Goal: Task Accomplishment & Management: Use online tool/utility

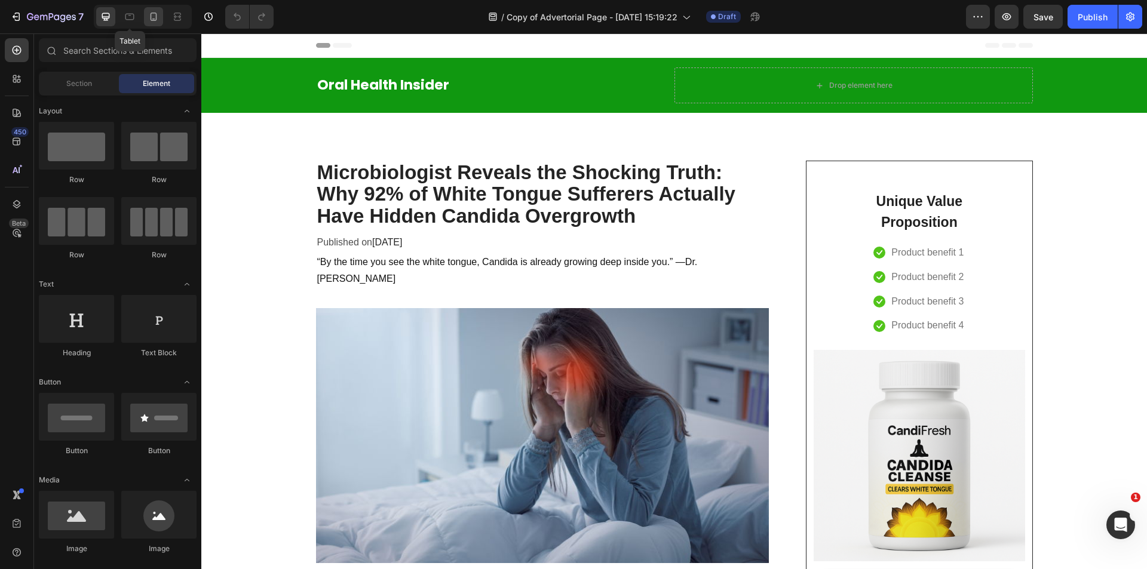
click at [157, 16] on icon at bounding box center [154, 17] width 12 height 12
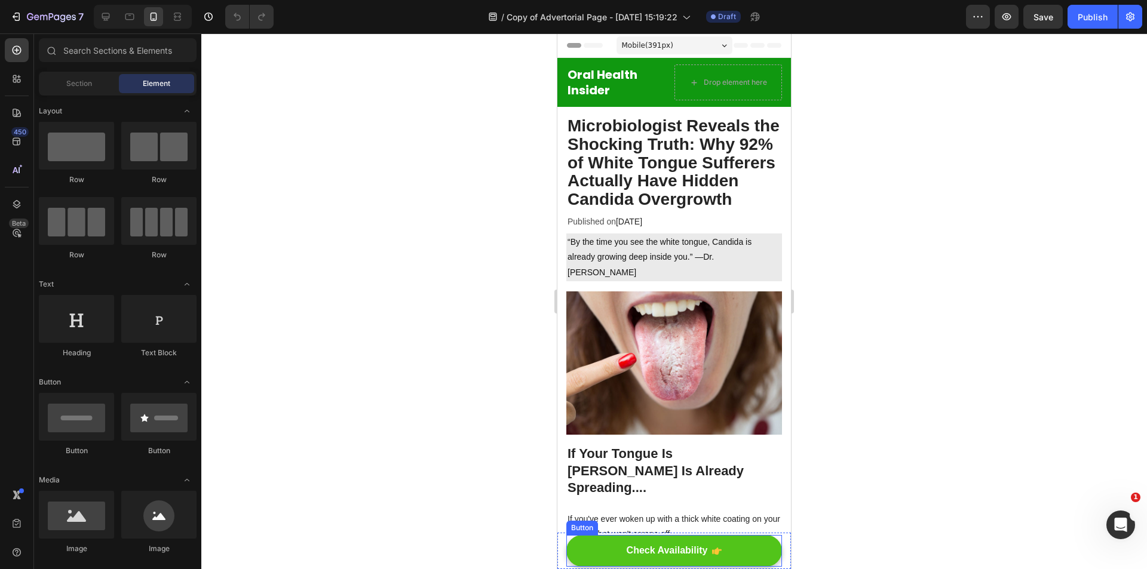
click at [723, 557] on link "Check Availability" at bounding box center [674, 551] width 216 height 32
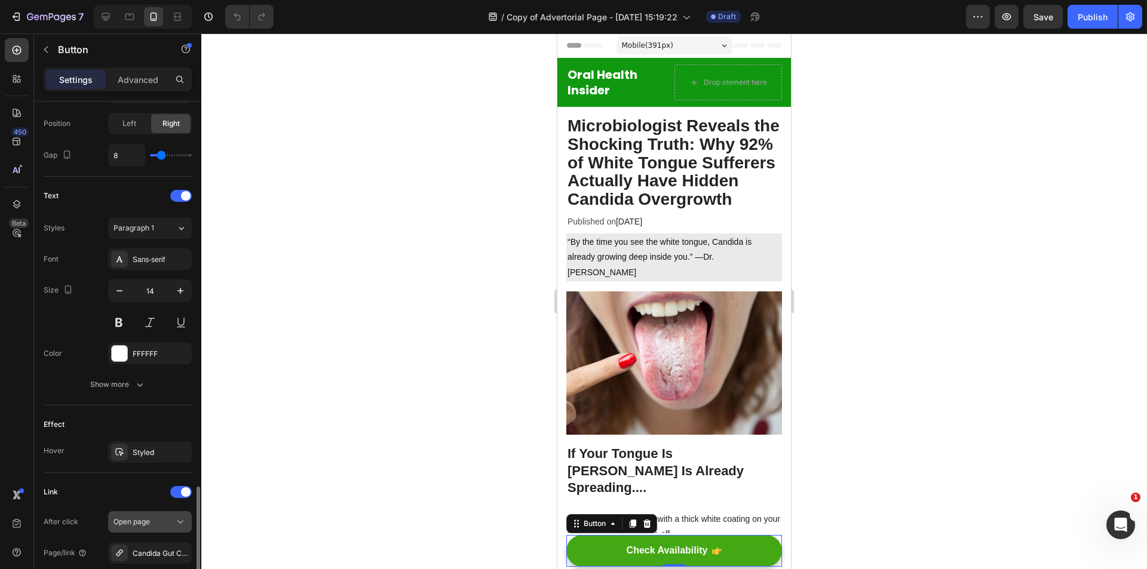
scroll to position [542, 0]
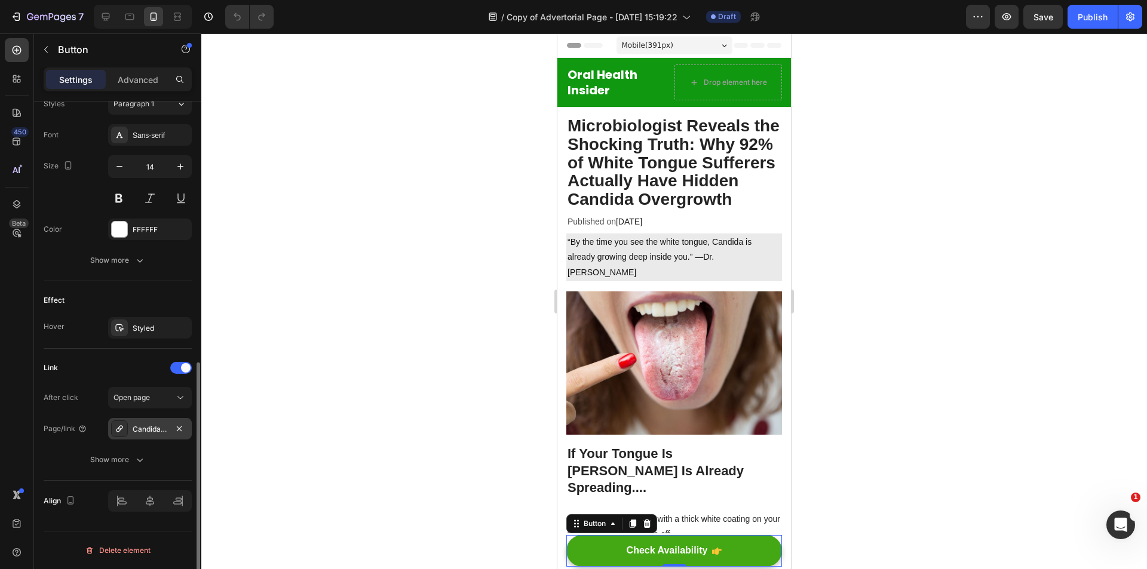
click at [153, 424] on div "Candida Gut Cleanse" at bounding box center [150, 429] width 35 height 11
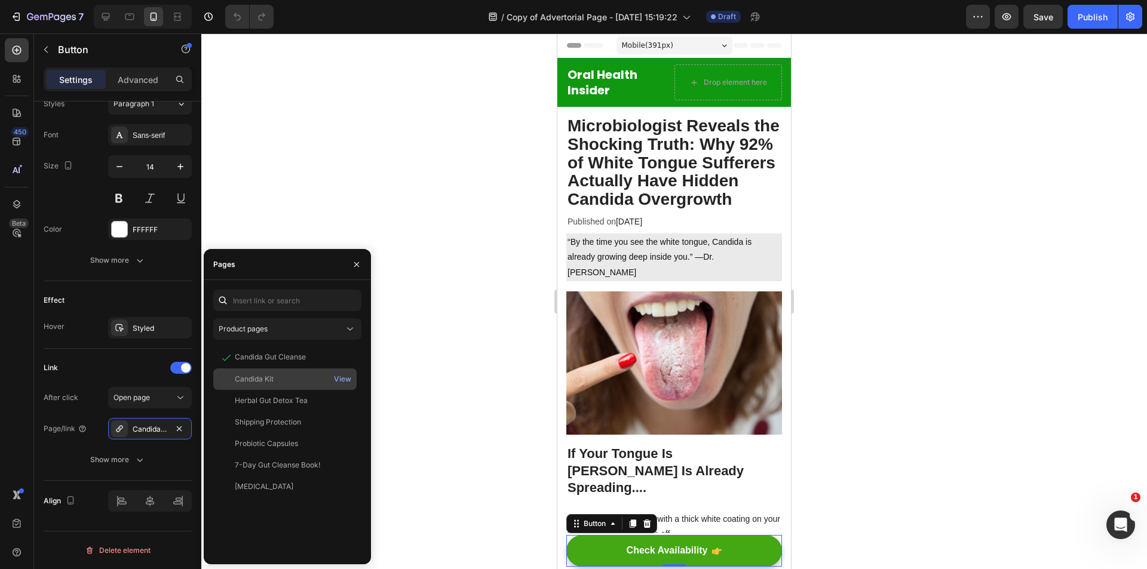
click at [289, 379] on div "Candida Kit" at bounding box center [285, 379] width 134 height 11
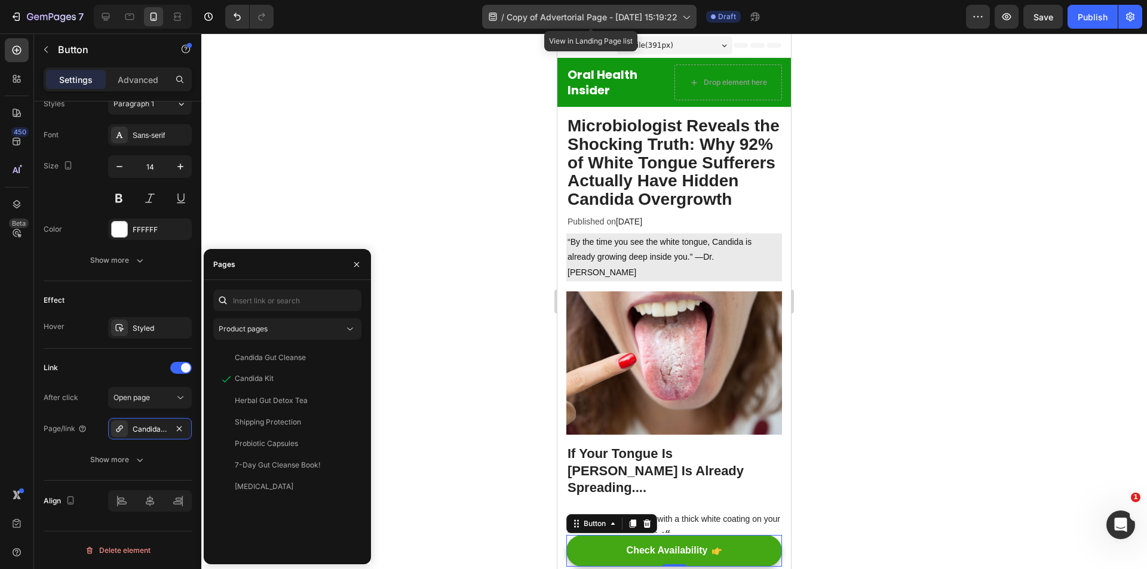
click at [534, 16] on span "Copy of Advertorial Page - [DATE] 15:19:22" at bounding box center [591, 17] width 171 height 13
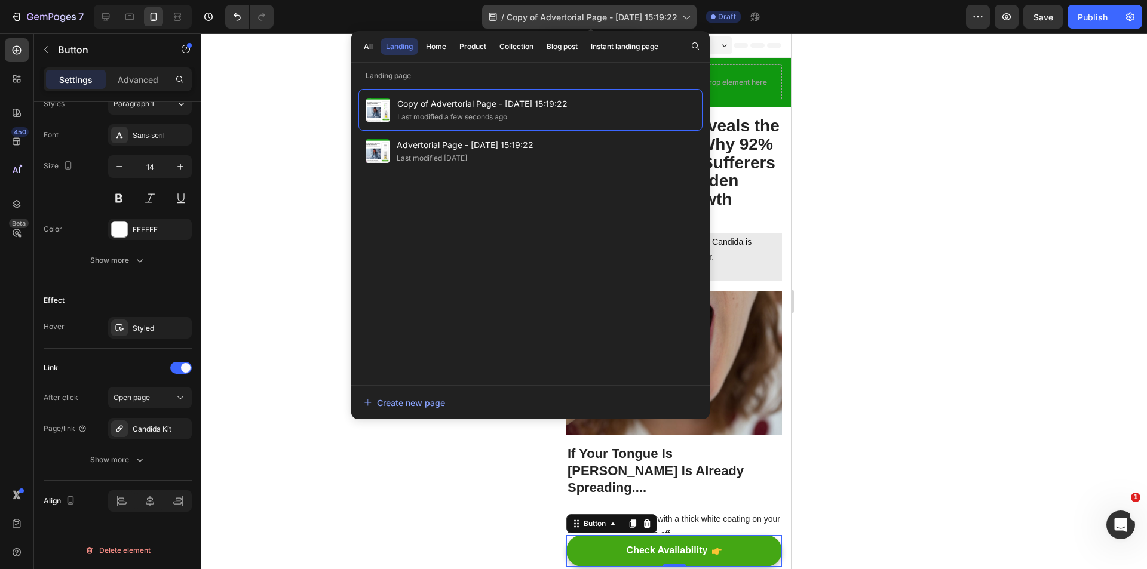
click at [534, 16] on span "Copy of Advertorial Page - [DATE] 15:19:22" at bounding box center [591, 17] width 171 height 13
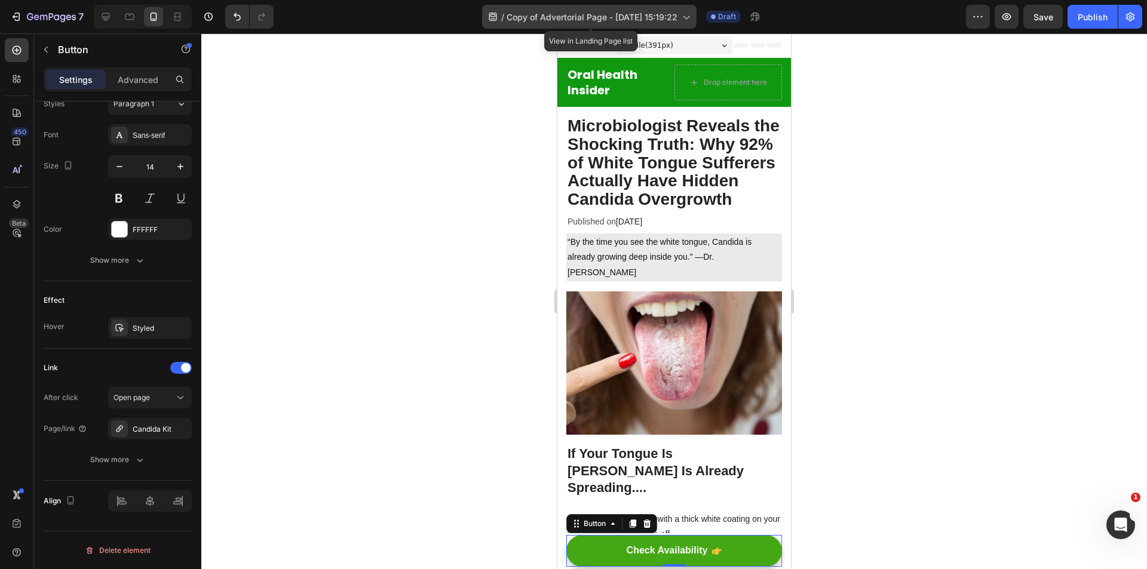
click at [546, 19] on span "Copy of Advertorial Page - [DATE] 15:19:22" at bounding box center [591, 17] width 171 height 13
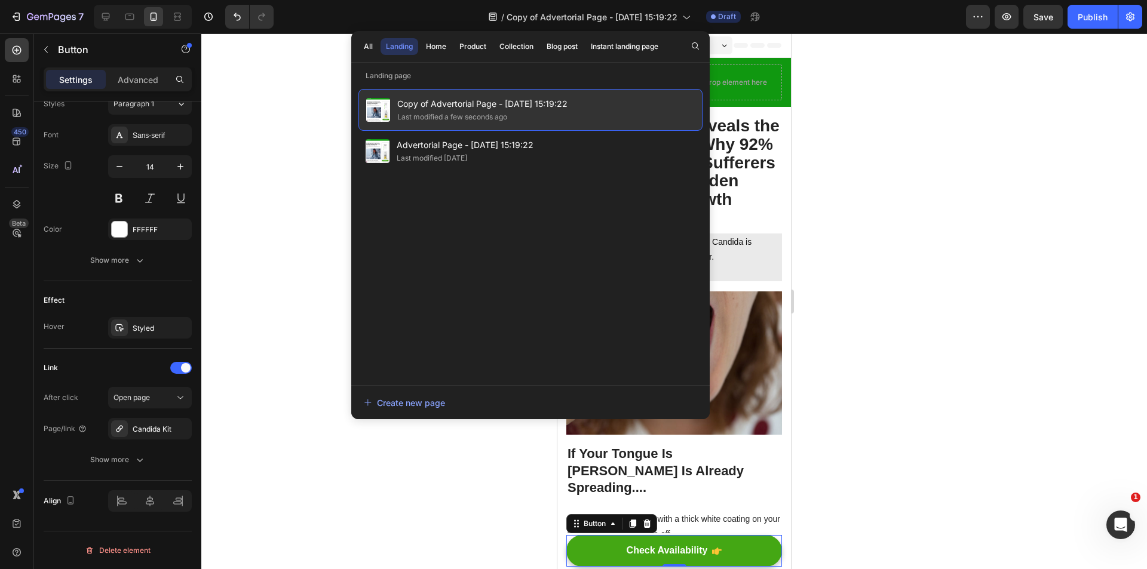
click at [456, 106] on span "Copy of Advertorial Page - [DATE] 15:19:22" at bounding box center [482, 104] width 170 height 14
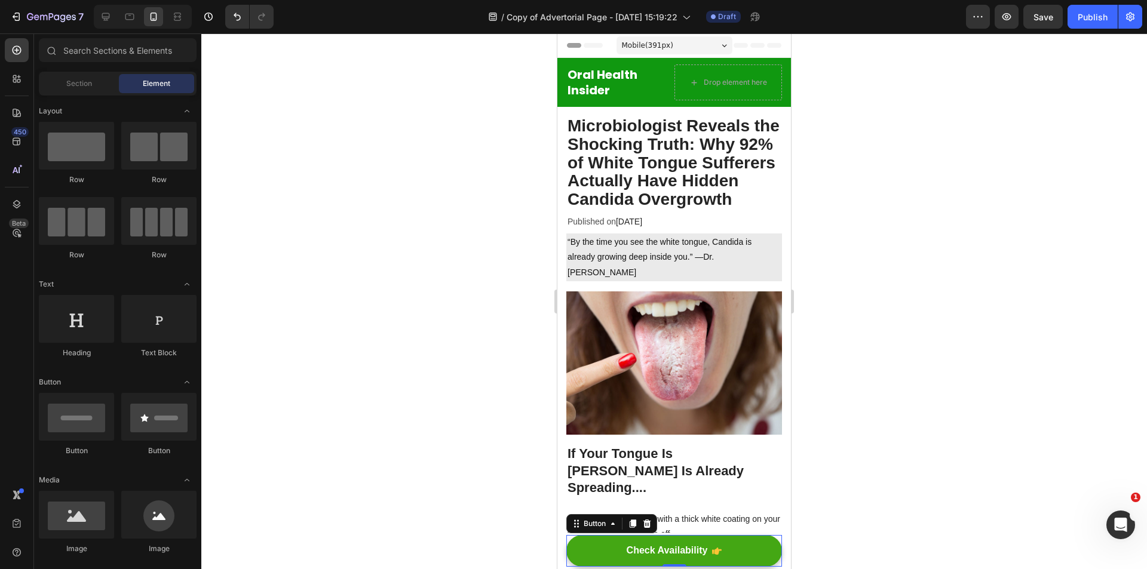
click at [456, 106] on span "Copy of Advertorial Page - [DATE] 15:19:22" at bounding box center [482, 104] width 170 height 14
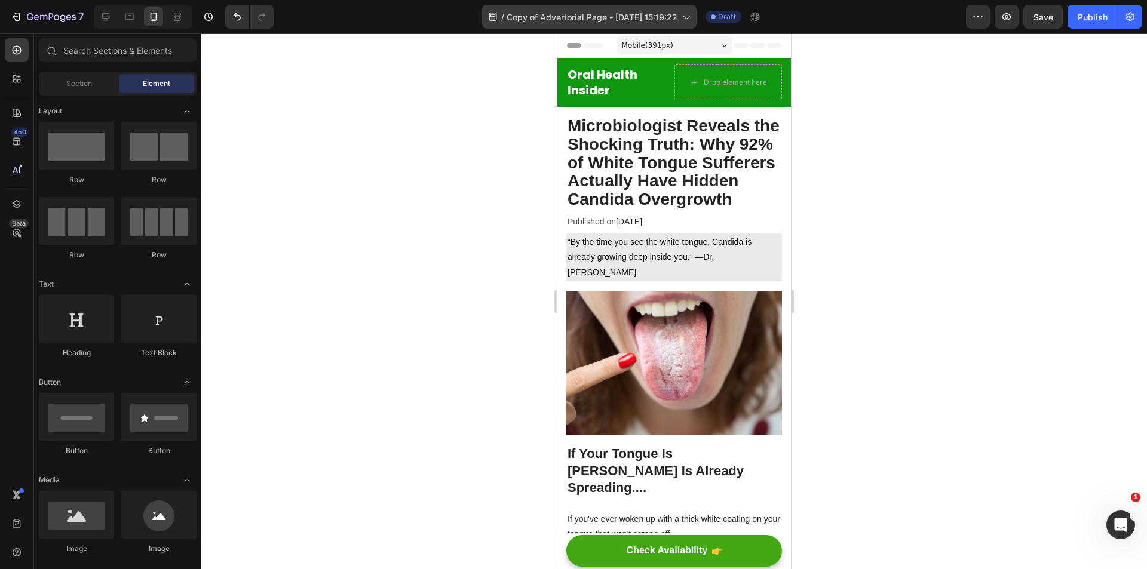
click at [567, 22] on span "Copy of Advertorial Page - [DATE] 15:19:22" at bounding box center [591, 17] width 171 height 13
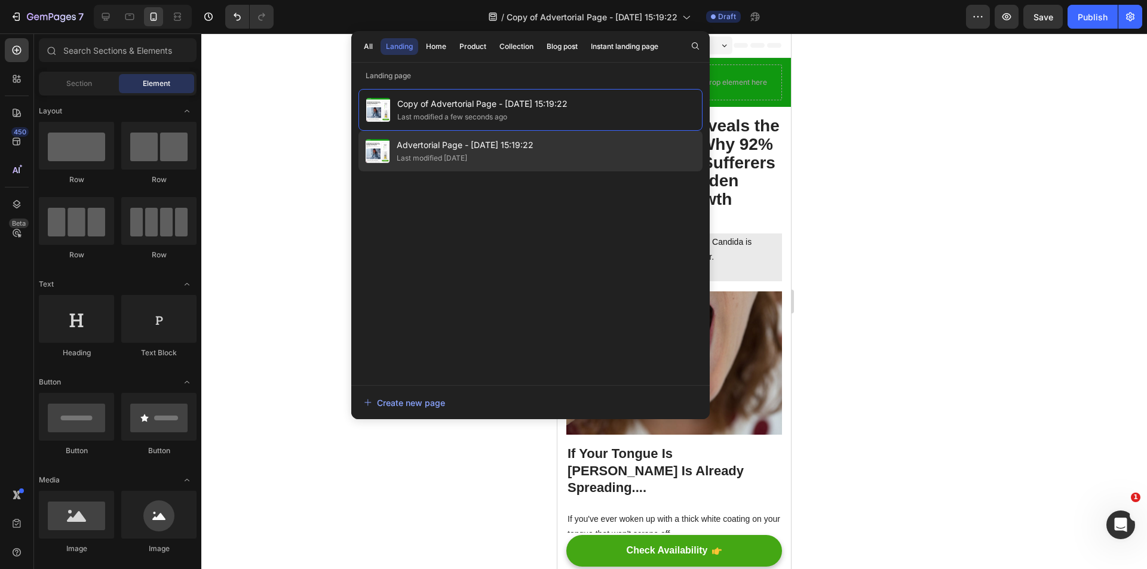
click at [499, 146] on span "Advertorial Page - [DATE] 15:19:22" at bounding box center [465, 145] width 137 height 14
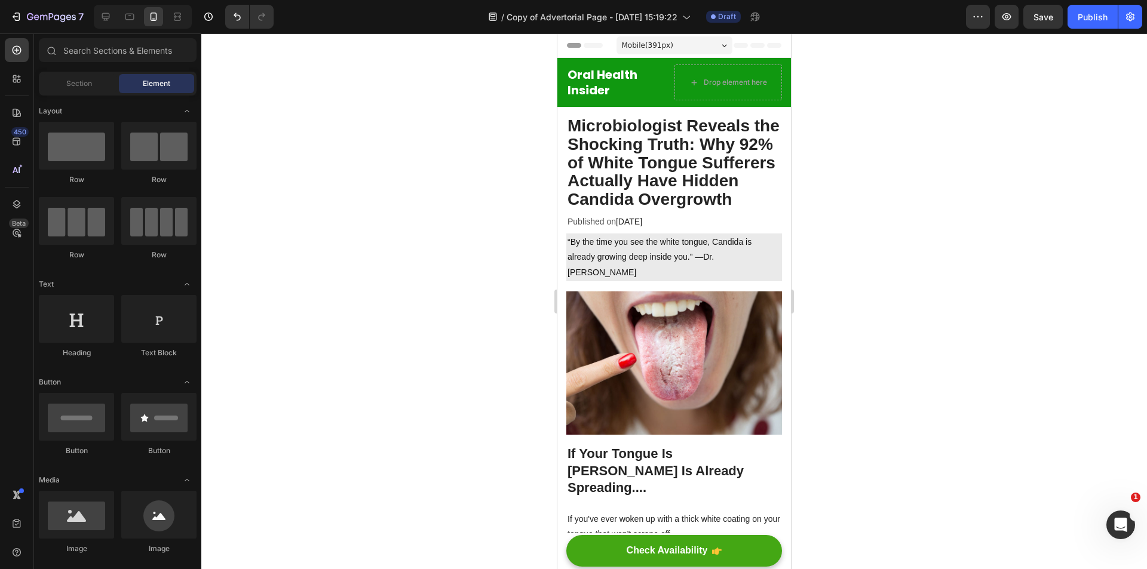
click at [965, 8] on div "/ Copy of Advertorial Page - [DATE] 15:19:22 Draft" at bounding box center [624, 17] width 683 height 24
click at [979, 13] on icon "button" at bounding box center [978, 17] width 12 height 12
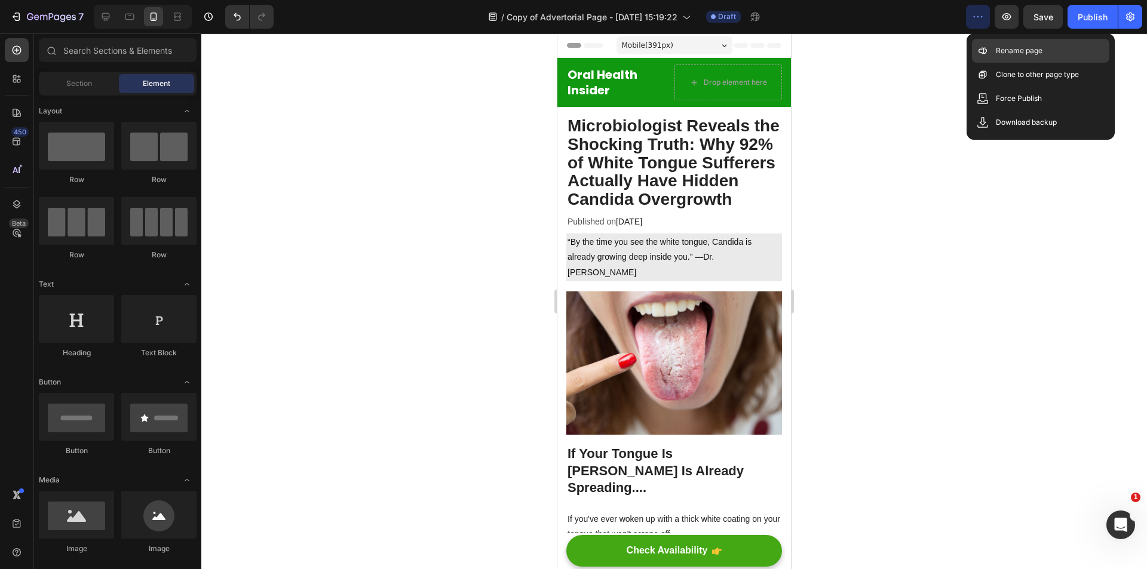
click at [1007, 49] on p "Rename page" at bounding box center [1019, 51] width 47 height 12
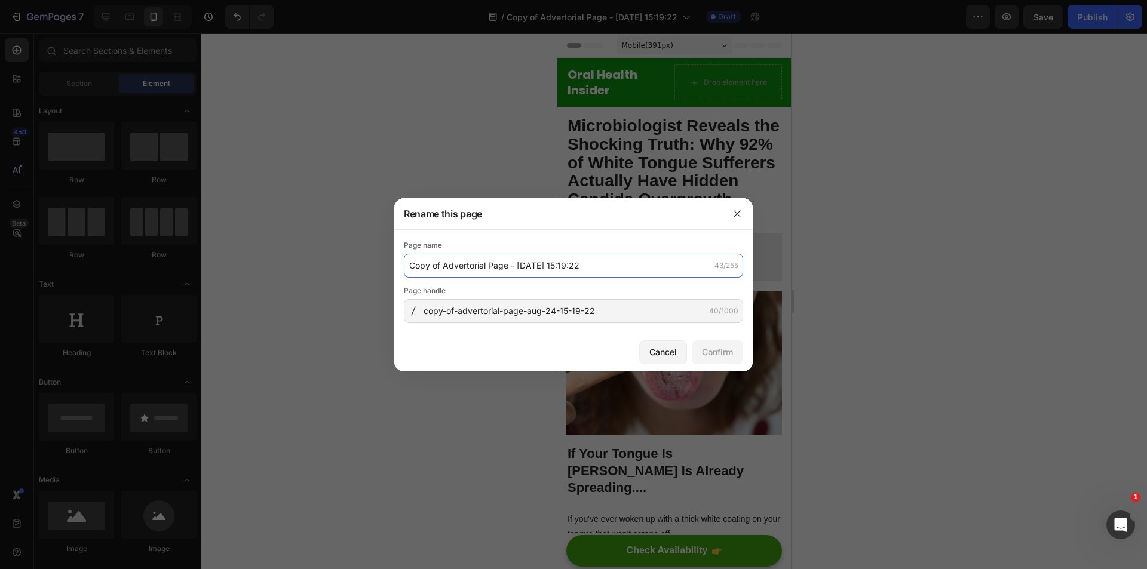
click at [470, 269] on input "Copy of Advertorial Page - [DATE] 15:19:22" at bounding box center [573, 266] width 339 height 24
type input "v"
type input "v2"
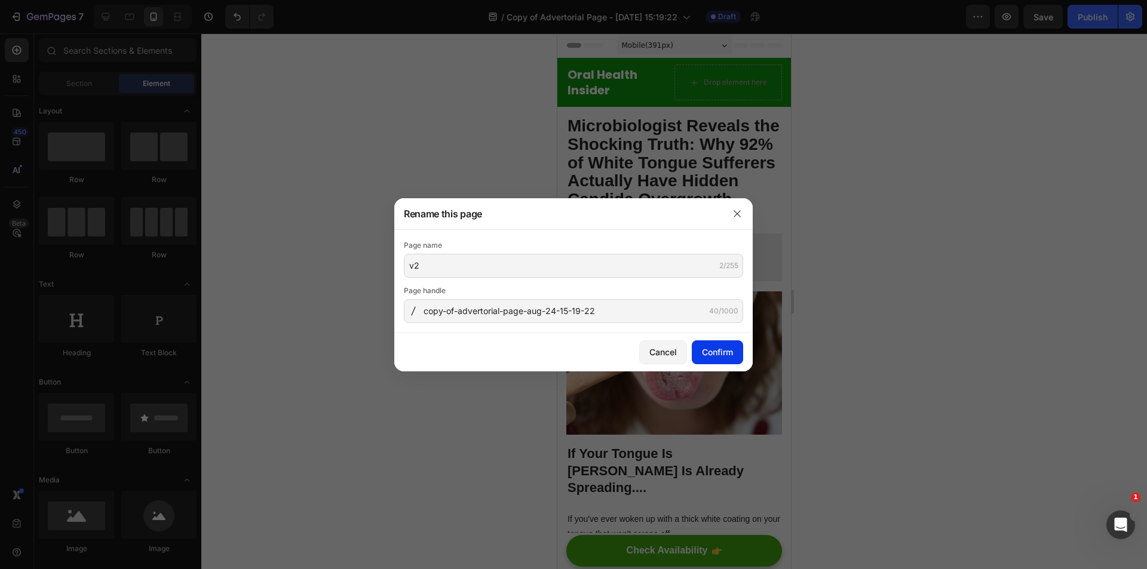
click at [712, 350] on div "Confirm" at bounding box center [717, 352] width 31 height 13
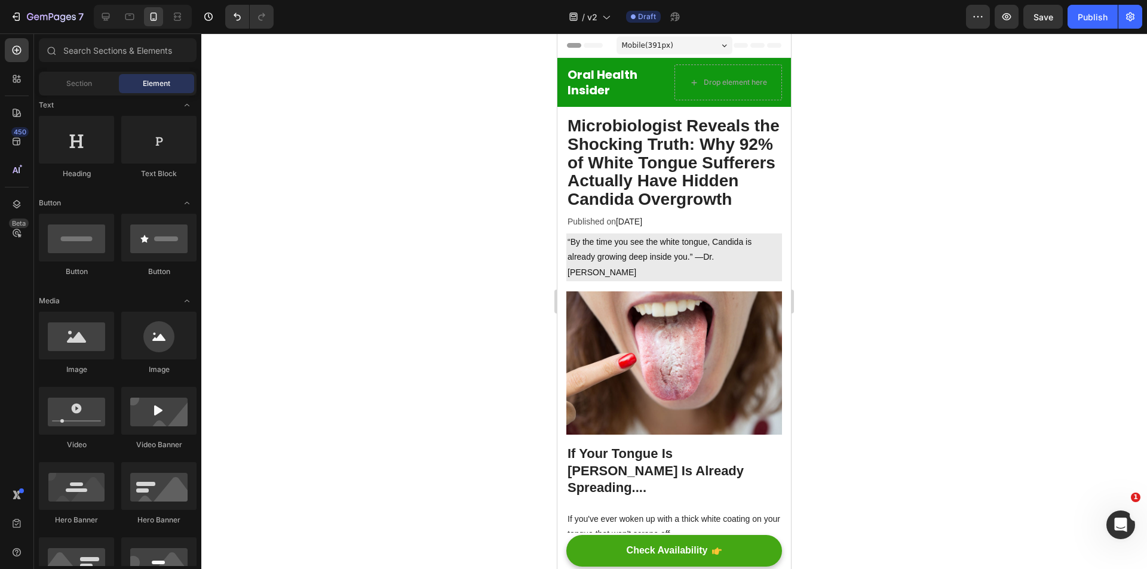
scroll to position [239, 0]
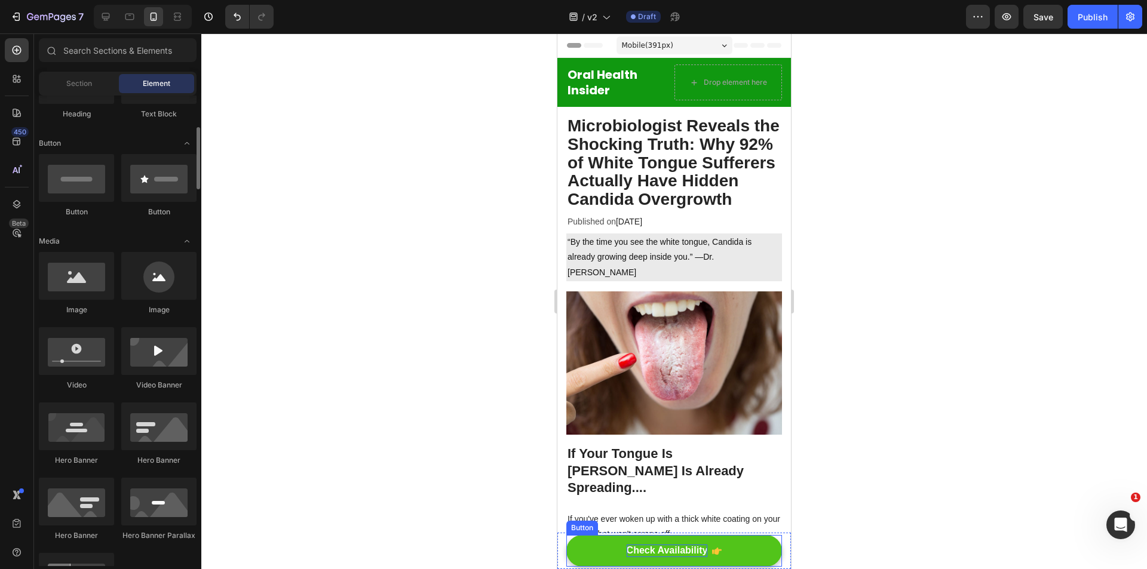
click at [683, 556] on p "Check Availability" at bounding box center [666, 551] width 81 height 13
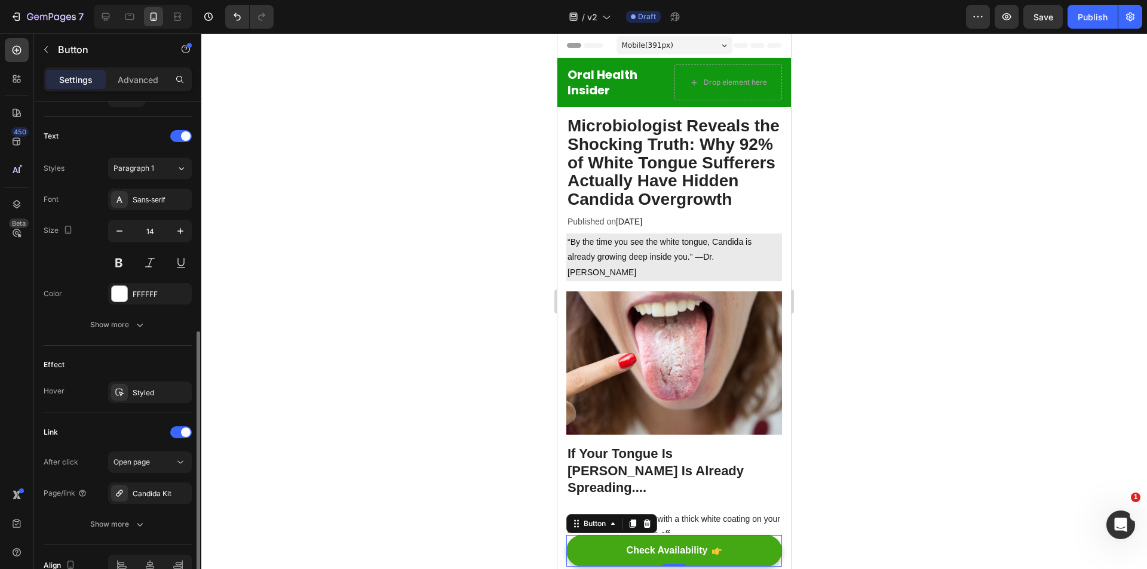
scroll to position [542, 0]
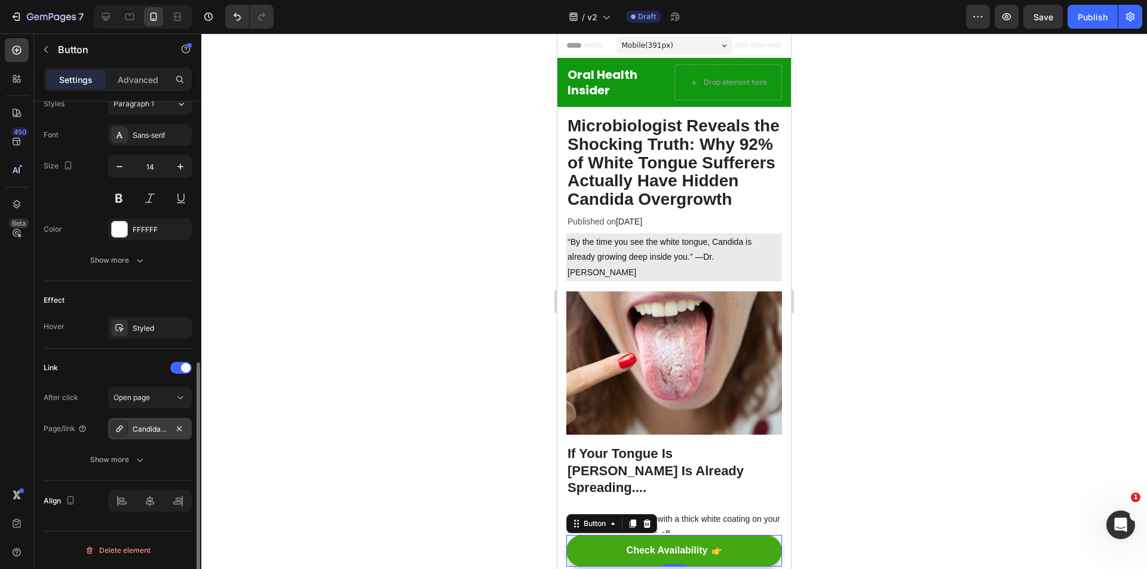
click at [152, 434] on div "Candida Kit" at bounding box center [150, 429] width 35 height 11
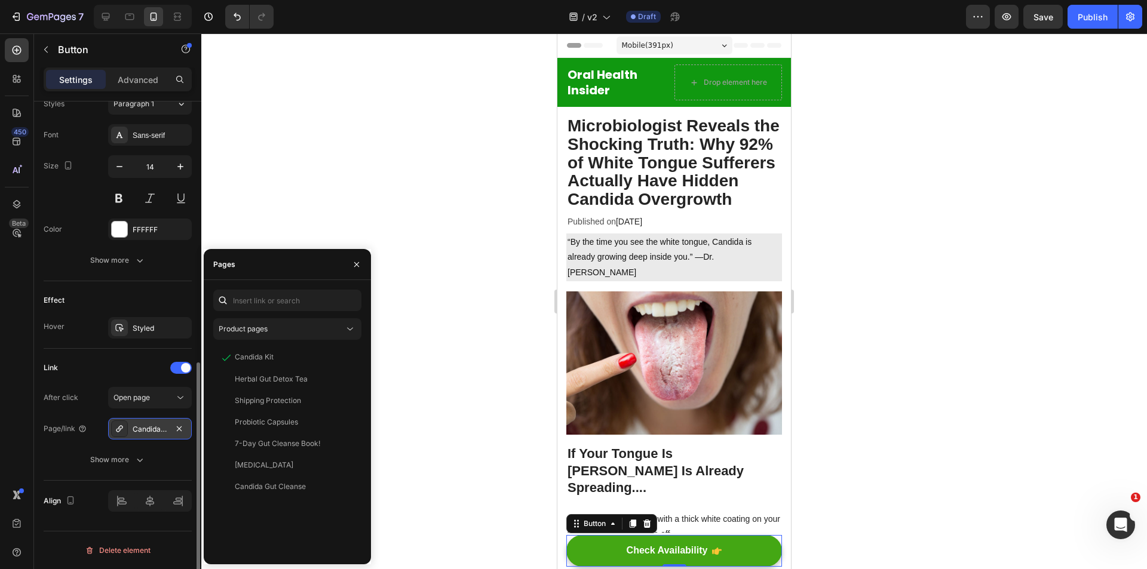
click at [152, 434] on div "Candida Kit" at bounding box center [150, 429] width 35 height 11
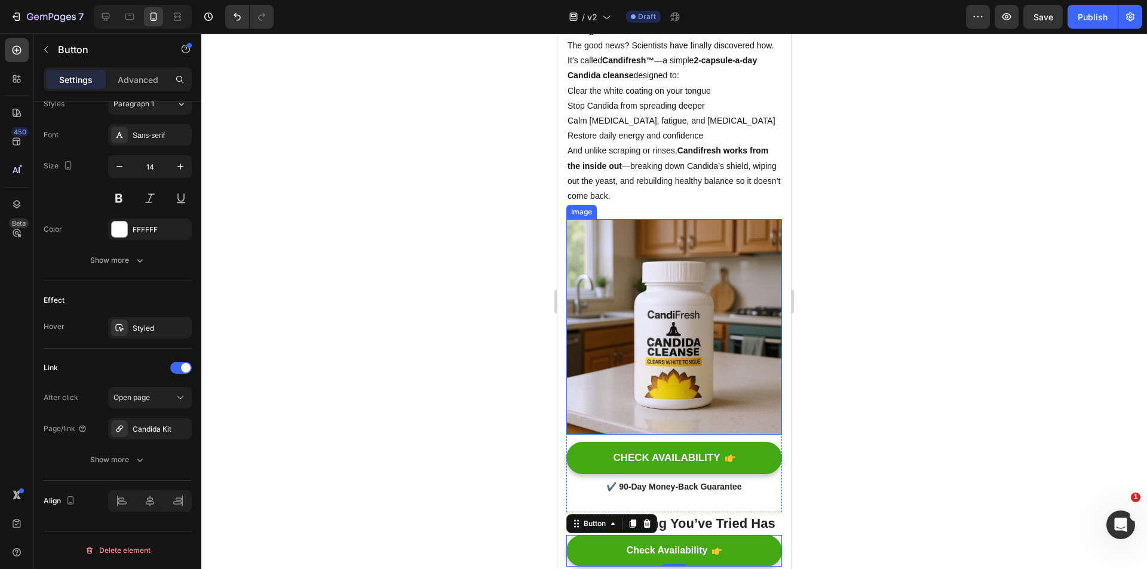
scroll to position [896, 0]
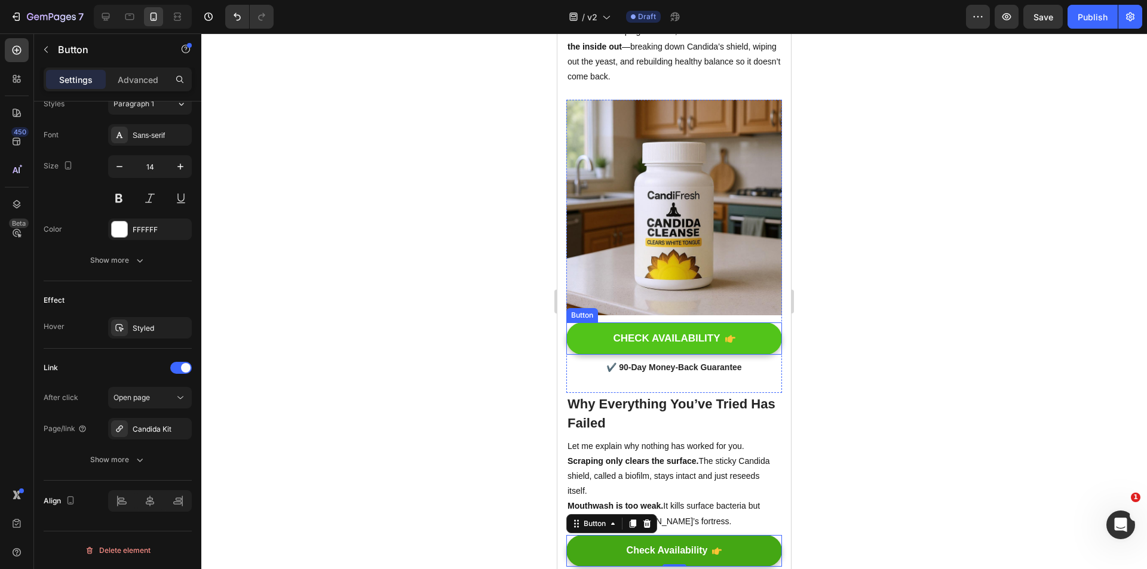
click at [757, 355] on link "CHECK AVAILABILITY" at bounding box center [674, 338] width 216 height 32
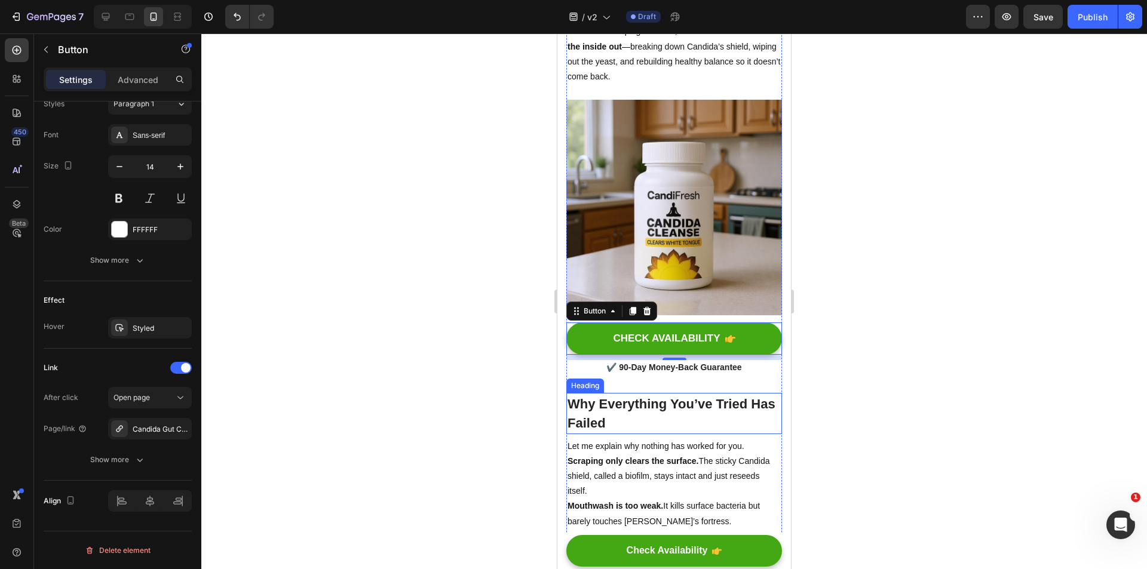
scroll to position [776, 0]
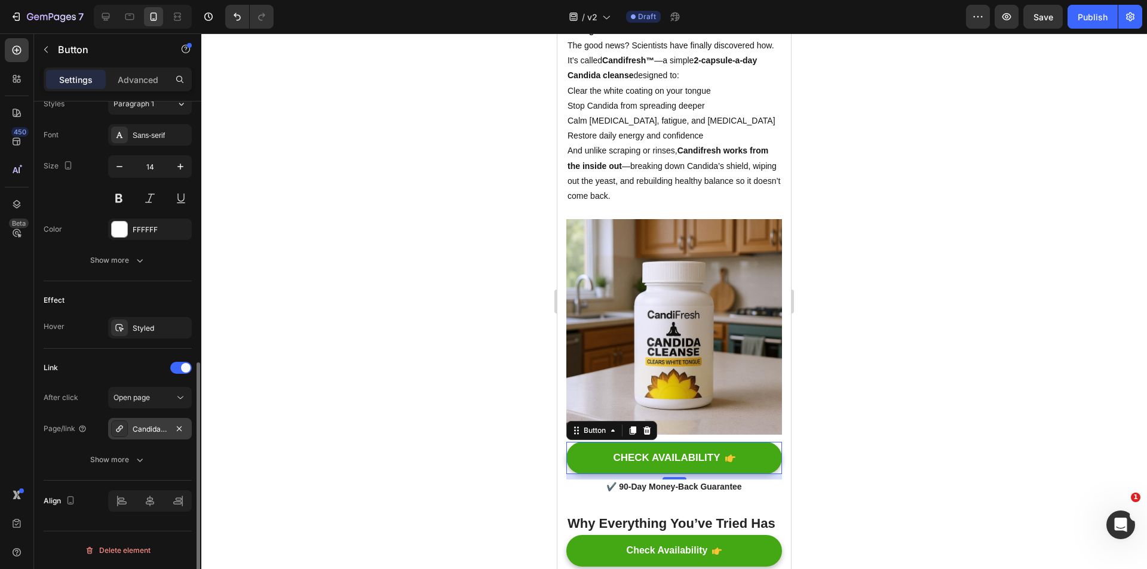
click at [158, 431] on div "Candida Gut Cleanse" at bounding box center [150, 429] width 35 height 11
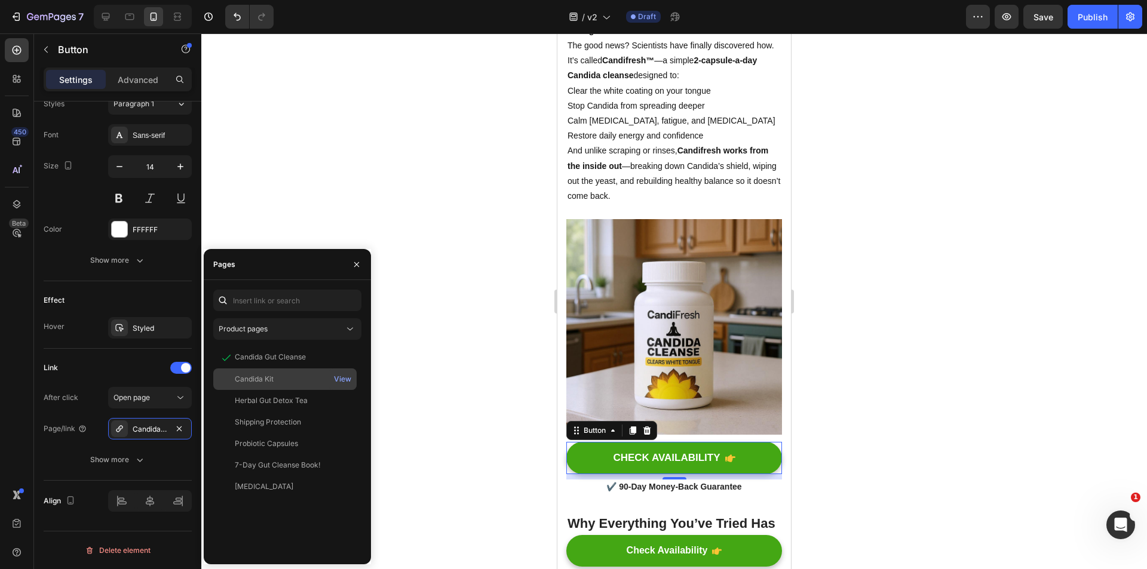
click at [274, 374] on div "Candida Kit" at bounding box center [285, 379] width 134 height 11
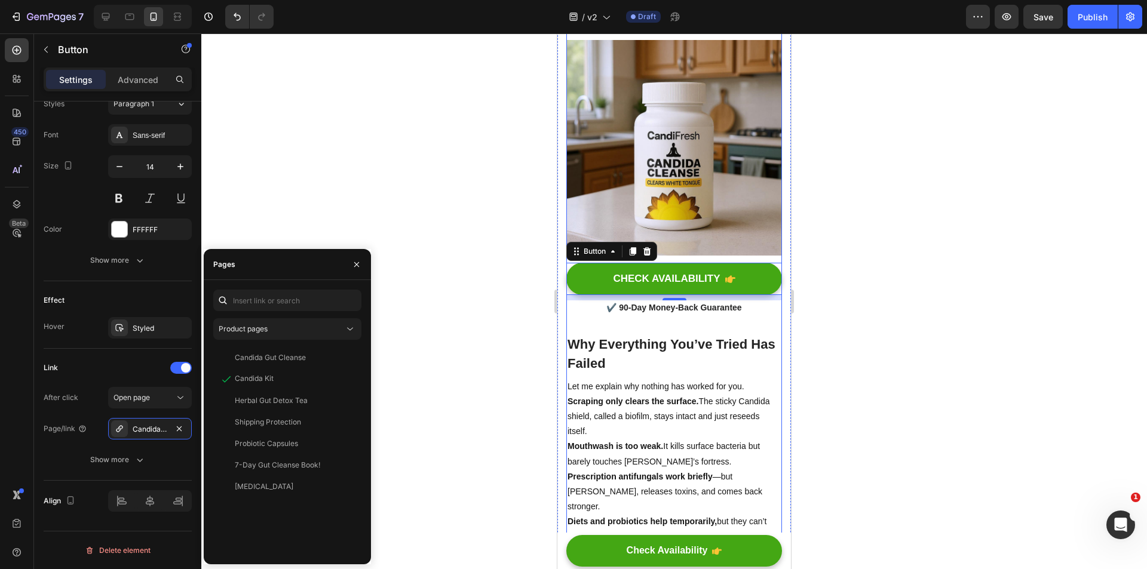
click at [840, 385] on div at bounding box center [673, 301] width 945 height 536
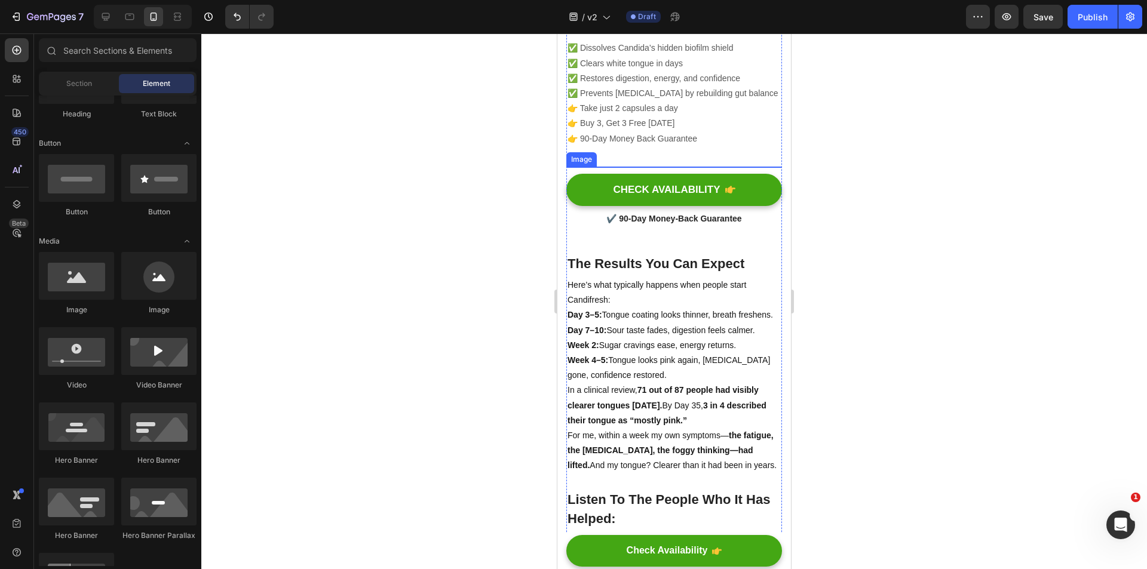
scroll to position [2449, 0]
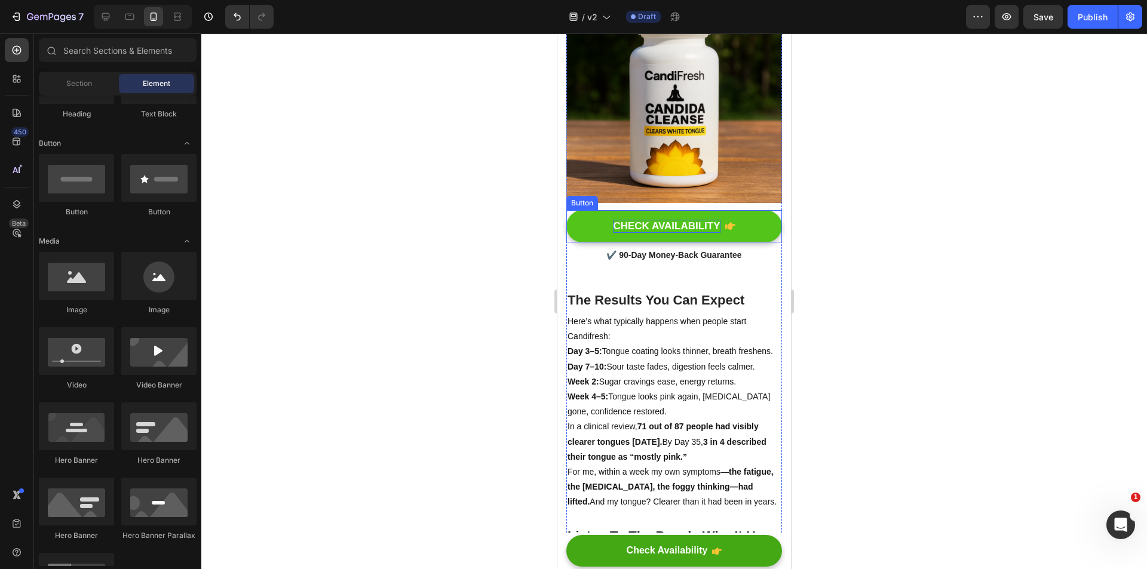
click at [688, 233] on div "CHECK AVAILABILITY" at bounding box center [666, 226] width 107 height 13
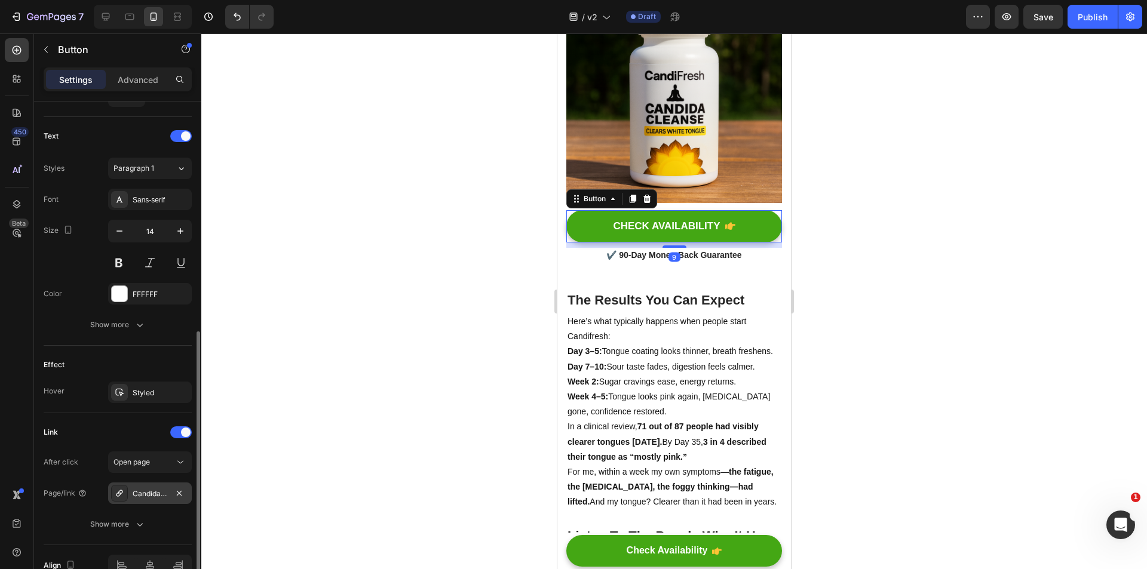
scroll to position [542, 0]
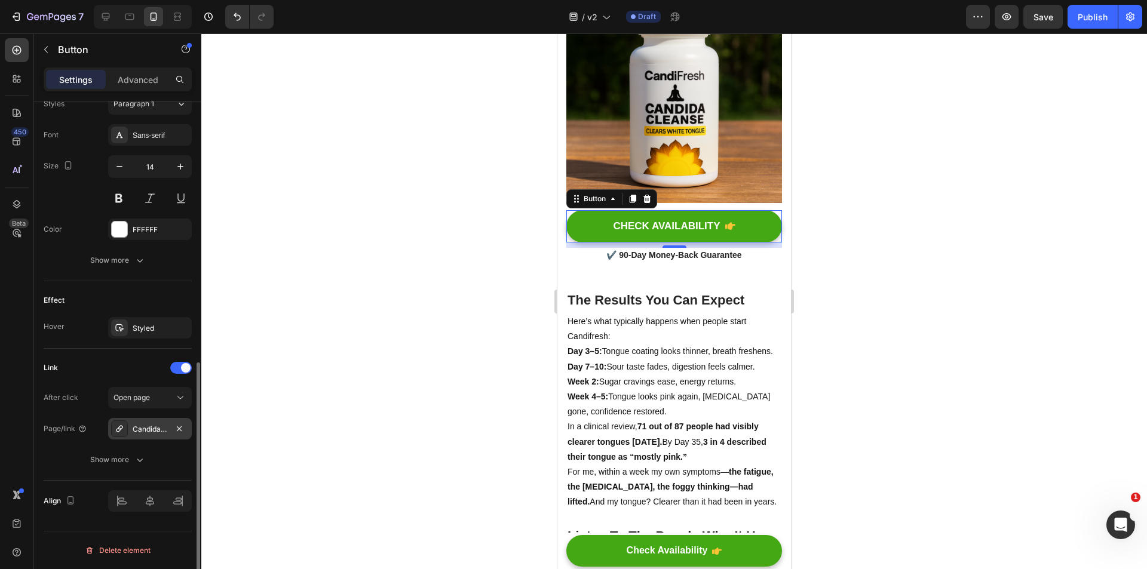
click at [148, 424] on div "Candida Gut Cleanse" at bounding box center [150, 429] width 35 height 11
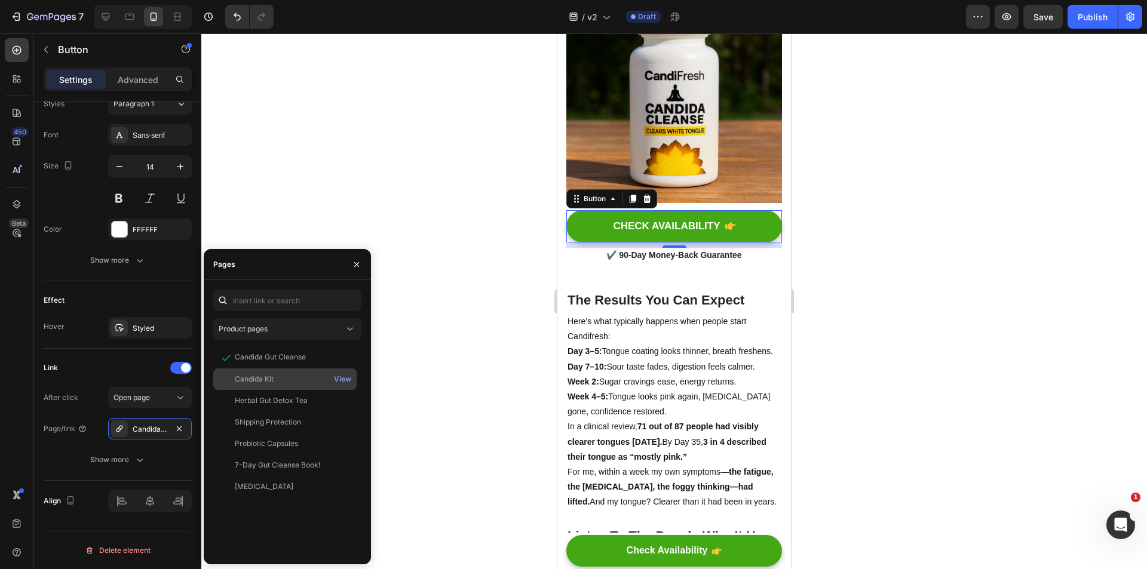
click at [290, 380] on div "Candida Kit" at bounding box center [285, 379] width 134 height 11
click at [687, 308] on strong "The Results You Can Expect" at bounding box center [655, 300] width 177 height 15
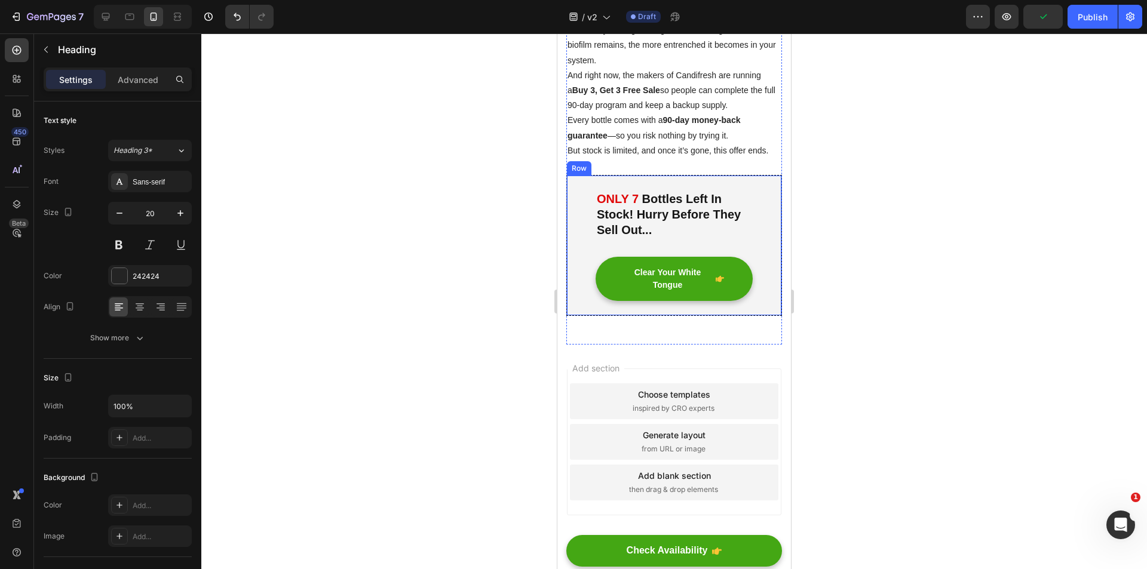
scroll to position [3822, 0]
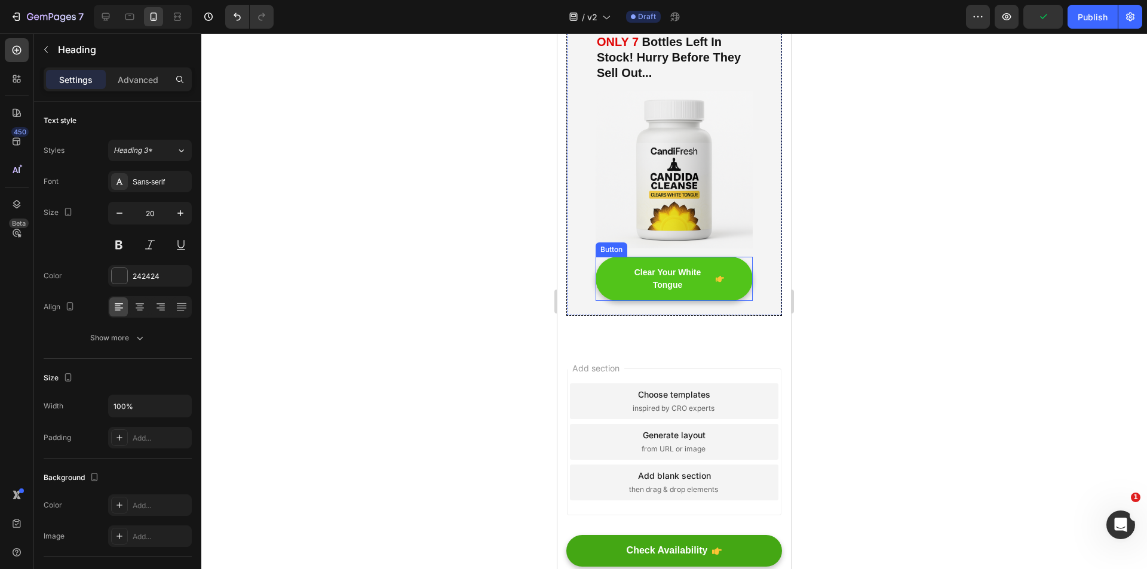
click at [715, 291] on span at bounding box center [719, 278] width 8 height 25
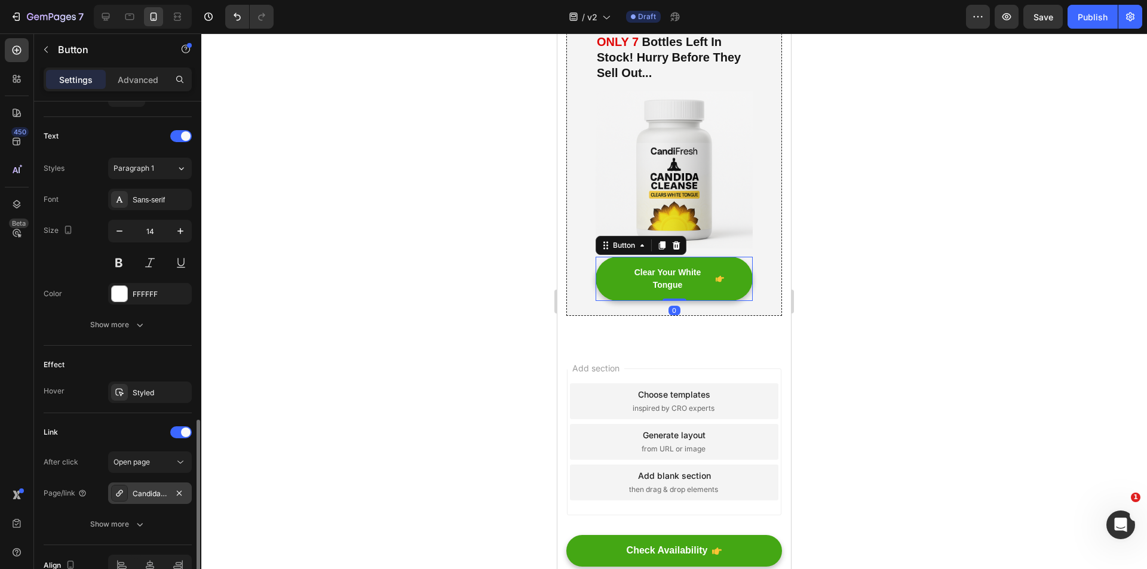
scroll to position [537, 0]
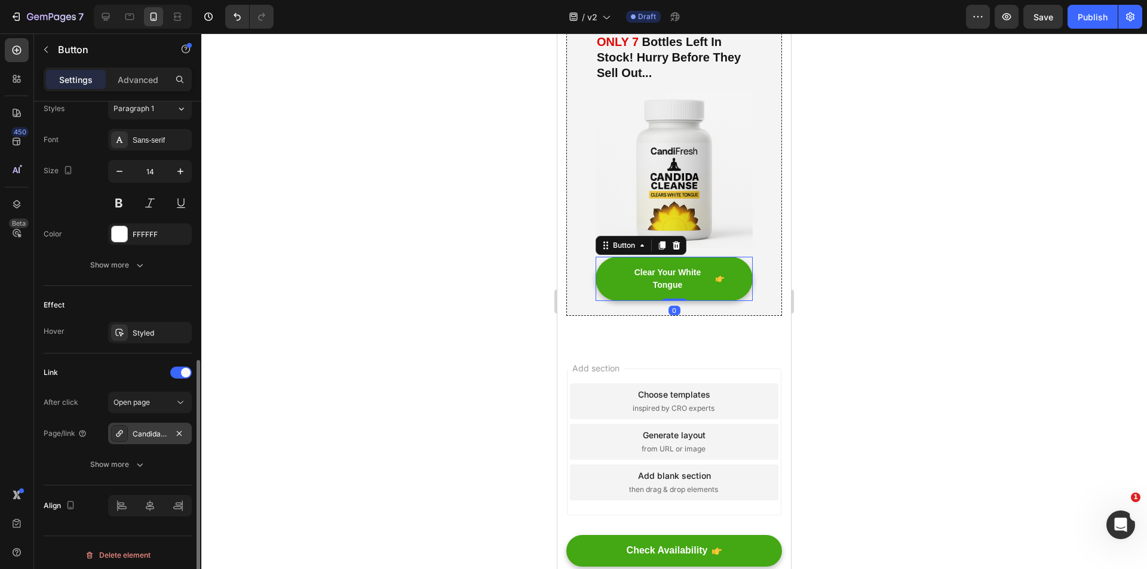
click at [147, 429] on div "Candida Gut Cleanse" at bounding box center [150, 434] width 35 height 11
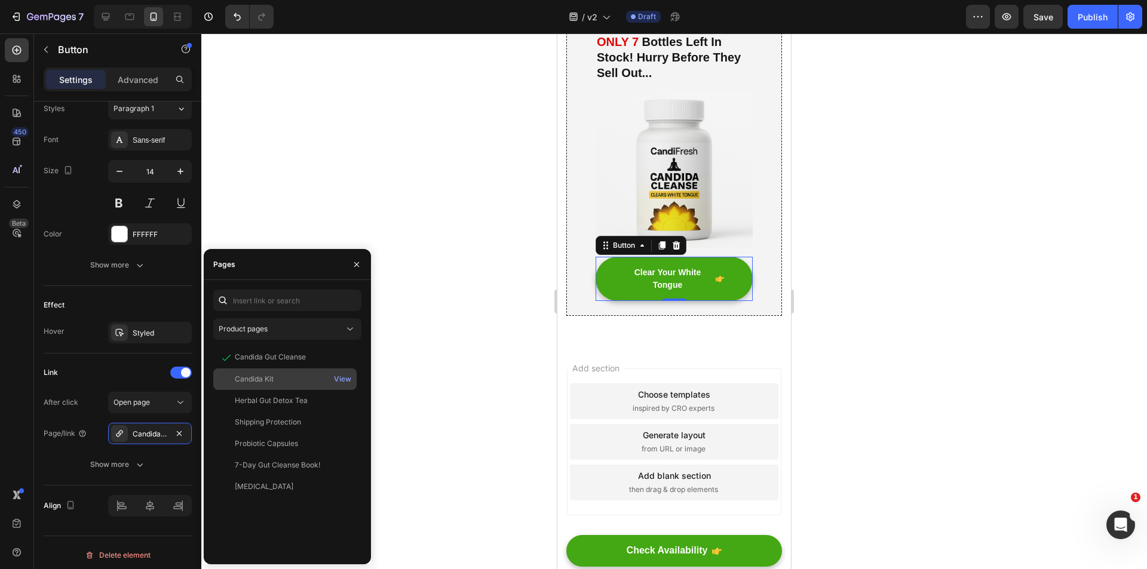
click at [279, 390] on div "Candida Kit View" at bounding box center [284, 400] width 143 height 21
drag, startPoint x: 665, startPoint y: 440, endPoint x: 655, endPoint y: 453, distance: 16.5
click at [665, 440] on div "Add section Choose templates inspired by CRO experts Generate layout from URL o…" at bounding box center [674, 444] width 234 height 199
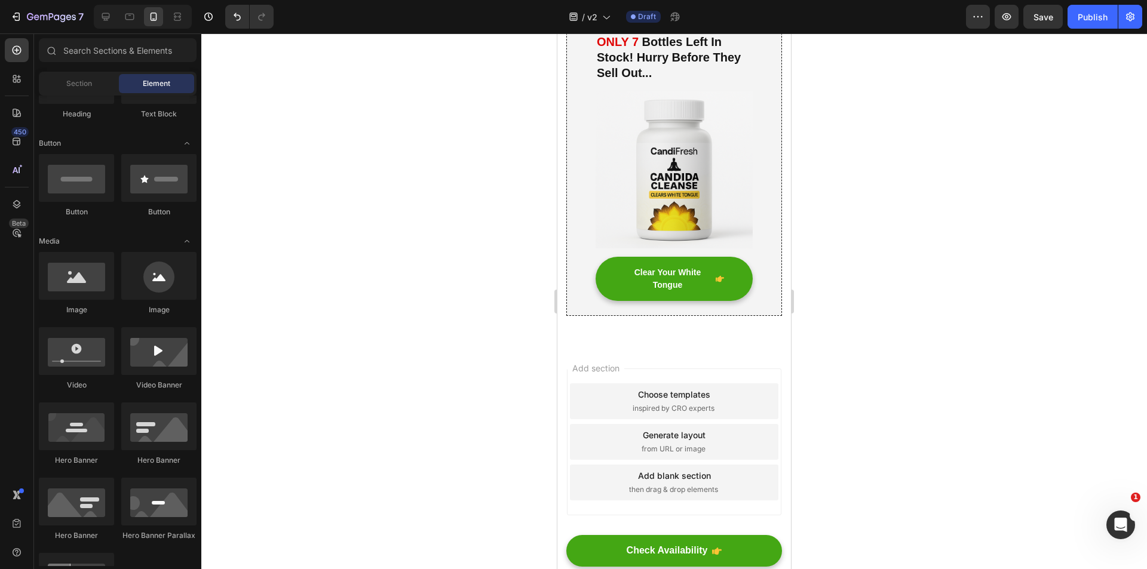
scroll to position [3909, 0]
click at [1039, 14] on span "Save" at bounding box center [1043, 17] width 20 height 10
click at [1084, 21] on div "Publish" at bounding box center [1092, 17] width 30 height 13
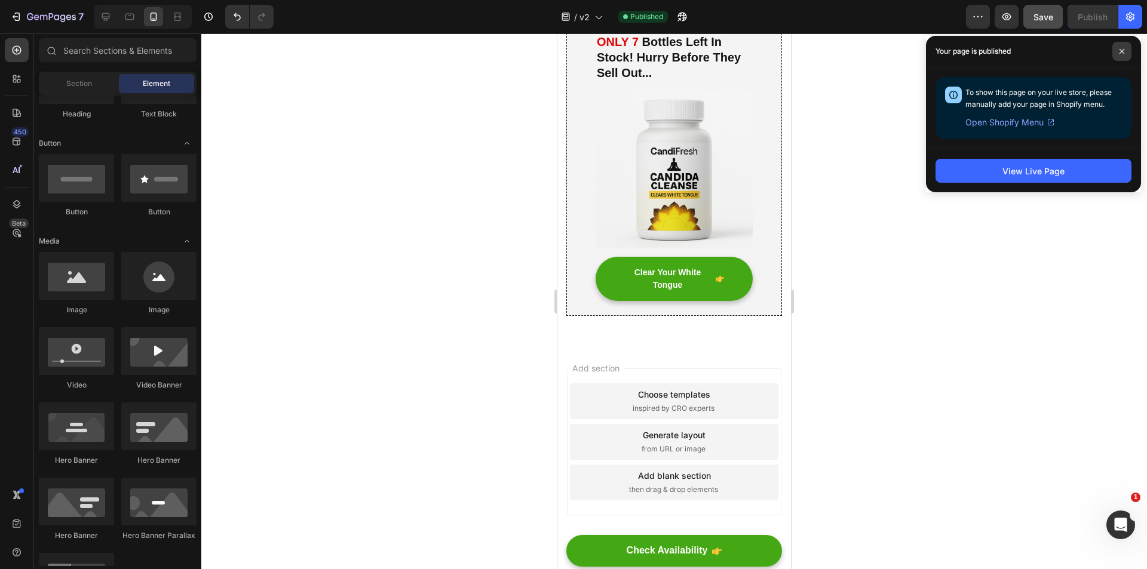
click at [1115, 47] on span at bounding box center [1121, 51] width 19 height 19
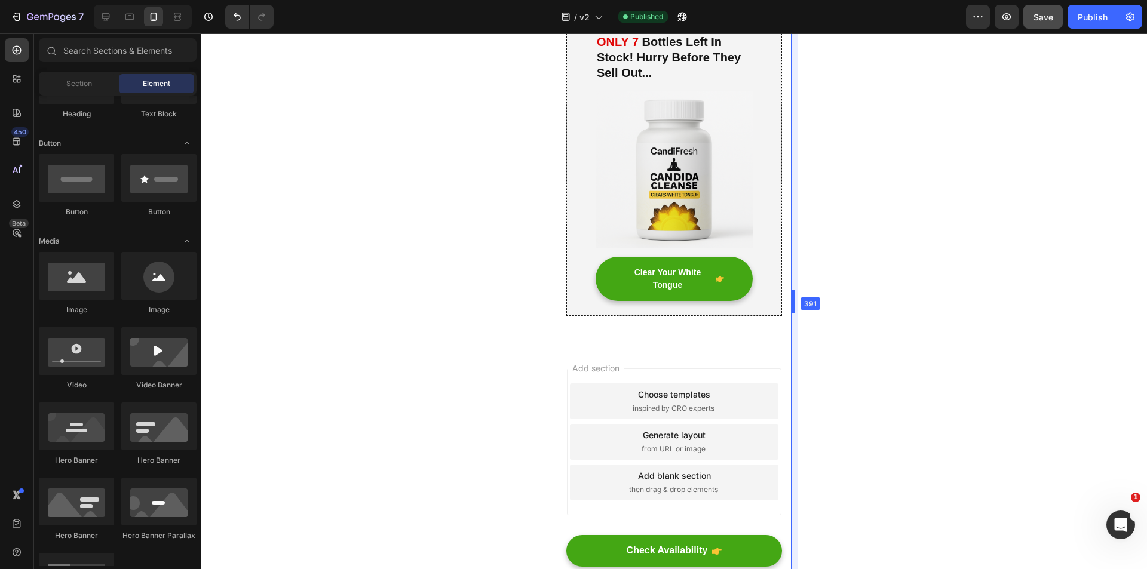
drag, startPoint x: 796, startPoint y: 306, endPoint x: 796, endPoint y: 298, distance: 7.8
drag, startPoint x: 796, startPoint y: 298, endPoint x: 801, endPoint y: 321, distance: 23.8
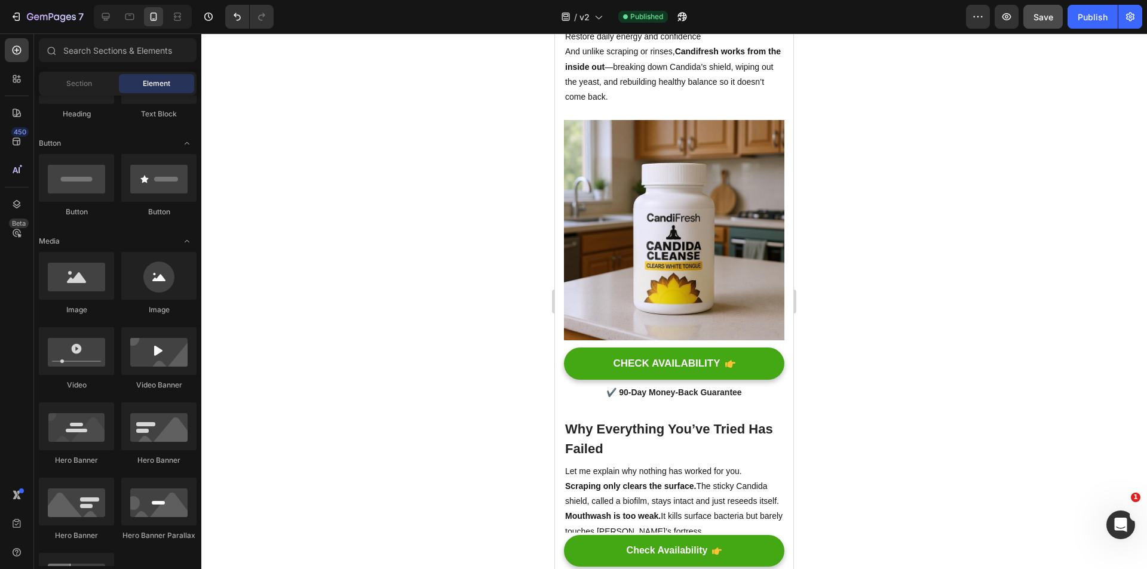
scroll to position [843, 0]
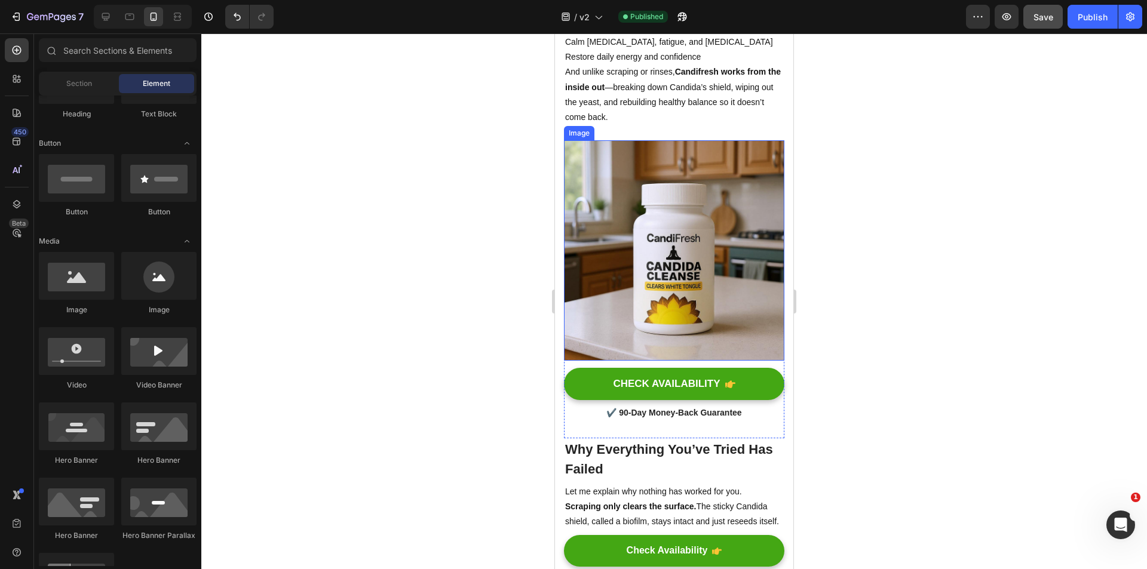
click at [681, 263] on img at bounding box center [674, 250] width 220 height 220
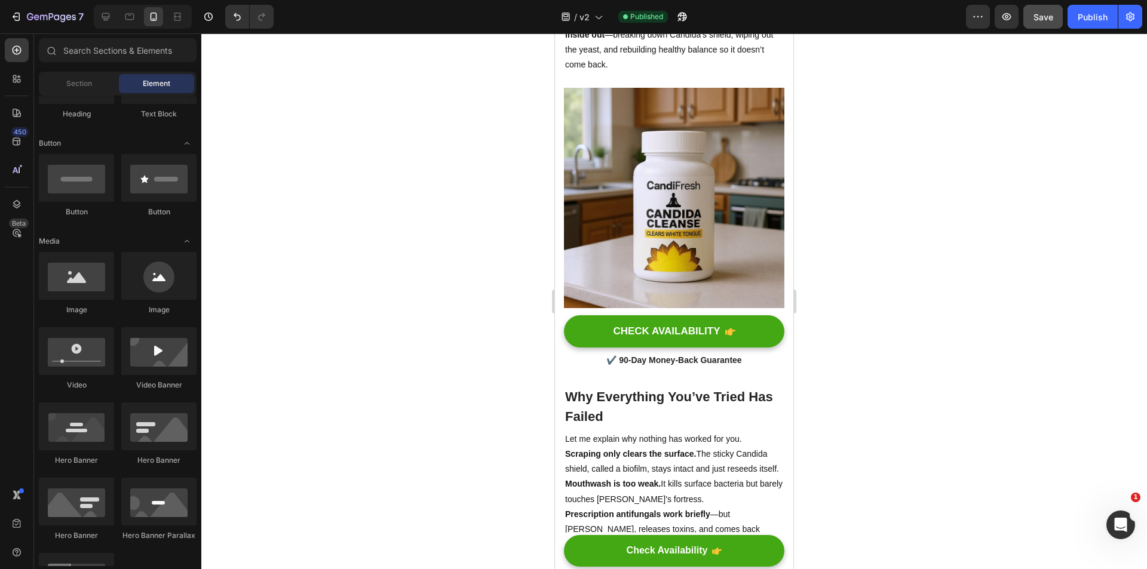
scroll to position [957, 0]
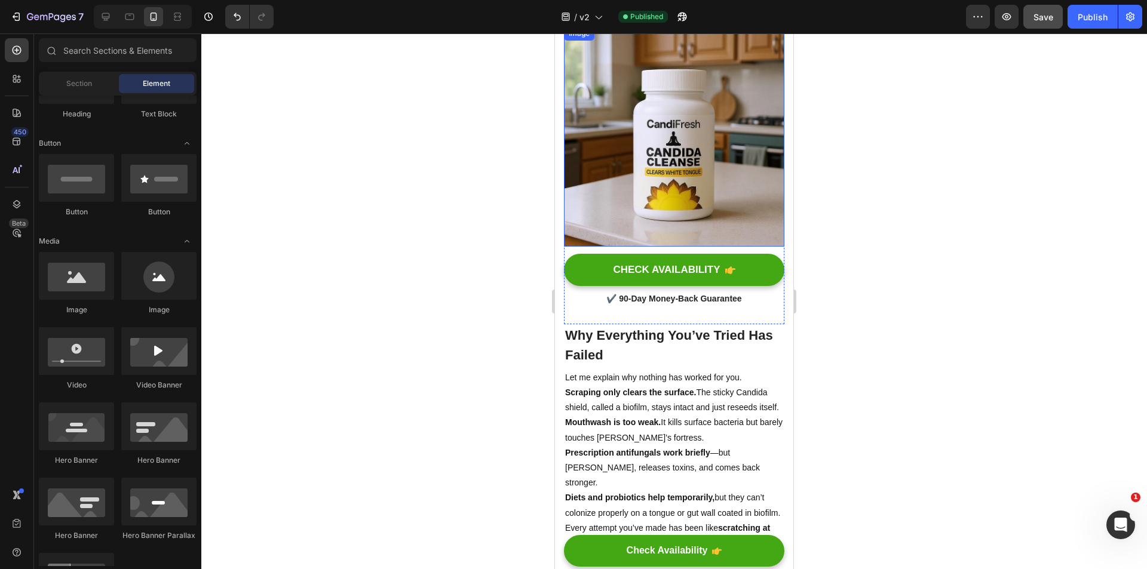
click at [708, 202] on img at bounding box center [674, 136] width 220 height 220
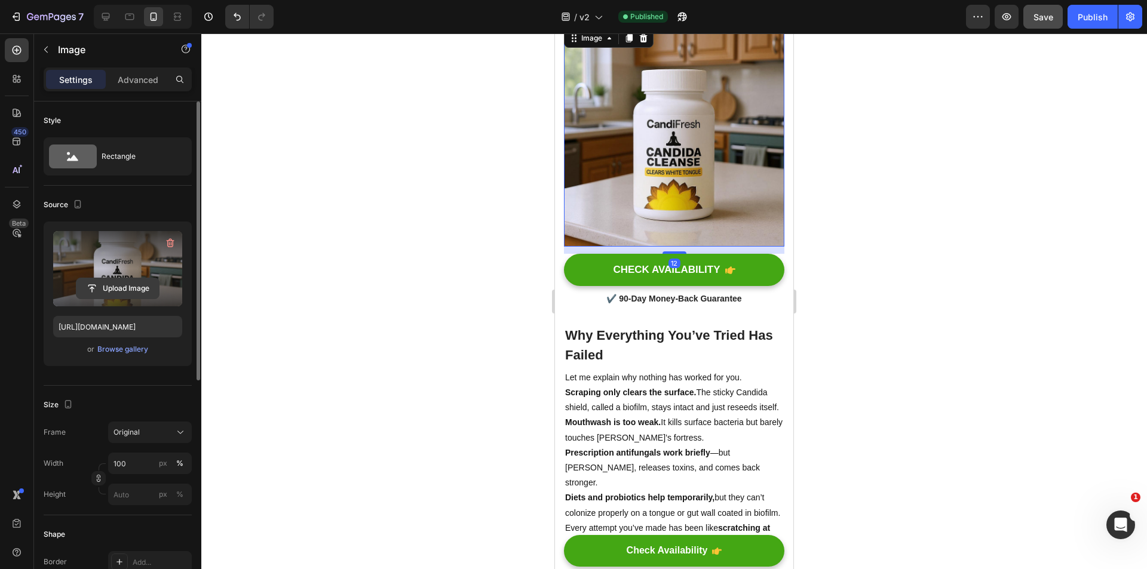
click at [121, 290] on input "file" at bounding box center [117, 288] width 82 height 20
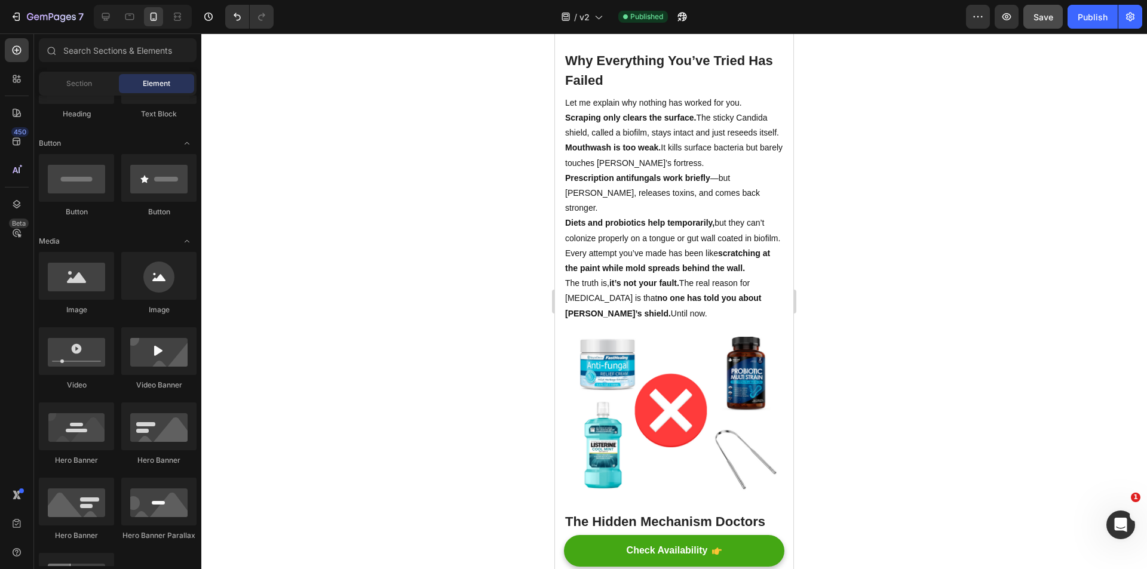
scroll to position [1171, 0]
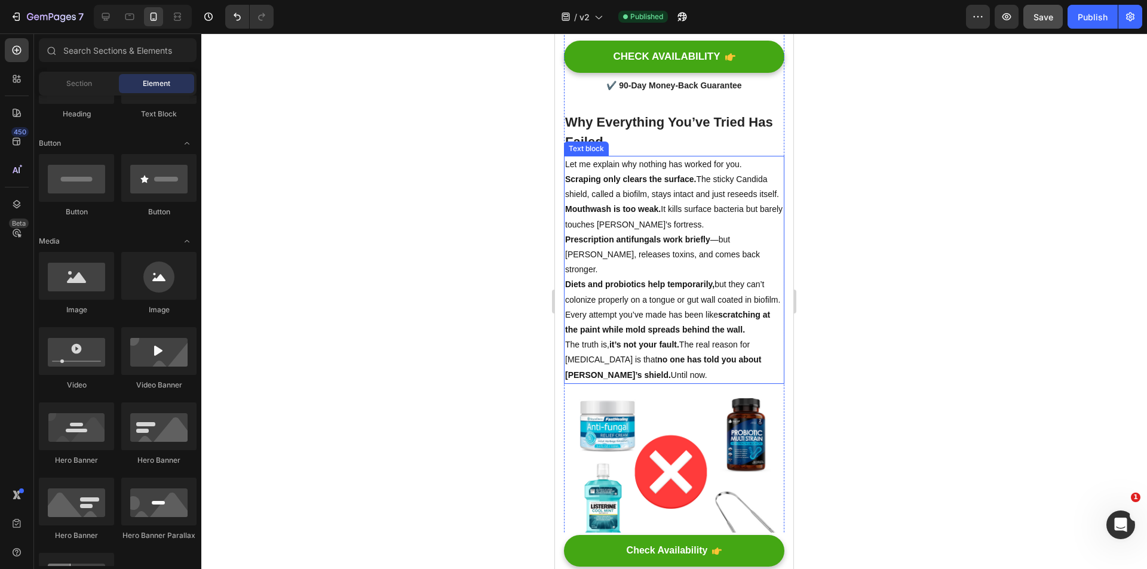
click at [664, 307] on p "Diets and probiotics help temporarily, but they can’t colonize properly on a to…" at bounding box center [674, 292] width 218 height 30
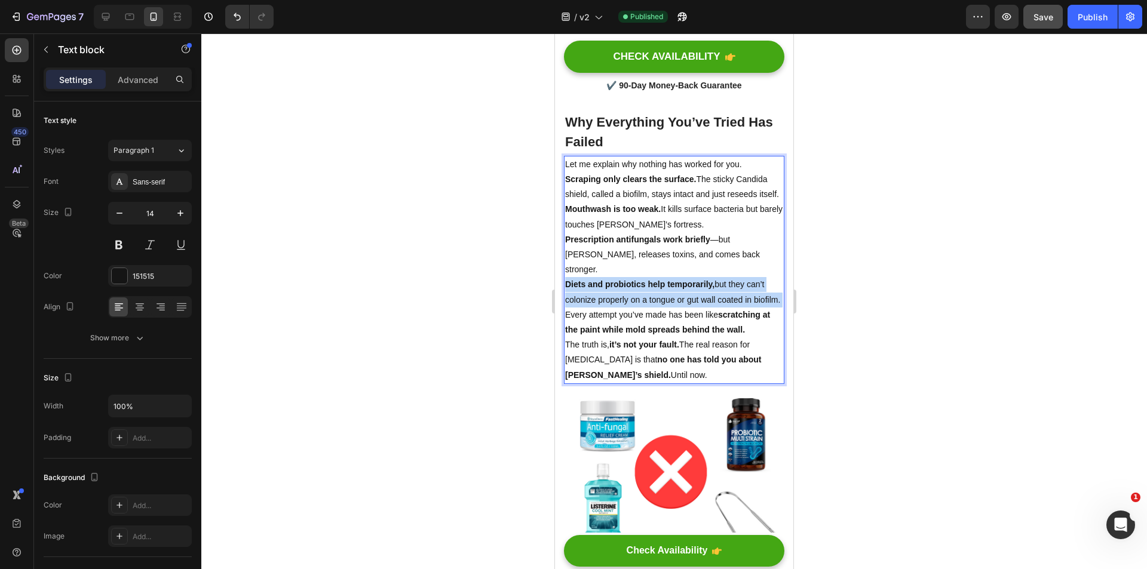
click at [664, 307] on p "Diets and probiotics help temporarily, but they can’t colonize properly on a to…" at bounding box center [674, 292] width 218 height 30
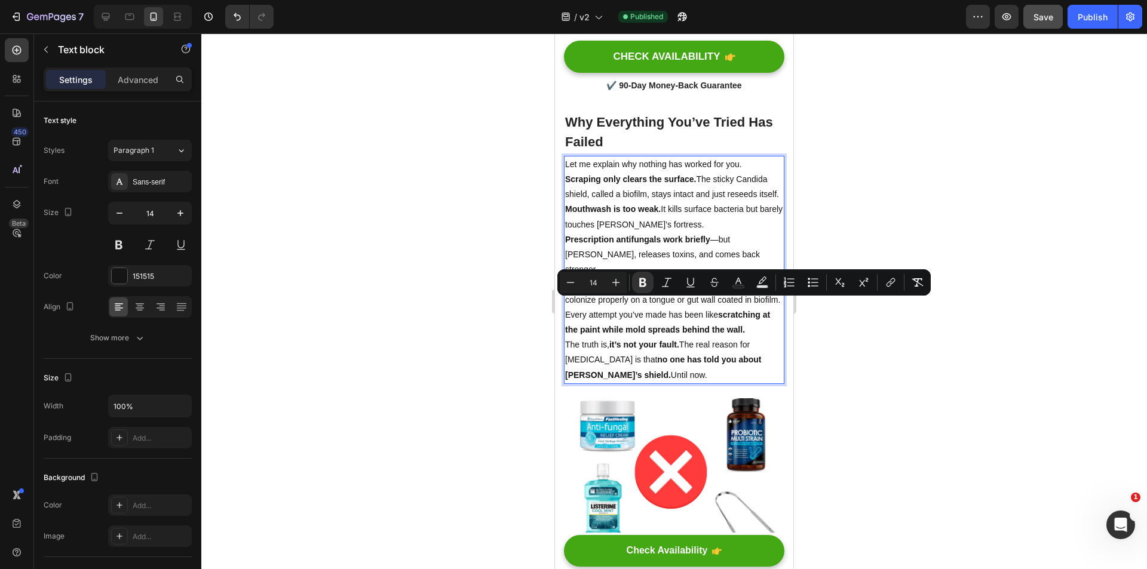
click at [641, 379] on strong "no one has told you about [PERSON_NAME]’s shield." at bounding box center [663, 367] width 196 height 24
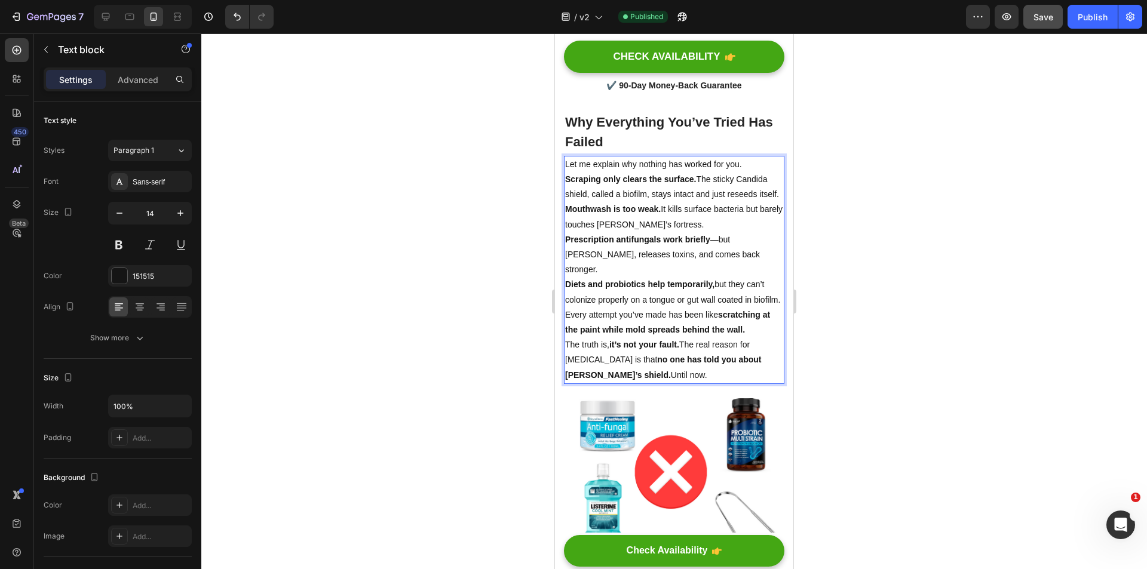
drag, startPoint x: 617, startPoint y: 409, endPoint x: 536, endPoint y: 176, distance: 247.2
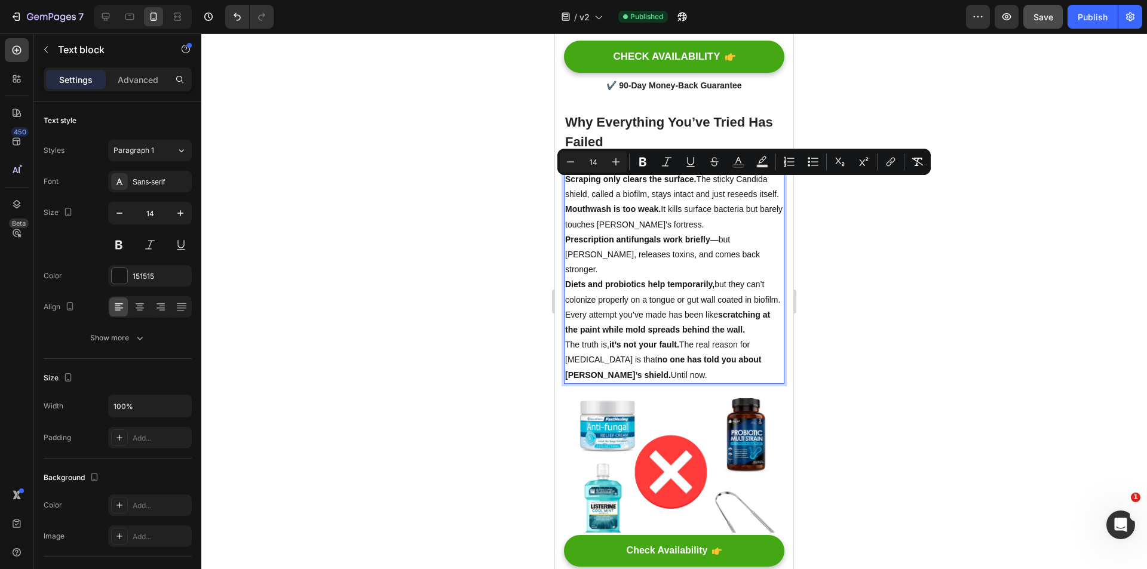
copy div "Let me explain why nothing has worked for you. Scraping only clears the surface…"
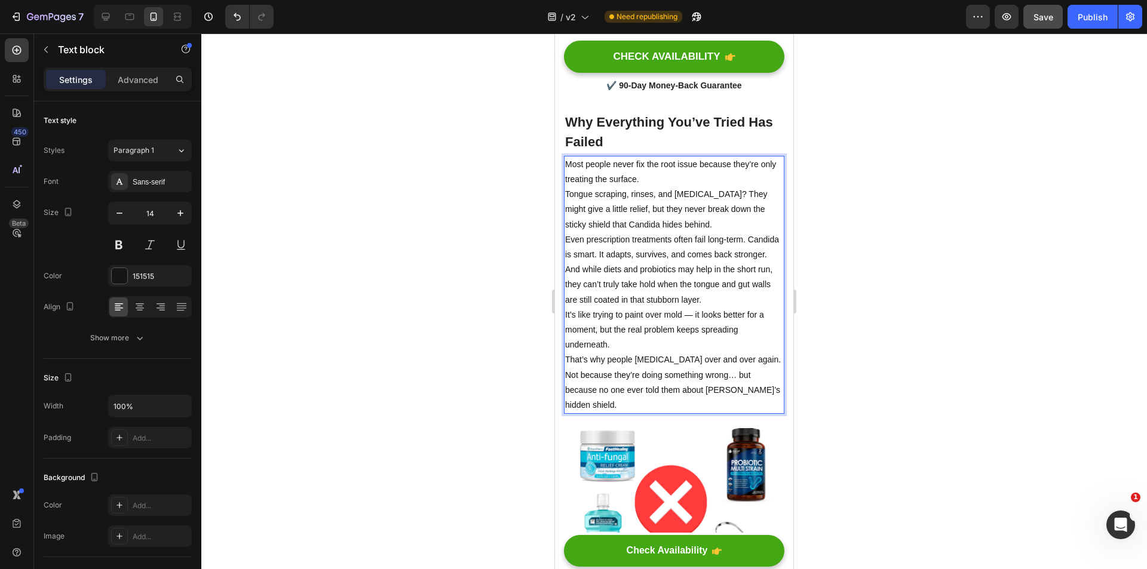
click at [672, 262] on p "Even prescription treatments often fail long-term. Candida is smart. It adapts,…" at bounding box center [674, 247] width 218 height 30
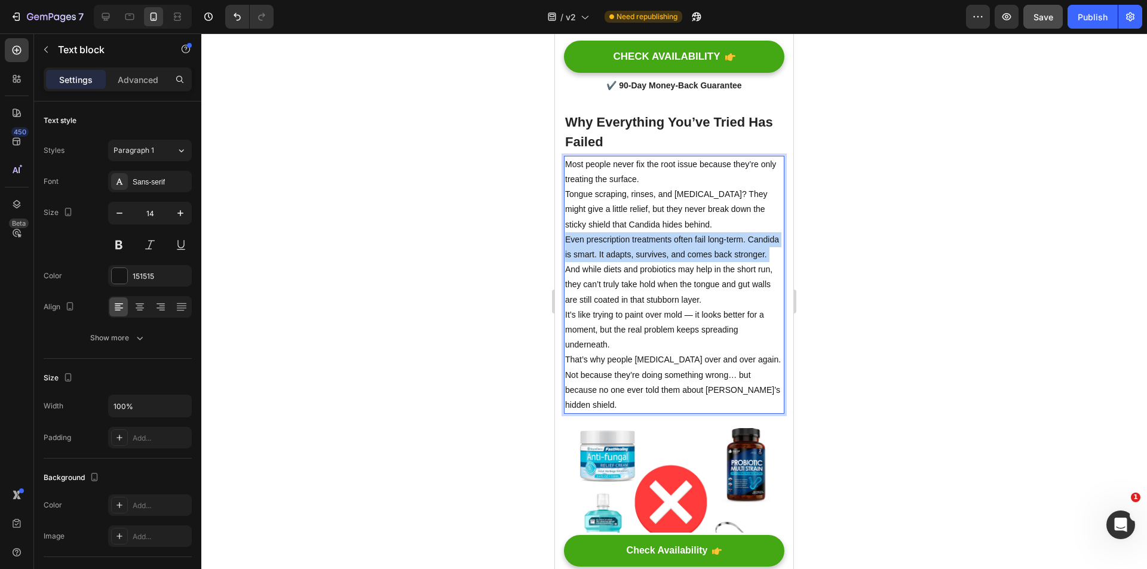
click at [672, 262] on p "Even prescription treatments often fail long-term. Candida is smart. It adapts,…" at bounding box center [674, 247] width 218 height 30
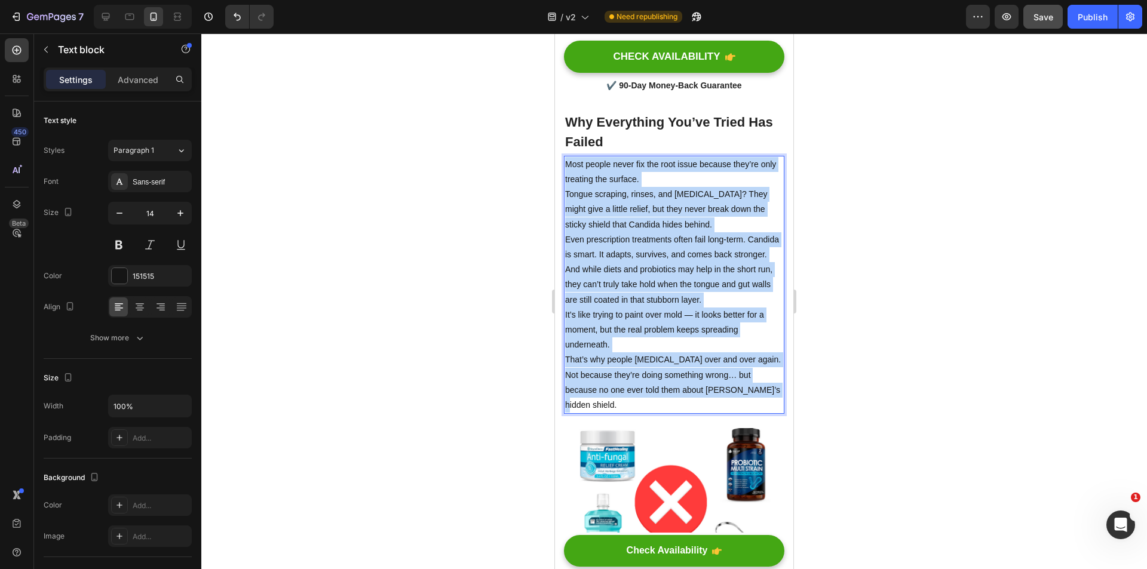
drag, startPoint x: 770, startPoint y: 426, endPoint x: 1092, endPoint y: 213, distance: 386.9
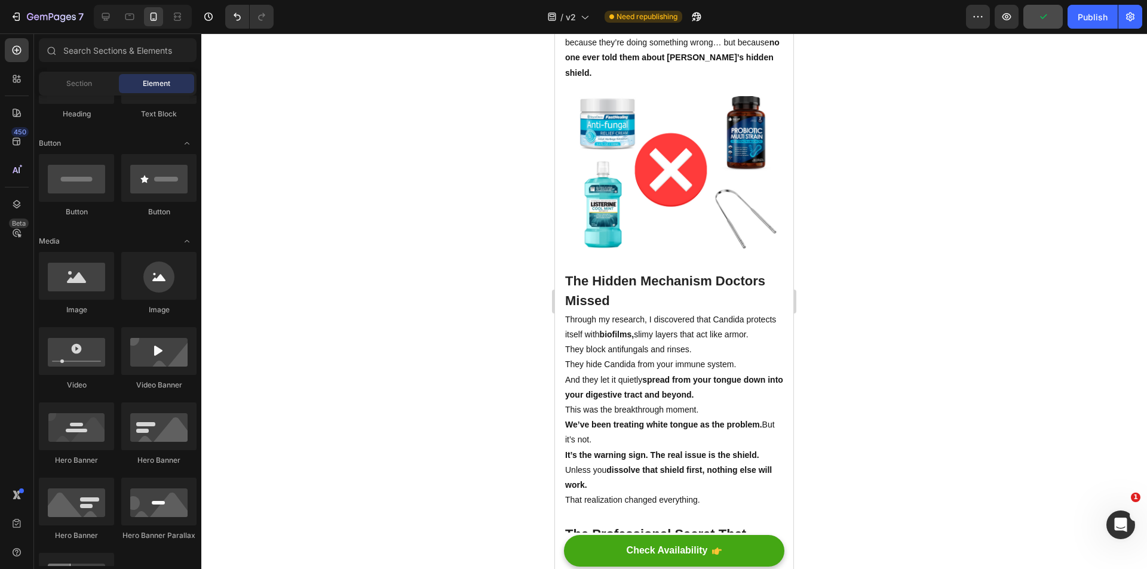
scroll to position [1488, 0]
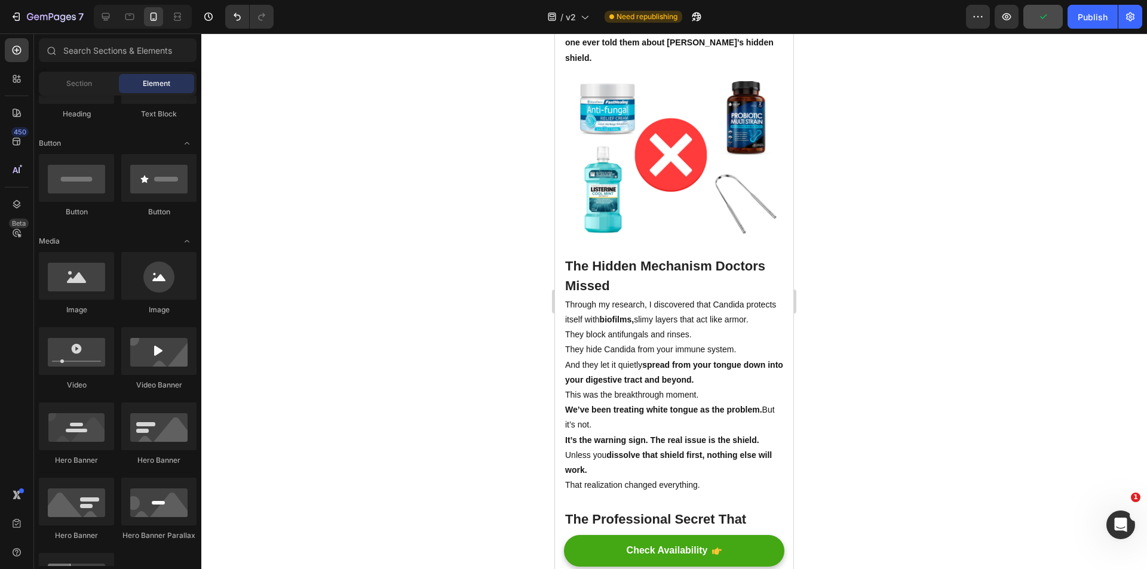
drag, startPoint x: 787, startPoint y: 109, endPoint x: 1348, endPoint y: 261, distance: 581.1
click at [668, 193] on img at bounding box center [674, 158] width 220 height 154
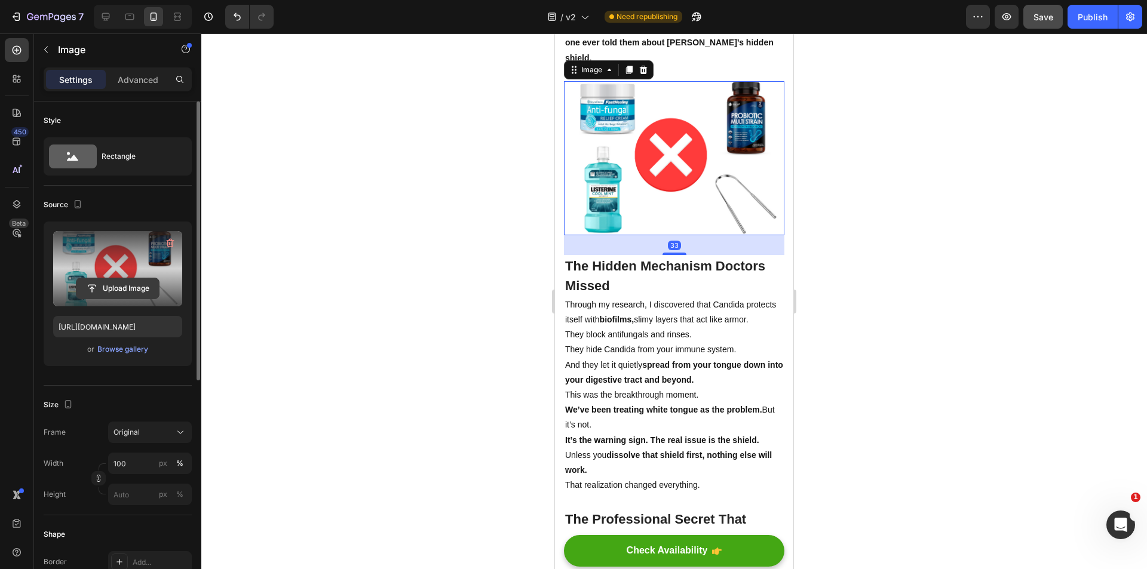
click at [119, 281] on input "file" at bounding box center [117, 288] width 82 height 20
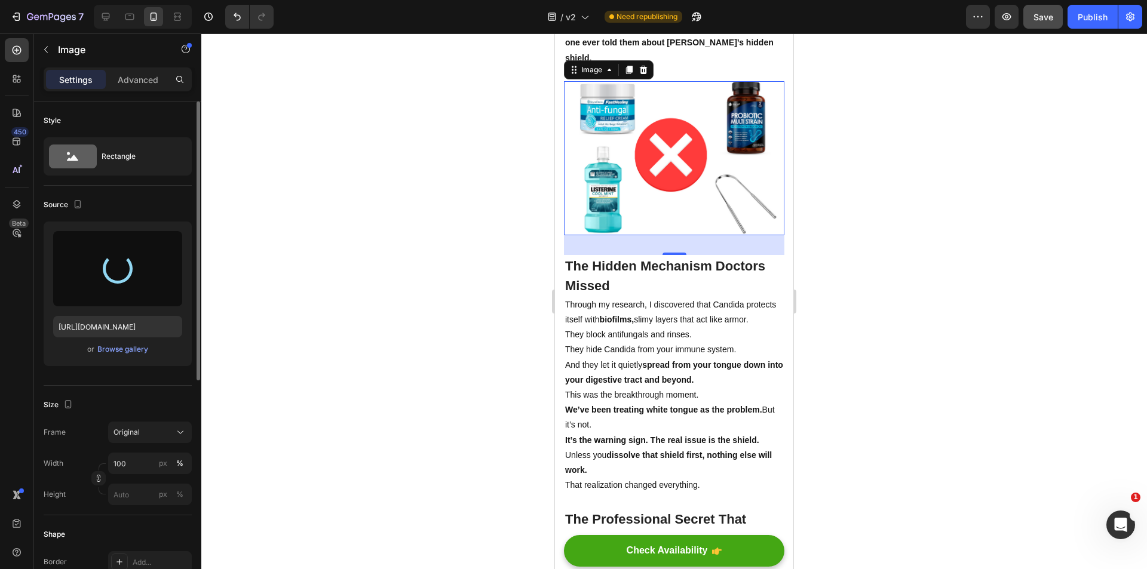
type input "[URL][DOMAIN_NAME]"
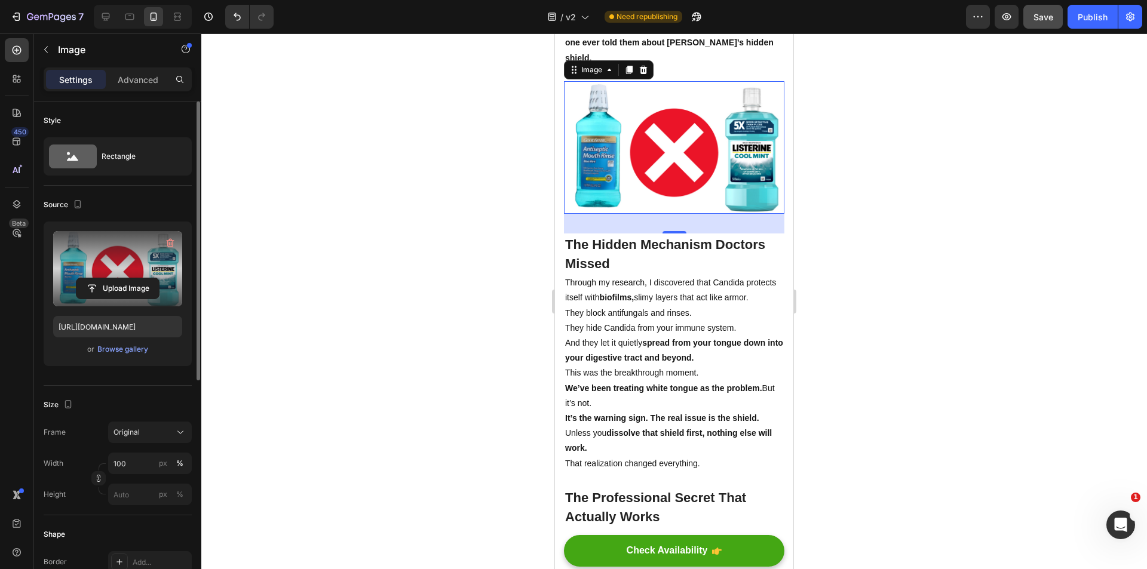
scroll to position [1368, 0]
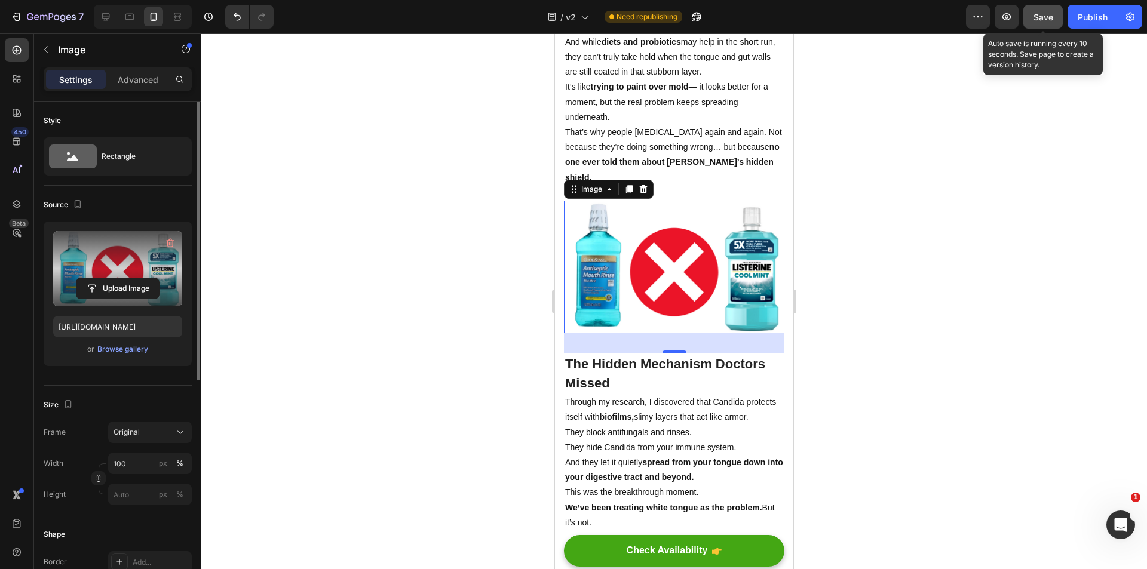
click at [1046, 14] on span "Save" at bounding box center [1043, 17] width 20 height 10
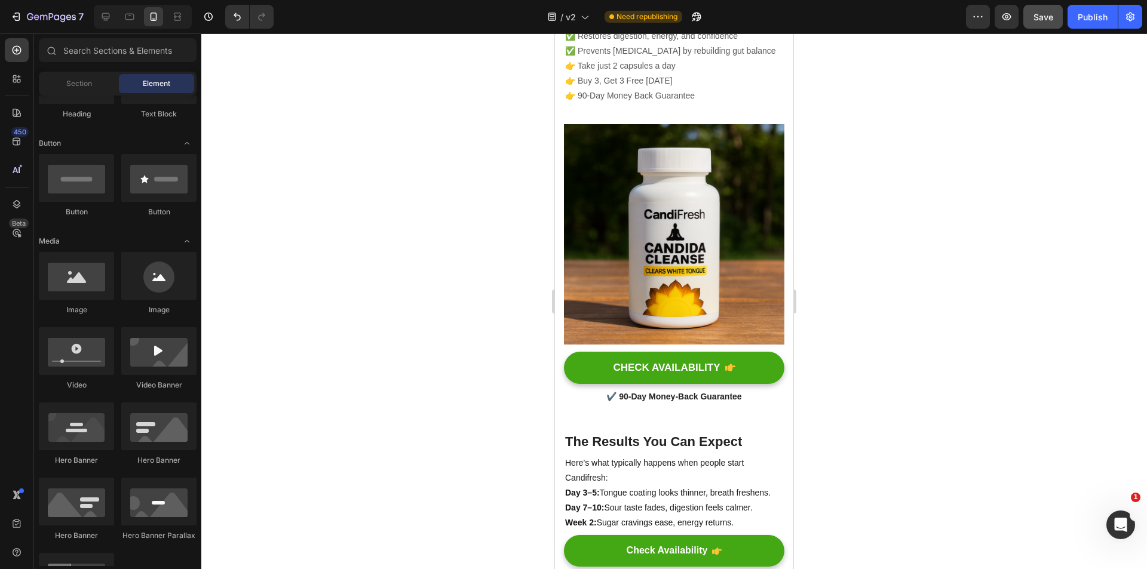
scroll to position [2412, 0]
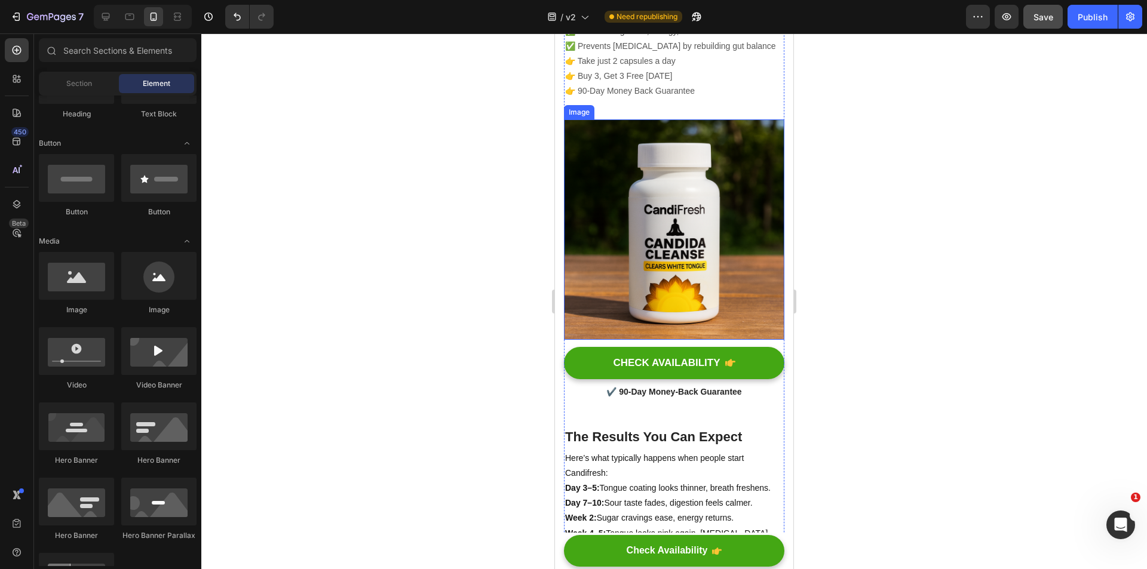
click at [683, 282] on img at bounding box center [674, 229] width 220 height 220
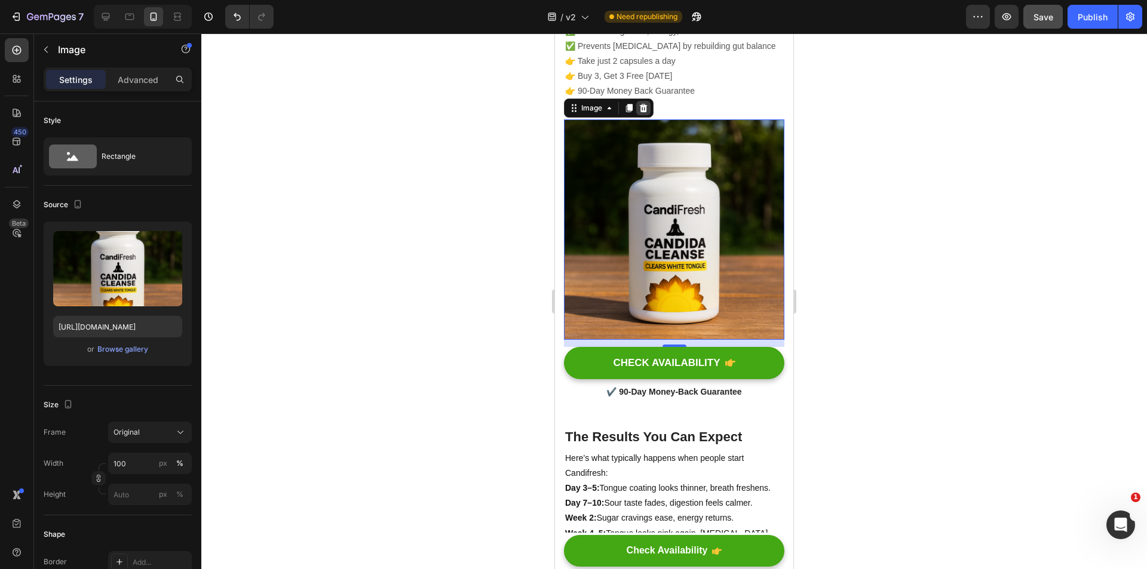
click at [641, 112] on icon at bounding box center [644, 107] width 8 height 8
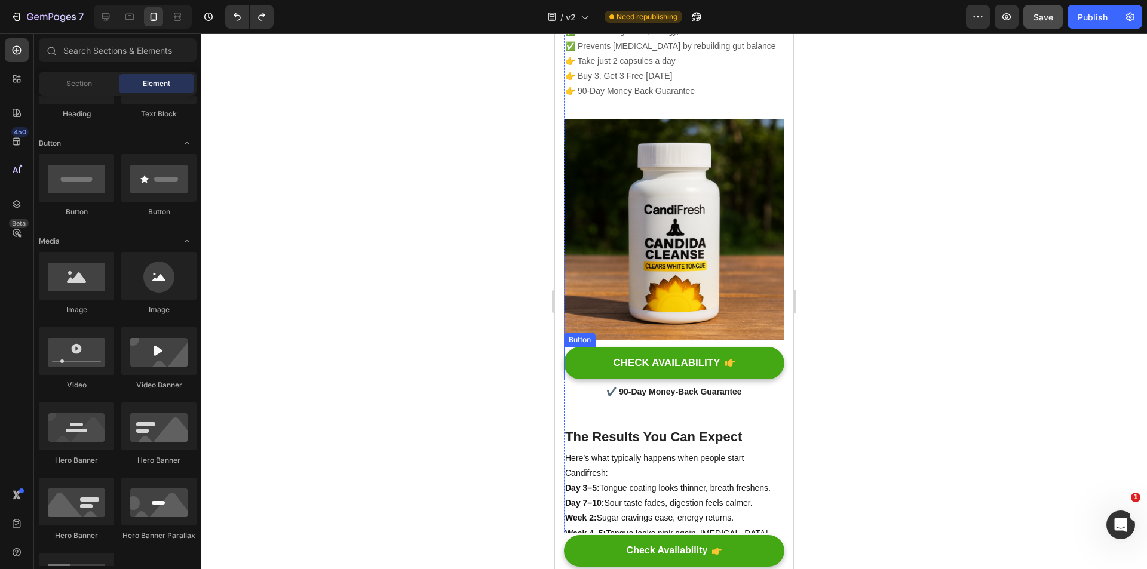
click at [658, 228] on img at bounding box center [674, 229] width 220 height 220
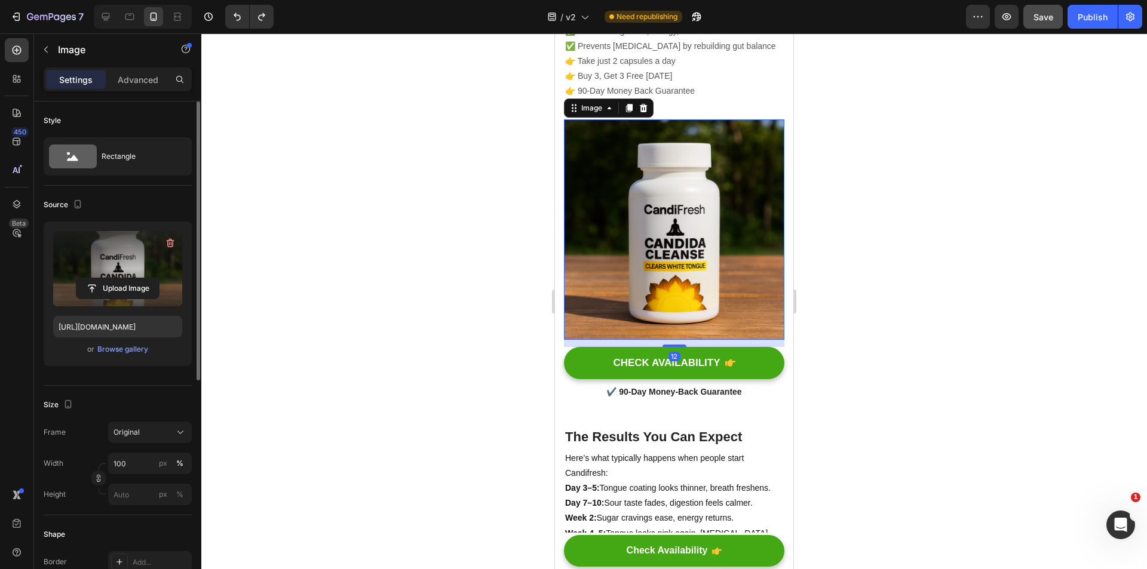
click at [100, 251] on label at bounding box center [117, 268] width 129 height 75
click at [100, 278] on input "file" at bounding box center [117, 288] width 82 height 20
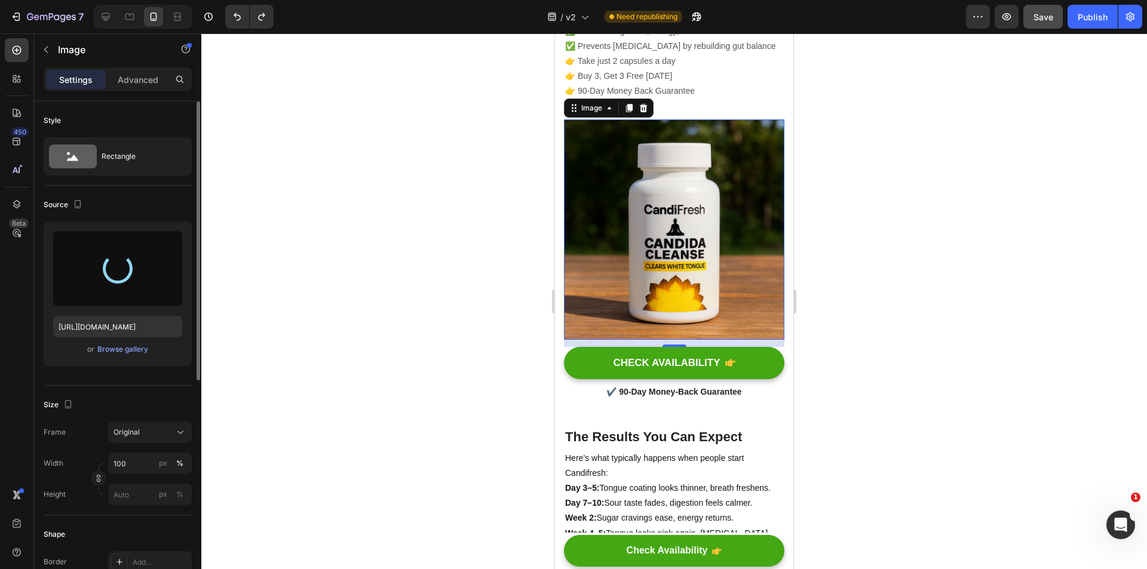
scroll to position [2293, 0]
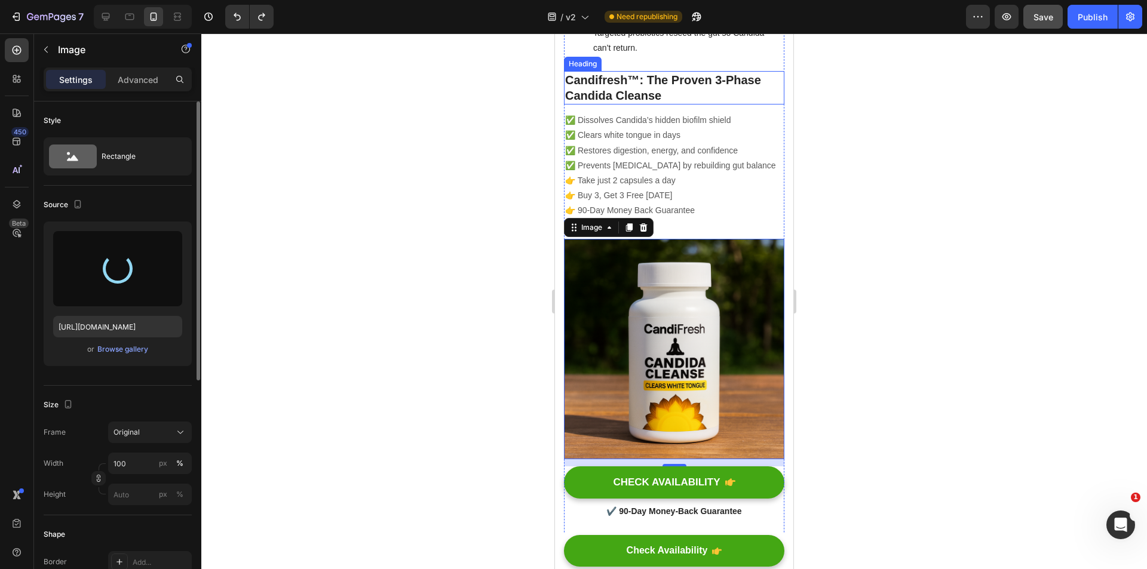
type input "[URL][DOMAIN_NAME]"
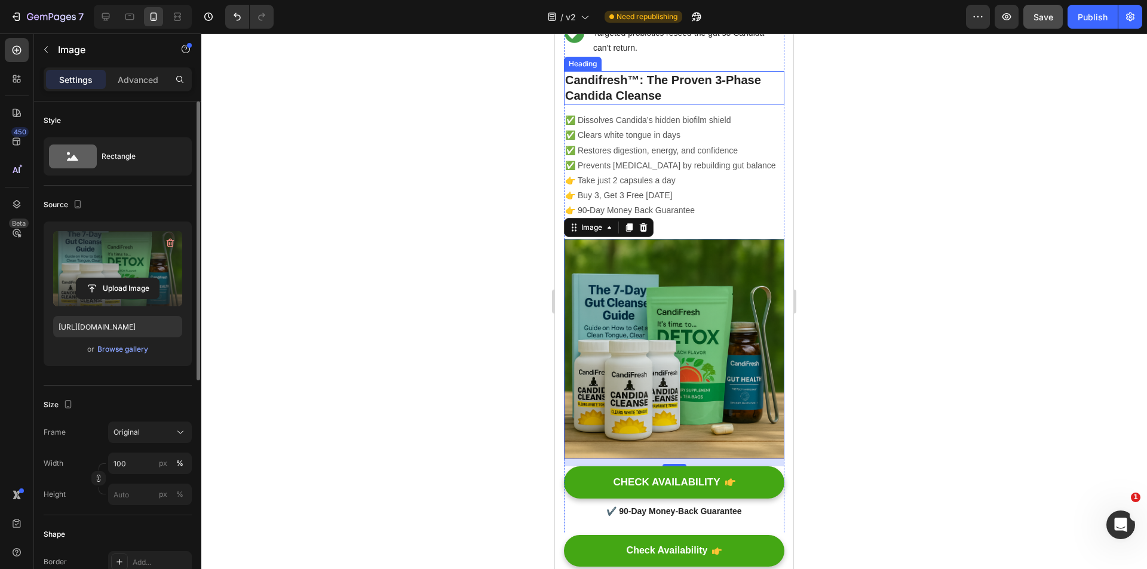
click at [691, 105] on h2 "Candifresh™: The Proven 3-Phase Candida Cleanse" at bounding box center [674, 87] width 220 height 33
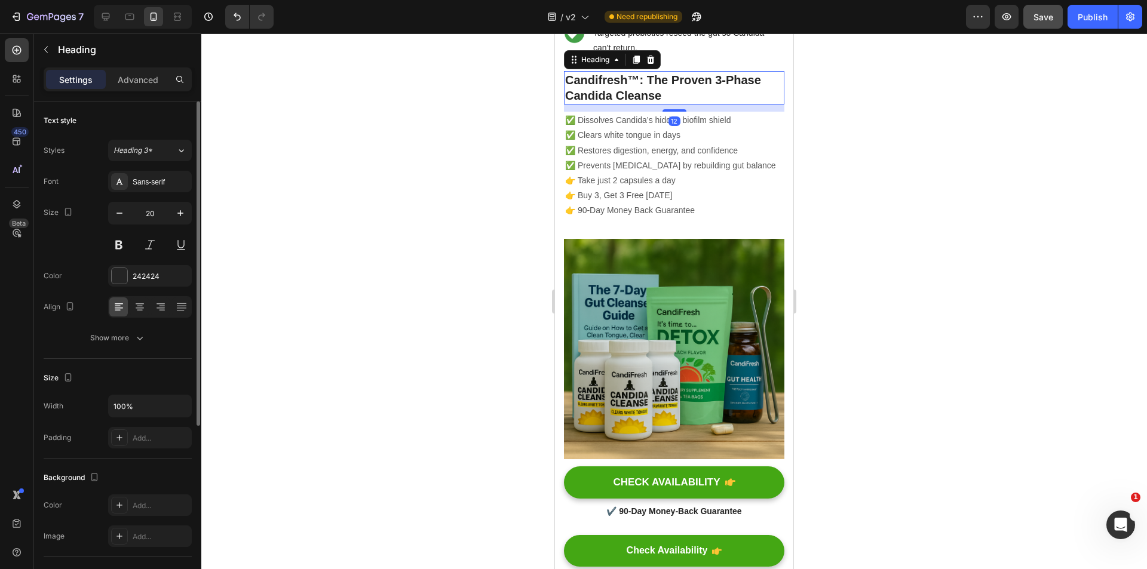
click at [691, 105] on h2 "Candifresh™: The Proven 3-Phase Candida Cleanse" at bounding box center [674, 87] width 220 height 33
click at [691, 103] on p "Candifresh™: The Proven 3-Phase Candida Cleanse" at bounding box center [674, 87] width 218 height 31
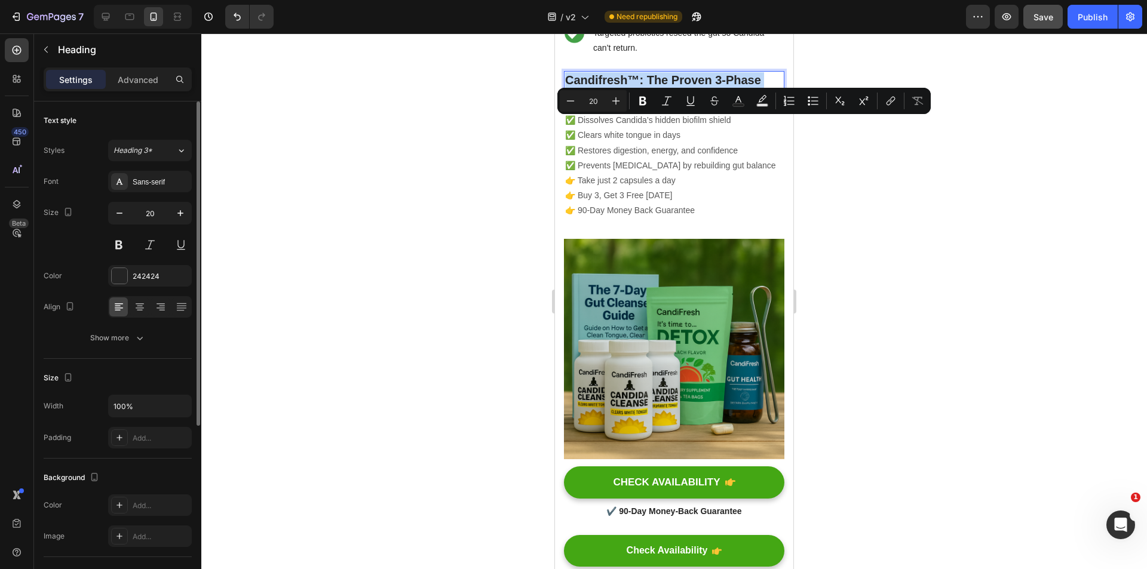
copy p "Candifresh™: The Proven 3-Phase Candida Cleanse"
click at [668, 219] on p "👉 Take just 2 capsules a day 👉 Buy 3, Get 3 Free [DATE] 👉 90-Day Money Back Gua…" at bounding box center [674, 195] width 218 height 45
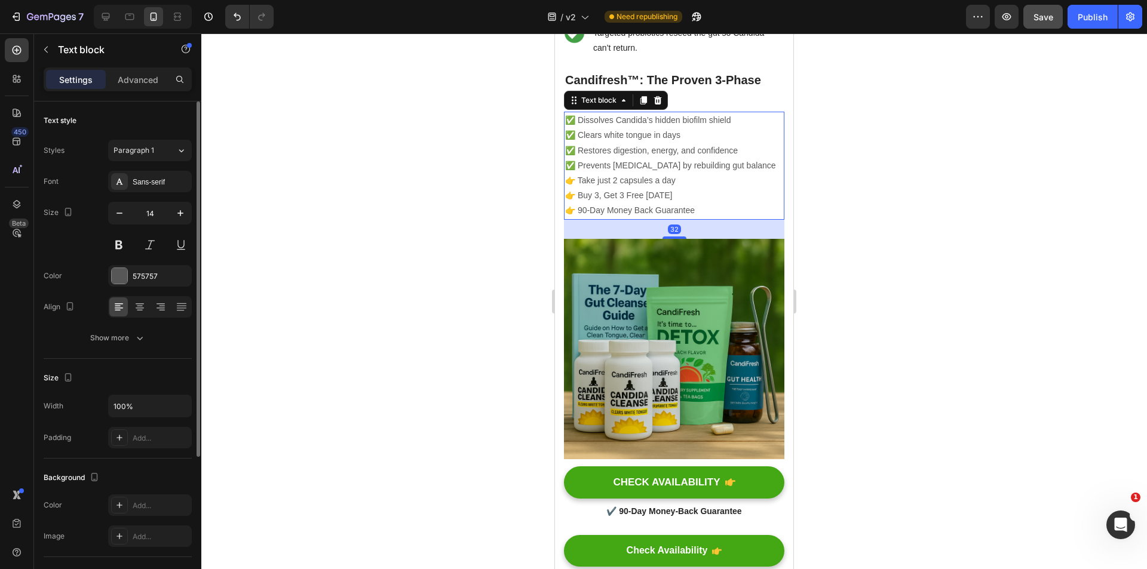
click at [668, 219] on p "👉 Take just 2 capsules a day 👉 Buy 3, Get 3 Free [DATE] 👉 90-Day Money Back Gua…" at bounding box center [674, 195] width 218 height 45
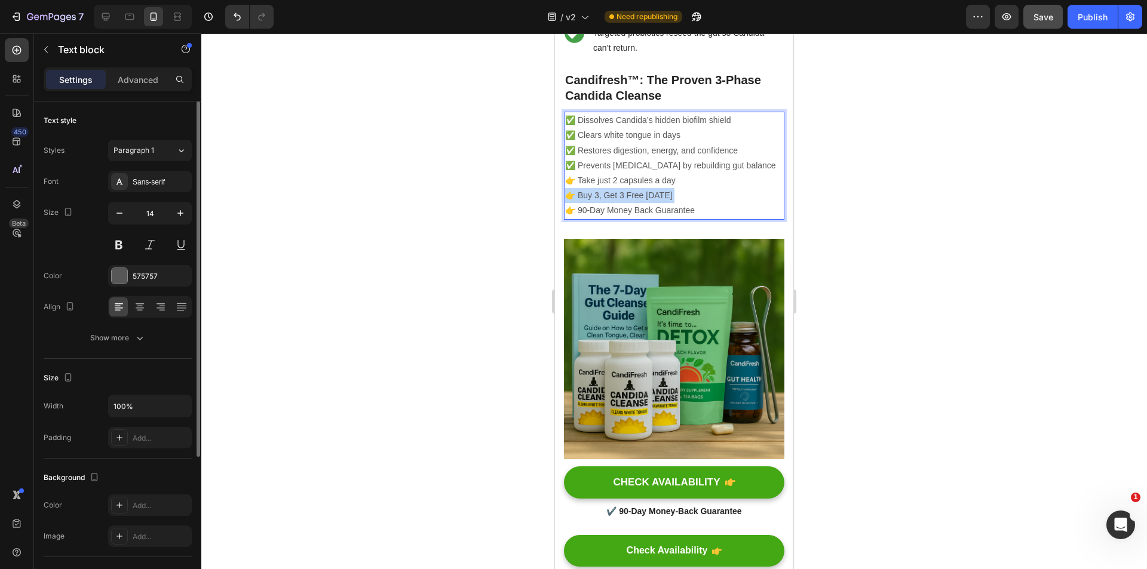
click at [668, 219] on p "👉 Take just 2 capsules a day 👉 Buy 3, Get 3 Free [DATE] 👉 90-Day Money Back Gua…" at bounding box center [674, 195] width 218 height 45
click at [694, 219] on p "👉 Take just 2 capsules a day 👉 Buy 3, Get 3 Free [DATE] 👉 90-Day Money Back Gua…" at bounding box center [674, 195] width 218 height 45
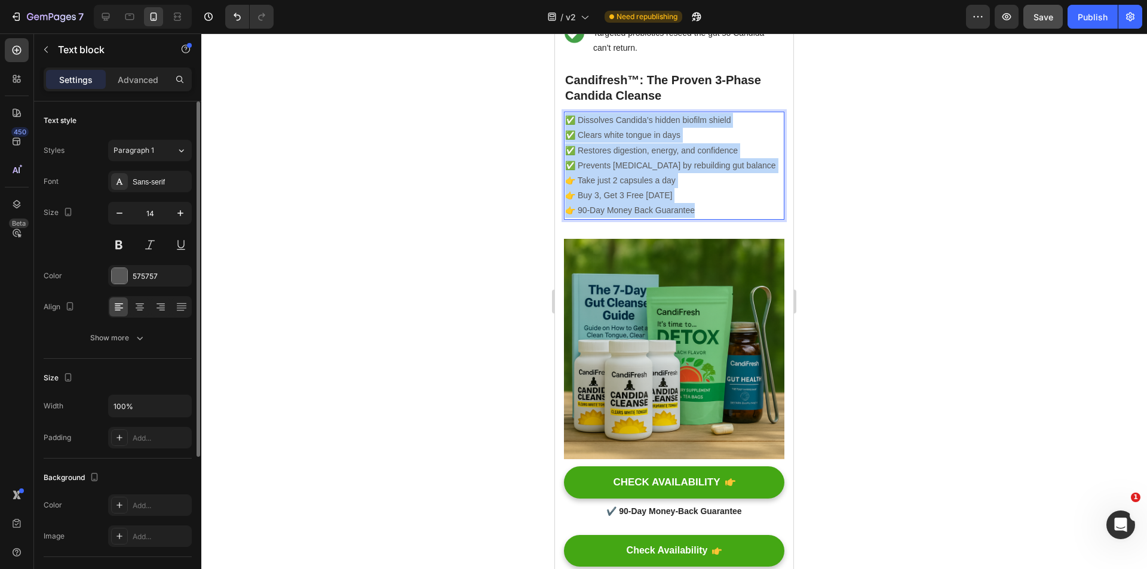
drag, startPoint x: 642, startPoint y: 248, endPoint x: 542, endPoint y: 158, distance: 134.9
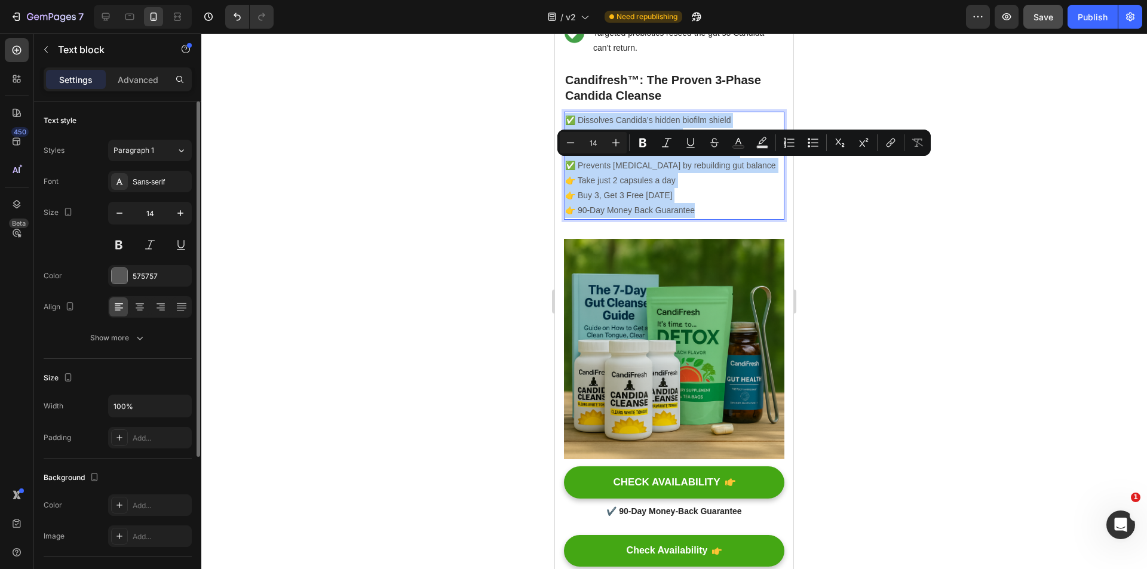
copy div "✅ Dissolves Candida’s hidden biofilm shield ✅ Clears white tongue in days ✅ Res…"
click at [725, 103] on p "Candifresh™: The Proven 3-Phase Candida Cleanse" at bounding box center [674, 87] width 218 height 31
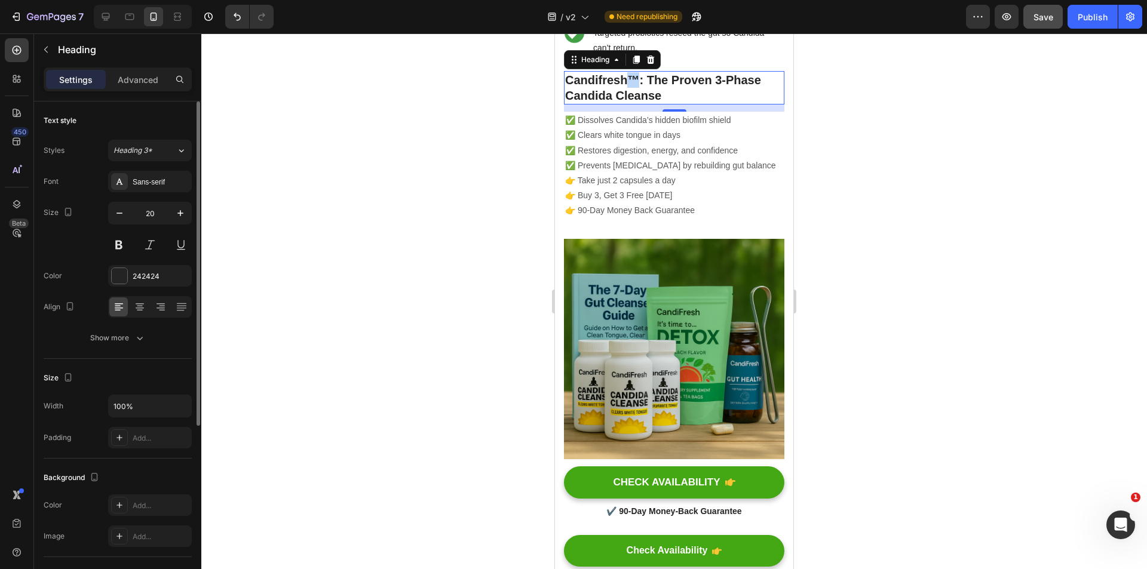
click at [626, 103] on p "Candifresh™: The Proven 3-Phase Candida Cleanse" at bounding box center [674, 87] width 218 height 31
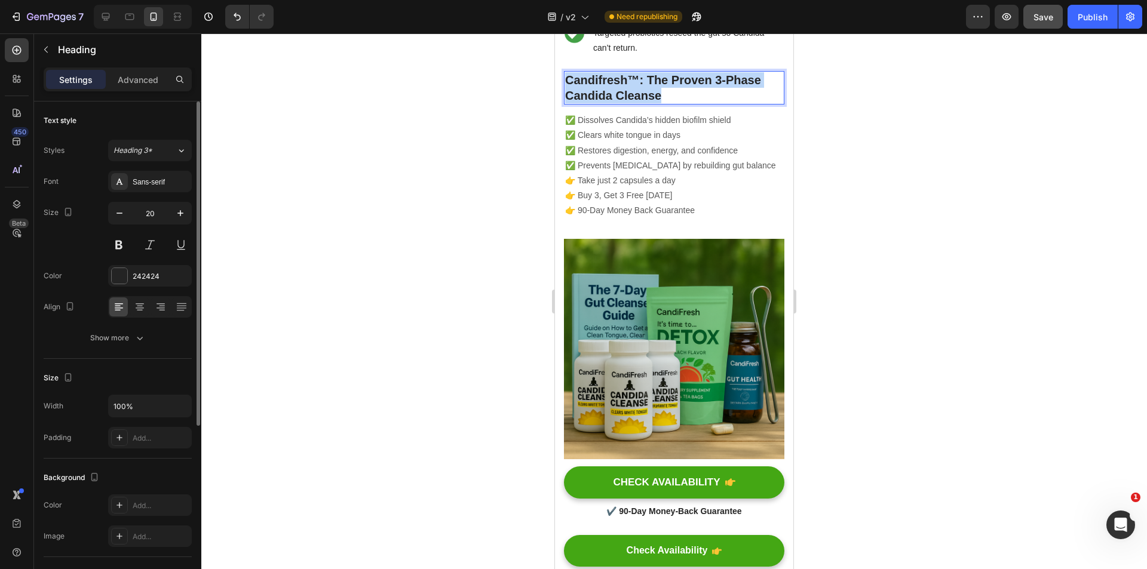
click at [626, 103] on p "Candifresh™: The Proven 3-Phase Candida Cleanse" at bounding box center [674, 87] width 218 height 31
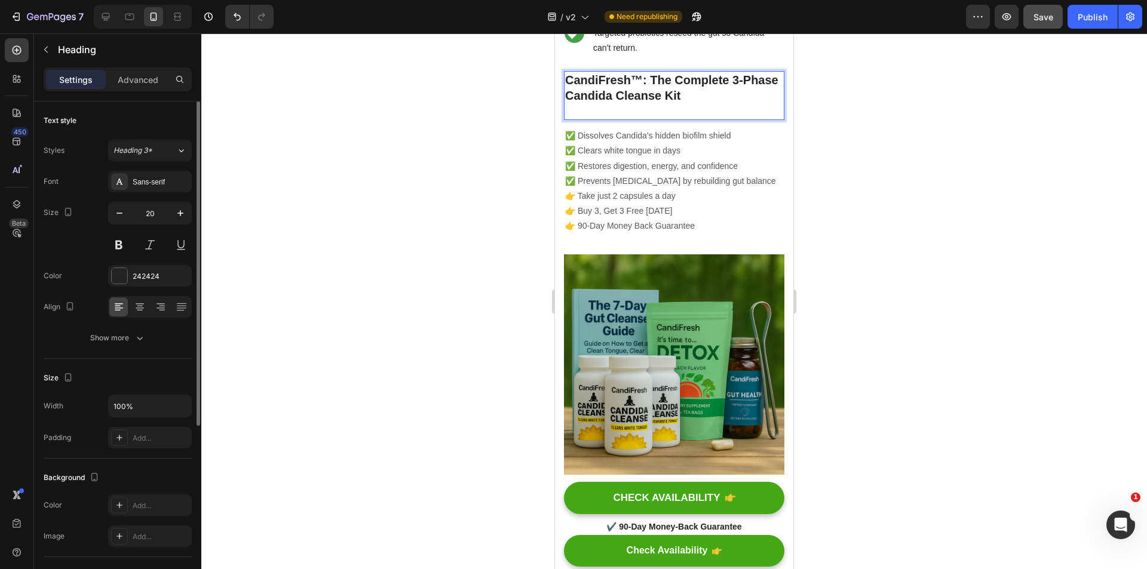
click at [738, 102] on strong "CandiFresh™: The Complete 3-Phase Candida Cleanse Kit" at bounding box center [671, 87] width 213 height 29
click at [635, 234] on p "👉 Take just 2 capsules a day 👉 Buy 3, Get 3 Free [DATE] 👉 90-Day Money Back Gua…" at bounding box center [674, 211] width 218 height 45
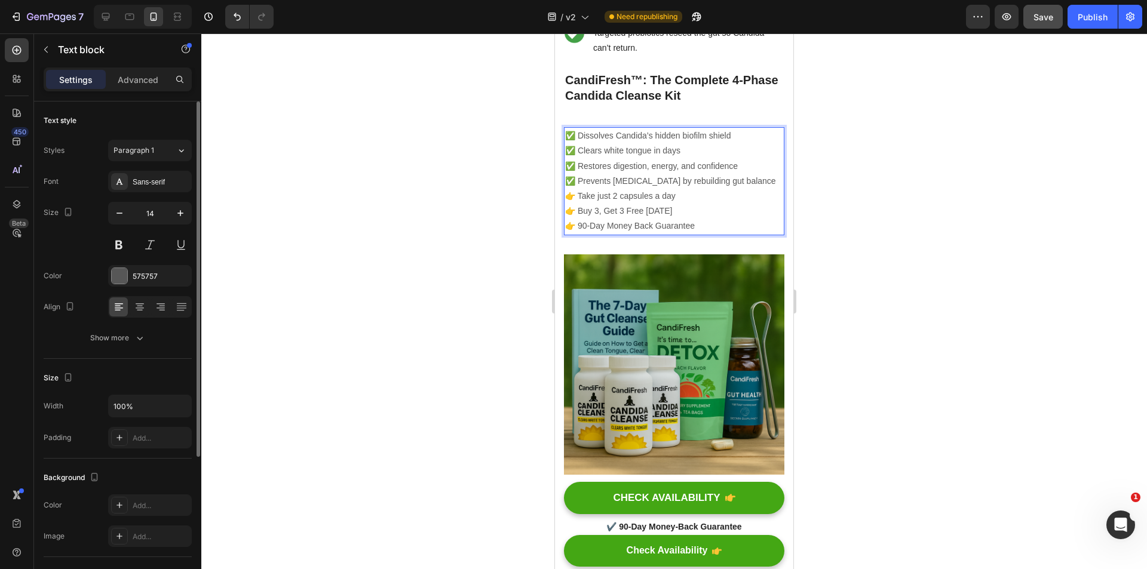
click at [635, 234] on p "👉 Take just 2 capsules a day 👉 Buy 3, Get 3 Free [DATE] 👉 90-Day Money Back Gua…" at bounding box center [674, 211] width 218 height 45
click at [696, 234] on p "👉 Take just 2 capsules a day 👉 Buy 3, Get 3 Free [DATE] 👉 90-Day Money Back Gua…" at bounding box center [674, 211] width 218 height 45
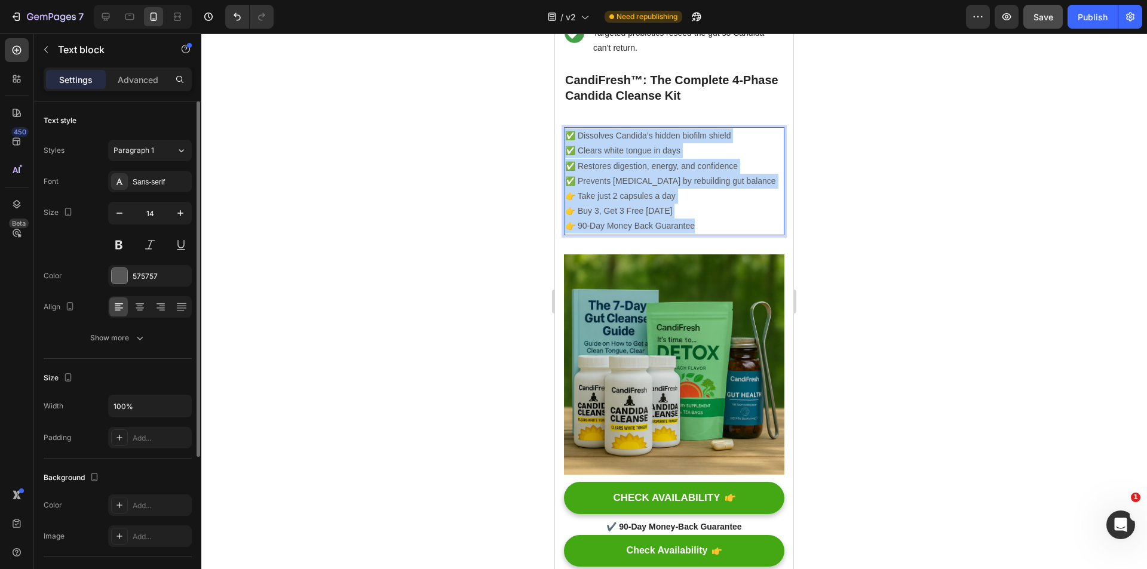
drag, startPoint x: 611, startPoint y: 260, endPoint x: 1091, endPoint y: 207, distance: 482.5
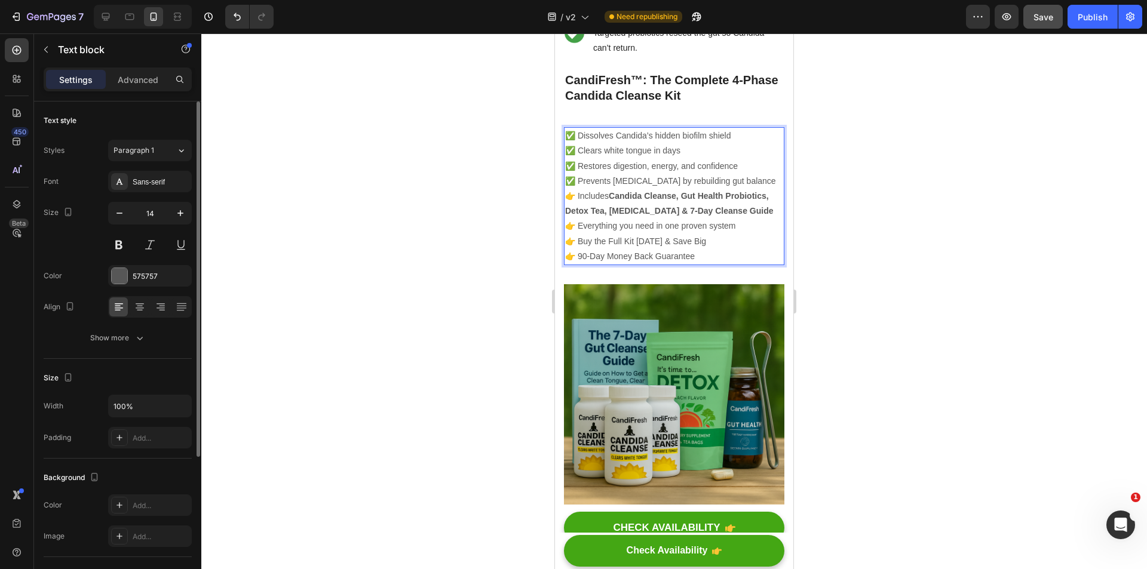
click at [896, 257] on div at bounding box center [673, 301] width 945 height 536
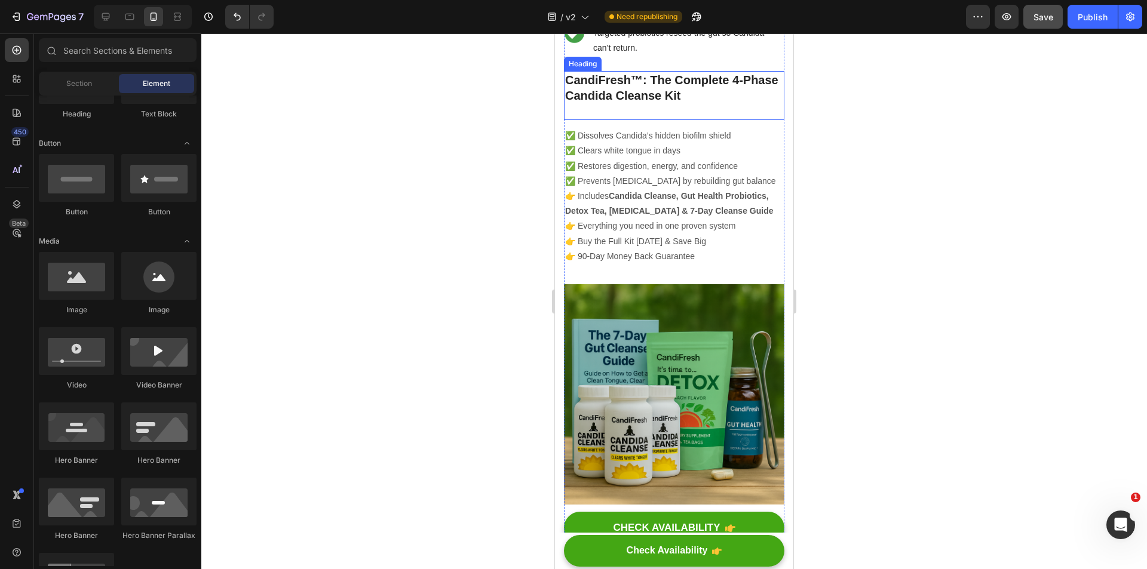
click at [692, 119] on p "⁠⁠⁠⁠⁠⁠⁠ CandiFresh™: The Complete 4-Phase Candida Cleanse Kit" at bounding box center [674, 95] width 218 height 47
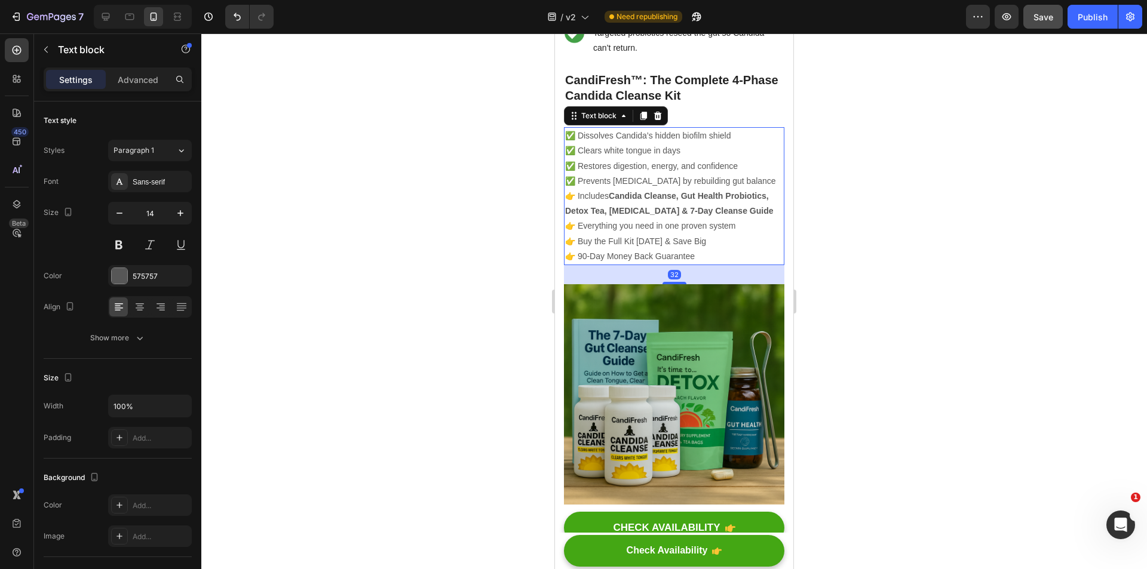
click at [699, 119] on p "⁠⁠⁠⁠⁠⁠⁠ CandiFresh™: The Complete 4-Phase Candida Cleanse Kit" at bounding box center [674, 95] width 218 height 47
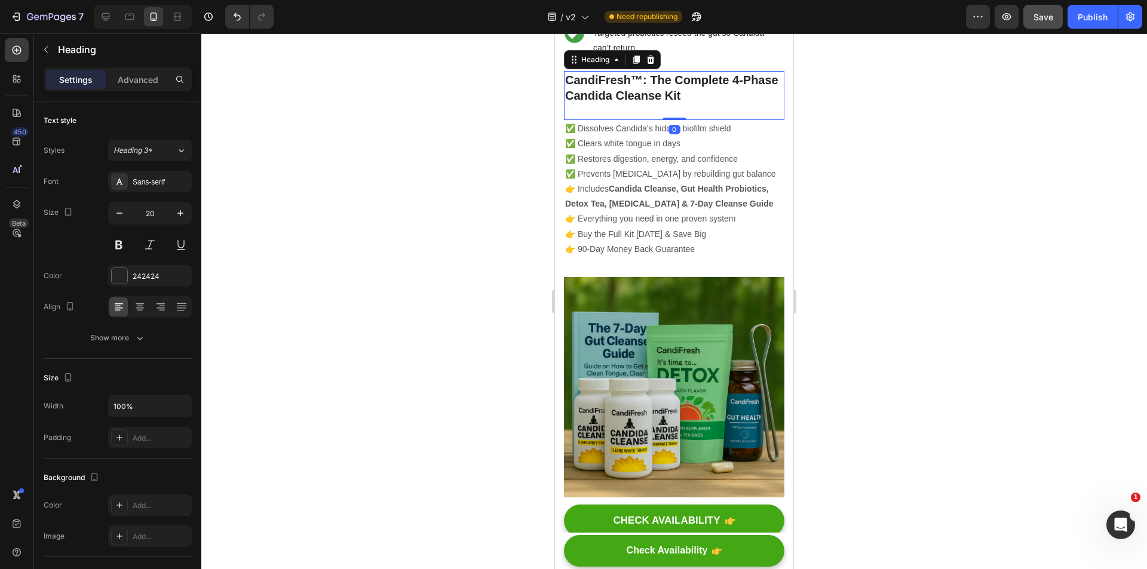
drag, startPoint x: 673, startPoint y: 171, endPoint x: 675, endPoint y: 161, distance: 9.8
click at [675, 120] on div "⁠⁠⁠⁠⁠⁠⁠ CandiFresh™: The Complete 4-Phase Candida Cleanse Kit Heading 0" at bounding box center [674, 95] width 220 height 49
click at [969, 163] on div at bounding box center [673, 301] width 945 height 536
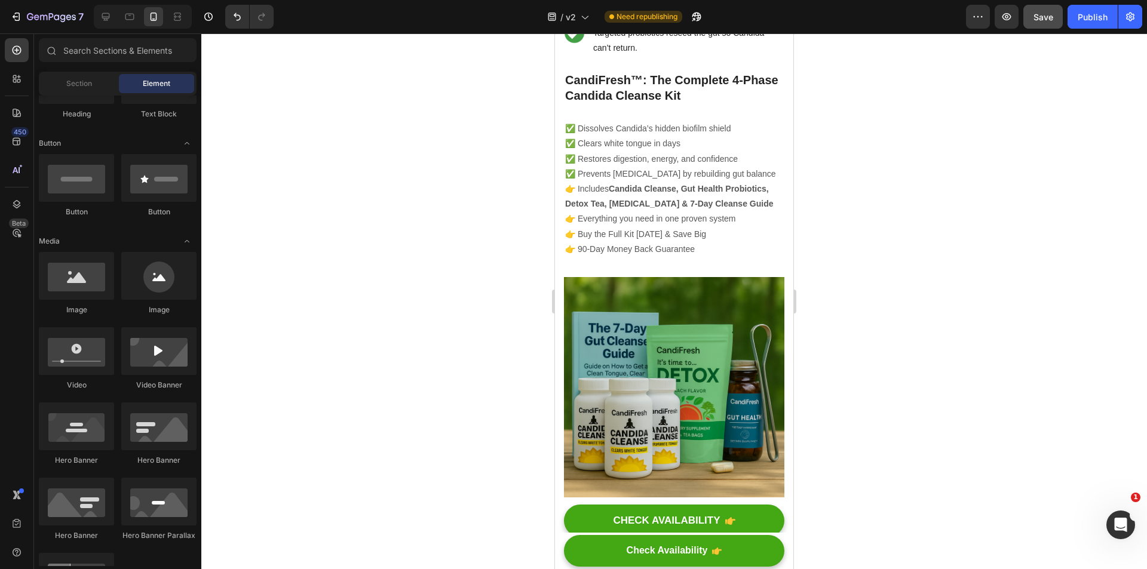
click at [675, 102] on strong "CandiFresh™: The Complete 4-Phase Candida Cleanse Kit" at bounding box center [671, 87] width 213 height 29
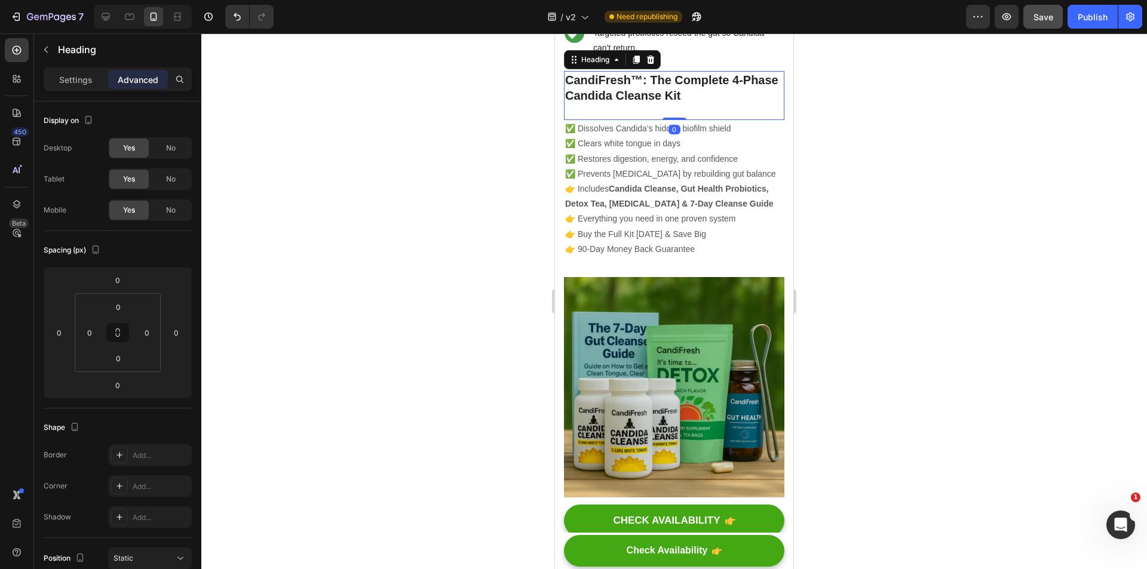
drag, startPoint x: 668, startPoint y: 165, endPoint x: 670, endPoint y: 153, distance: 11.5
click at [670, 120] on div "⁠⁠⁠⁠⁠⁠⁠ CandiFresh™: The Complete 4-Phase Candida Cleanse Kit Heading 0" at bounding box center [674, 95] width 220 height 49
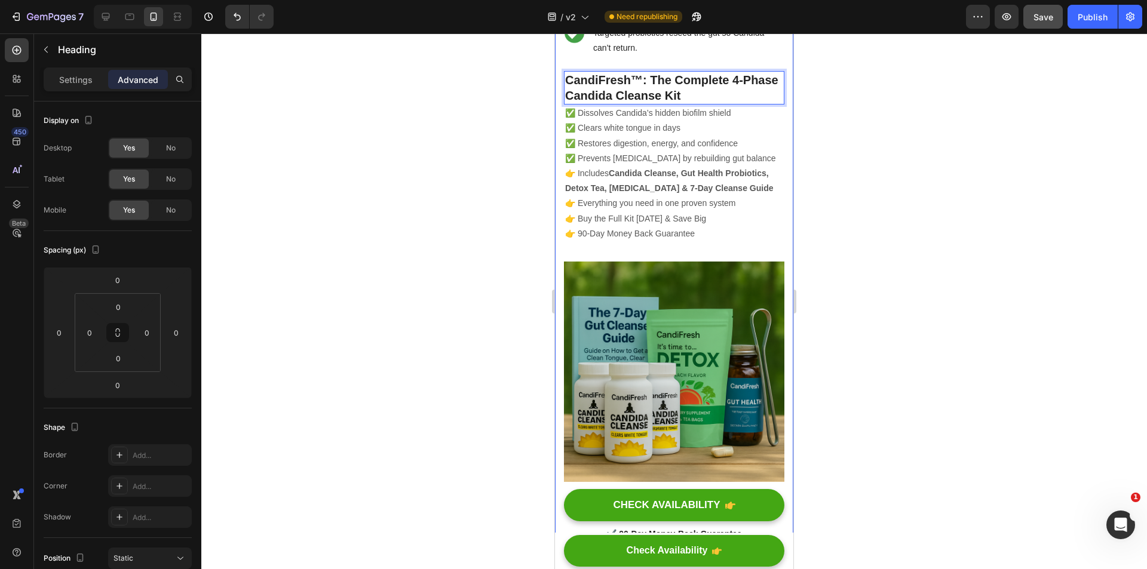
click at [833, 148] on div at bounding box center [673, 301] width 945 height 536
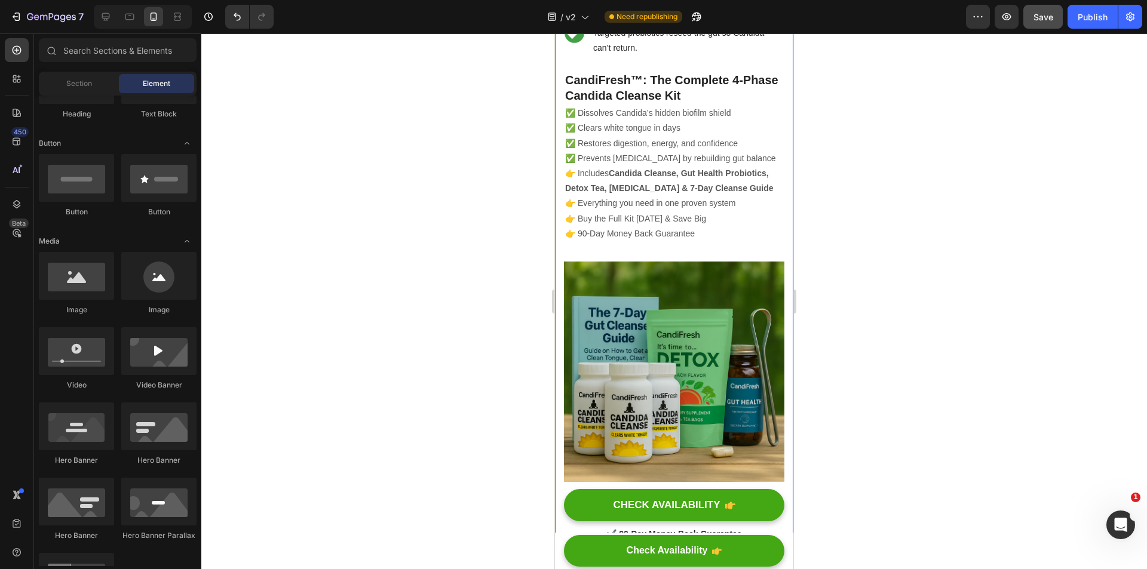
click at [688, 166] on p "✅ Dissolves Candida’s hidden biofilm shield ✅ Clears white tongue in days ✅ Res…" at bounding box center [674, 136] width 218 height 60
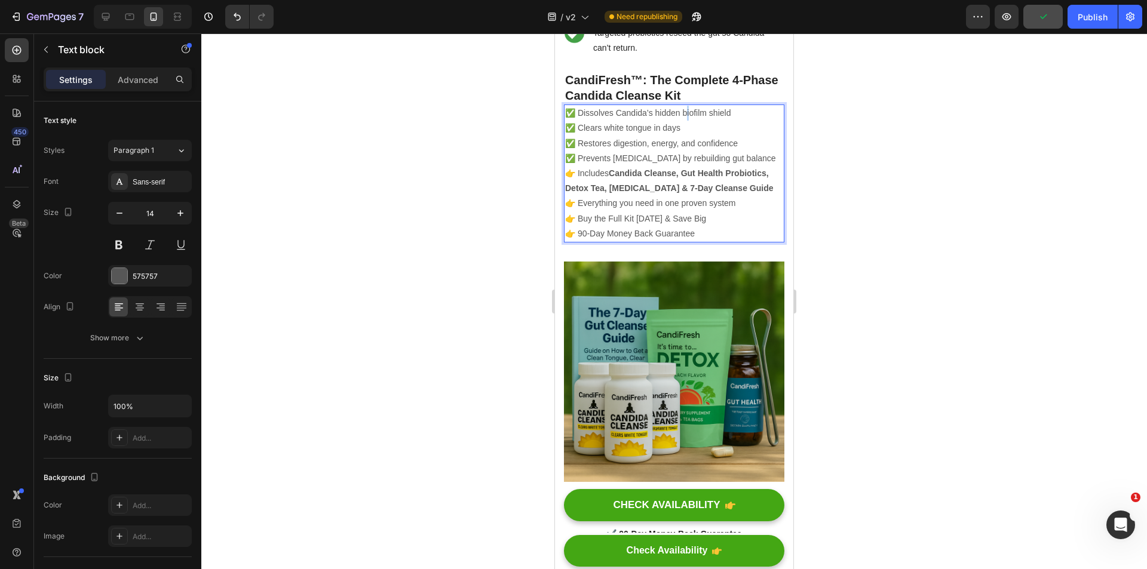
click at [689, 153] on p "✅ Dissolves Candida’s hidden biofilm shield ✅ Clears white tongue in days ✅ Res…" at bounding box center [674, 136] width 218 height 60
type input "575757"
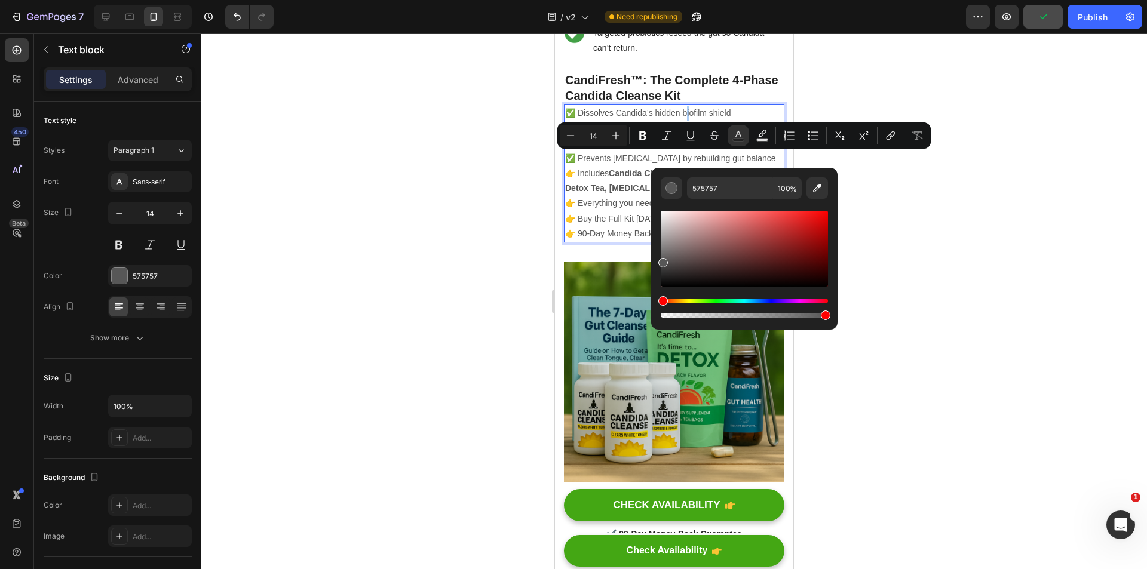
click at [900, 180] on div at bounding box center [673, 301] width 945 height 536
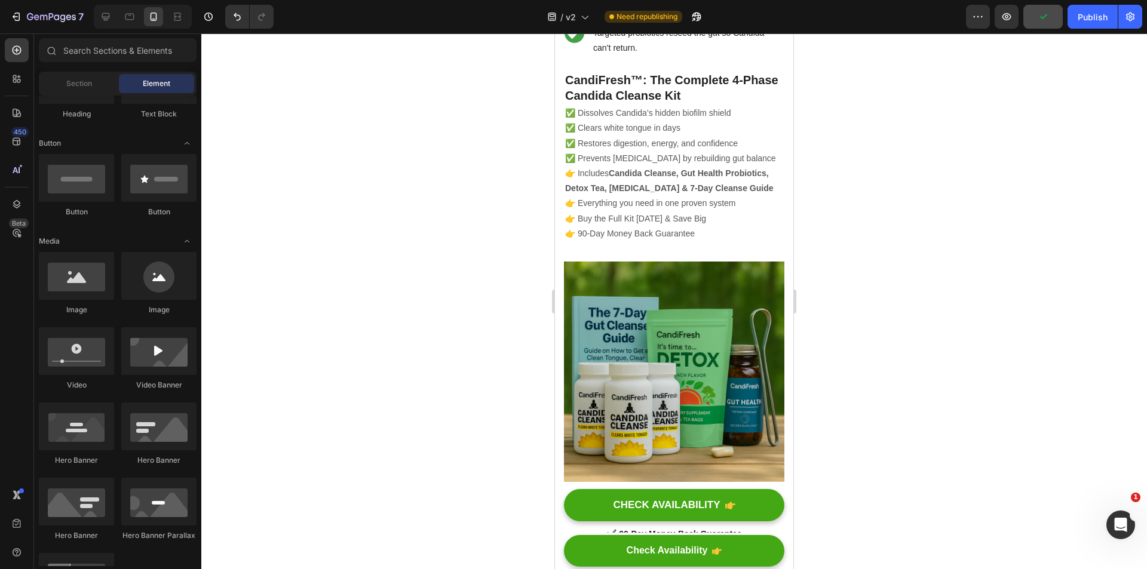
click at [687, 102] on strong "CandiFresh™: The Complete 4-Phase Candida Cleanse Kit" at bounding box center [671, 87] width 213 height 29
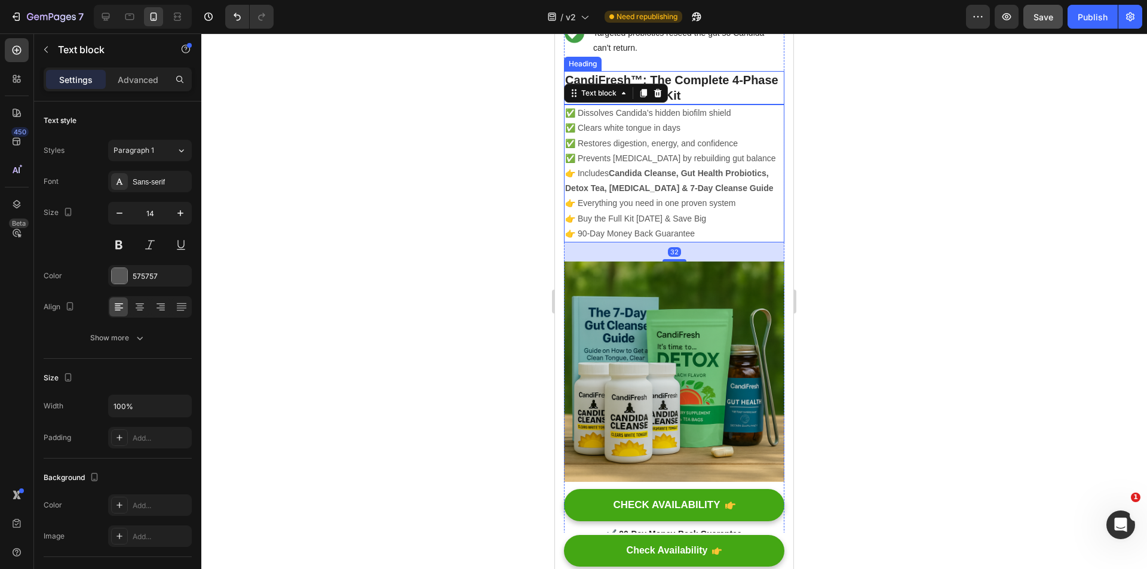
click at [709, 102] on strong "CandiFresh™: The Complete 4-Phase Candida Cleanse Kit" at bounding box center [671, 87] width 213 height 29
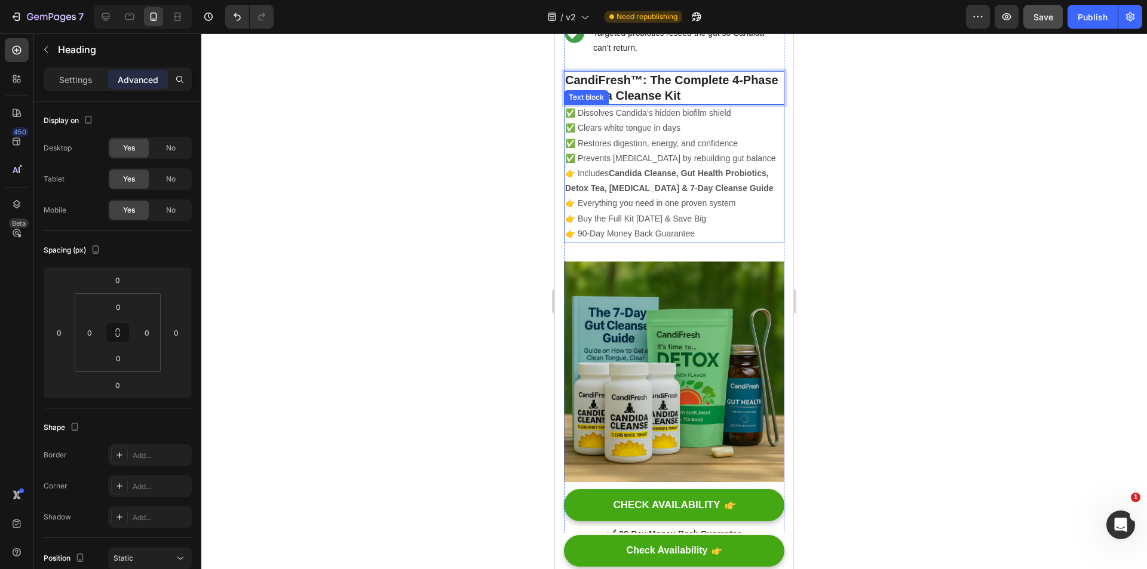
drag, startPoint x: 676, startPoint y: 146, endPoint x: 672, endPoint y: 152, distance: 6.8
click at [689, 102] on strong "CandiFresh™: The Complete 4-Phase Candida Cleanse Kit" at bounding box center [671, 87] width 213 height 29
drag, startPoint x: 716, startPoint y: 174, endPoint x: 723, endPoint y: 162, distance: 13.9
click at [716, 166] on p "✅ Dissolves Candida’s hidden biofilm shield ✅ Clears white tongue in days ✅ Res…" at bounding box center [674, 136] width 218 height 60
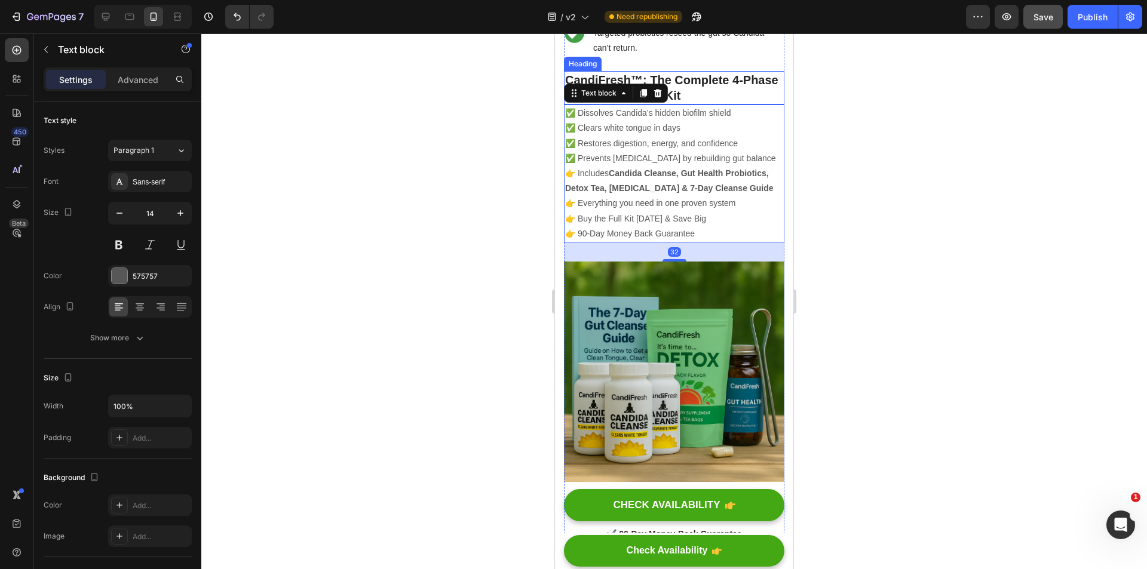
drag, startPoint x: 723, startPoint y: 132, endPoint x: 692, endPoint y: 143, distance: 32.3
click at [722, 102] on strong "CandiFresh™: The Complete 4-Phase Candida Cleanse Kit" at bounding box center [671, 87] width 213 height 29
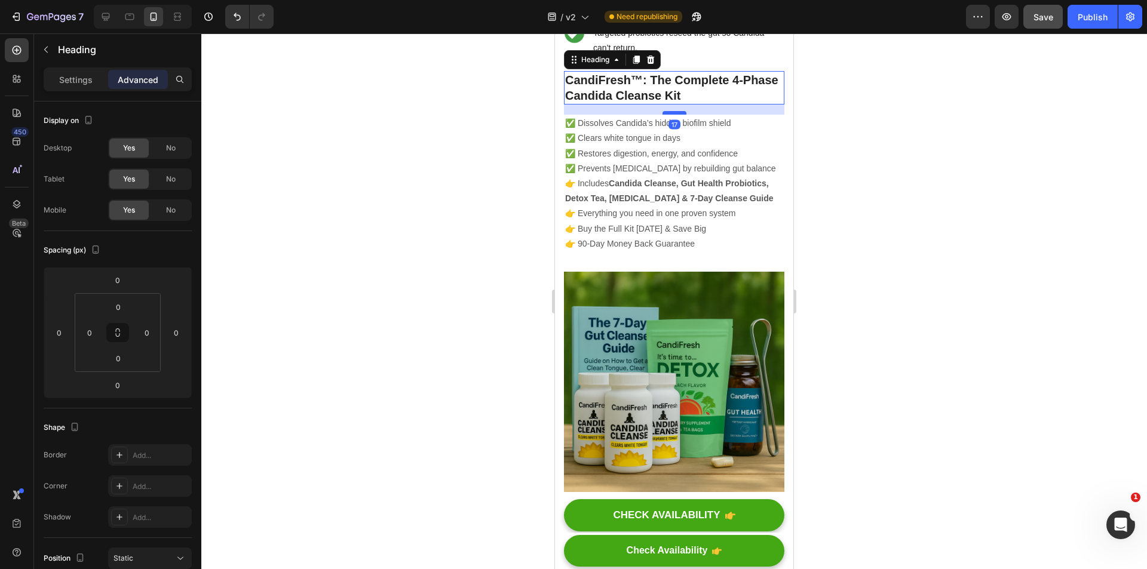
click at [673, 115] on div at bounding box center [674, 113] width 24 height 4
type input "17"
click at [819, 151] on div at bounding box center [673, 301] width 945 height 536
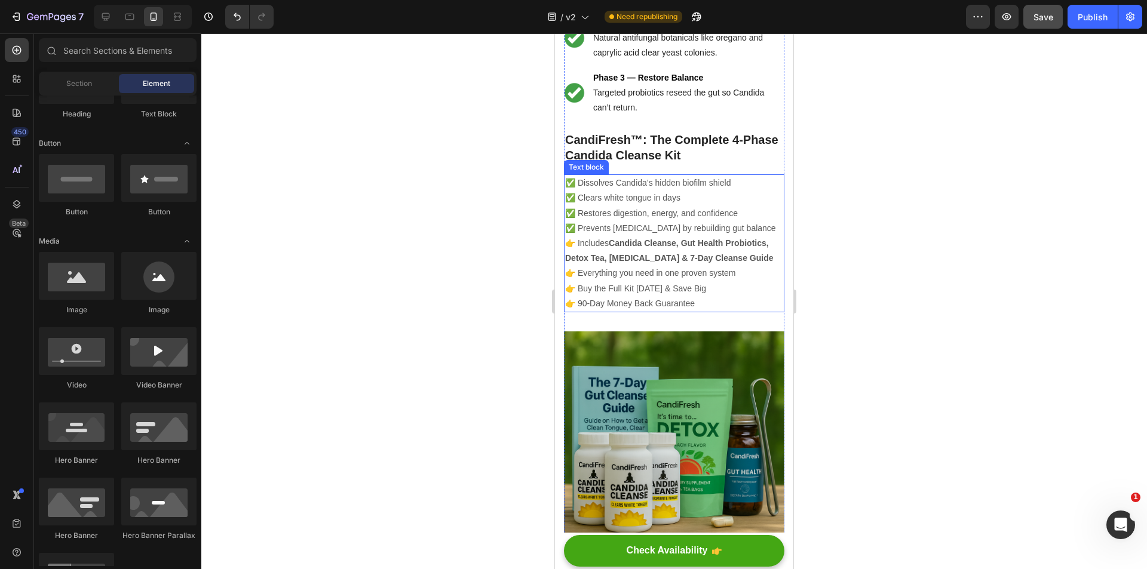
scroll to position [2173, 0]
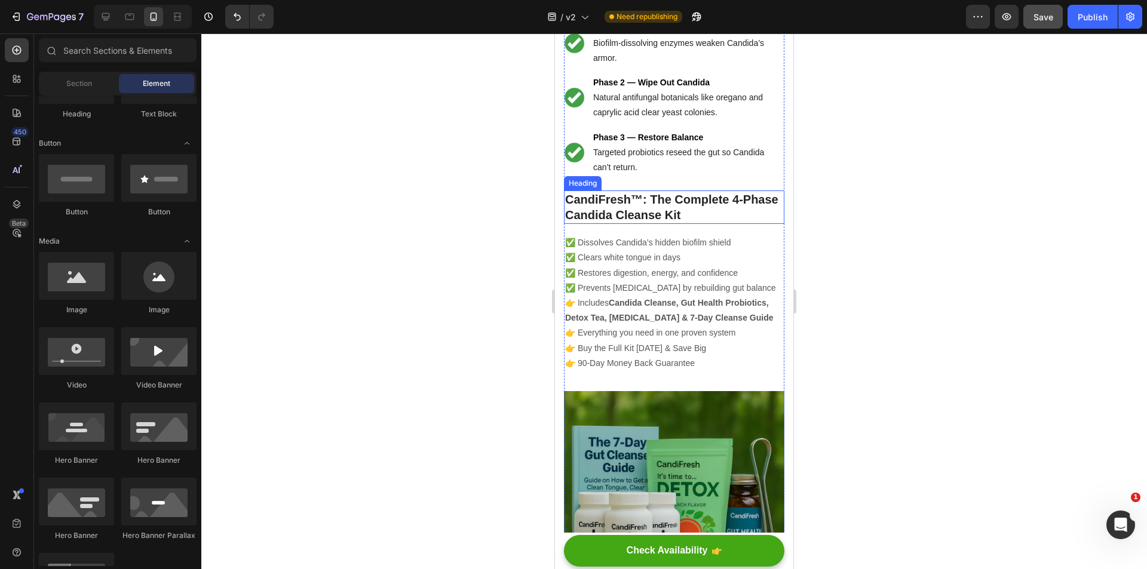
click at [690, 222] on strong "CandiFresh™: The Complete 4-Phase Candida Cleanse Kit" at bounding box center [671, 207] width 213 height 29
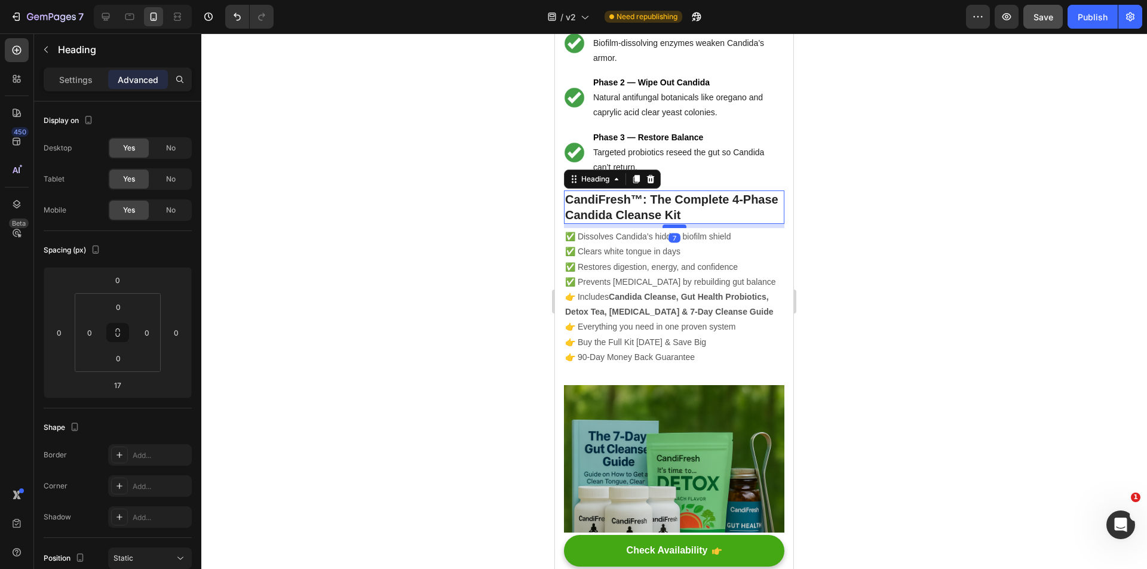
drag, startPoint x: 675, startPoint y: 277, endPoint x: 677, endPoint y: 271, distance: 6.2
click at [677, 228] on div at bounding box center [674, 227] width 24 height 4
type input "7"
click at [905, 259] on div at bounding box center [673, 301] width 945 height 536
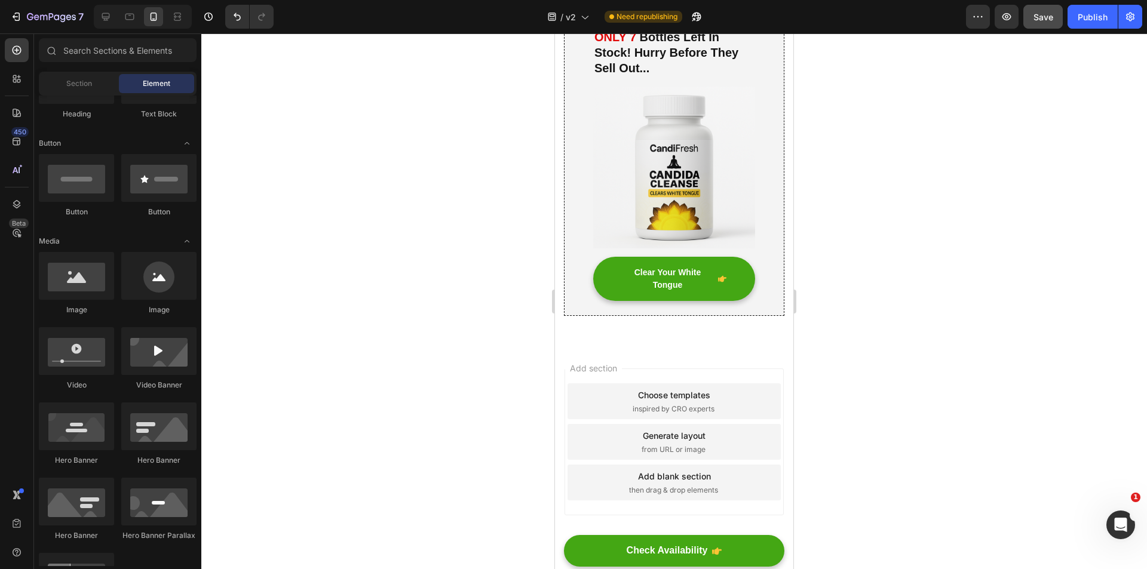
scroll to position [3847, 0]
click at [699, 176] on img at bounding box center [674, 168] width 162 height 162
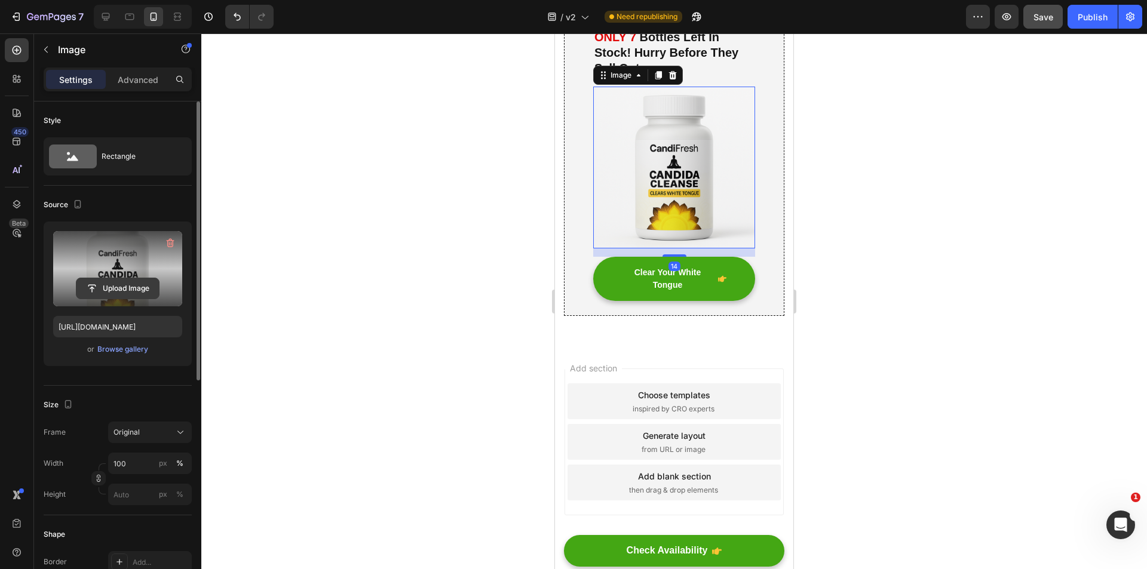
click at [127, 283] on input "file" at bounding box center [117, 288] width 82 height 20
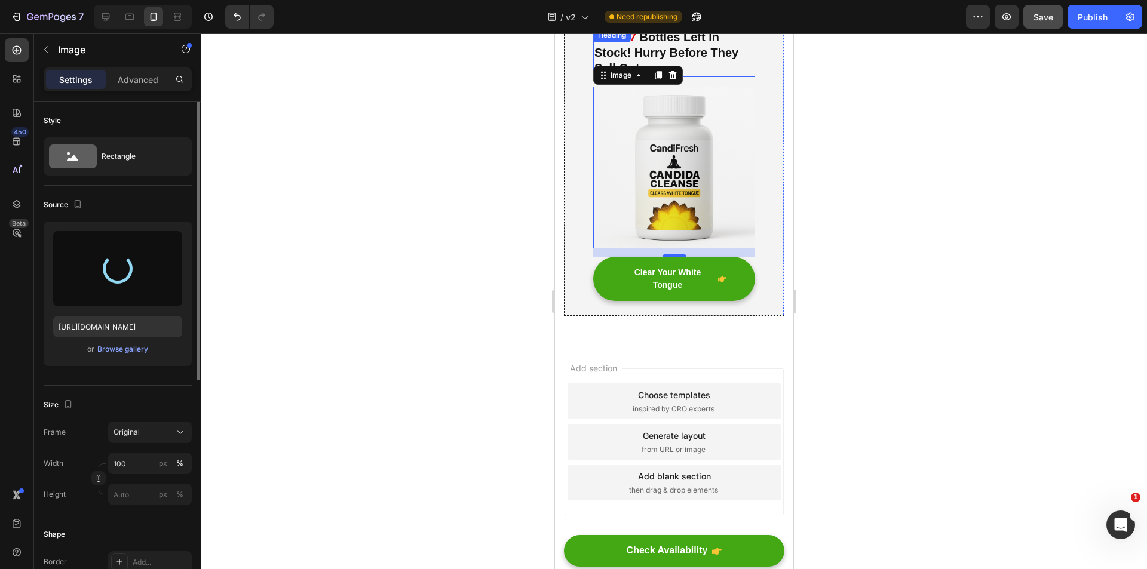
click at [687, 77] on h2 "ONLY 7 Bottles Left In Stock! Hurry Before They Sell Out..." at bounding box center [674, 52] width 162 height 49
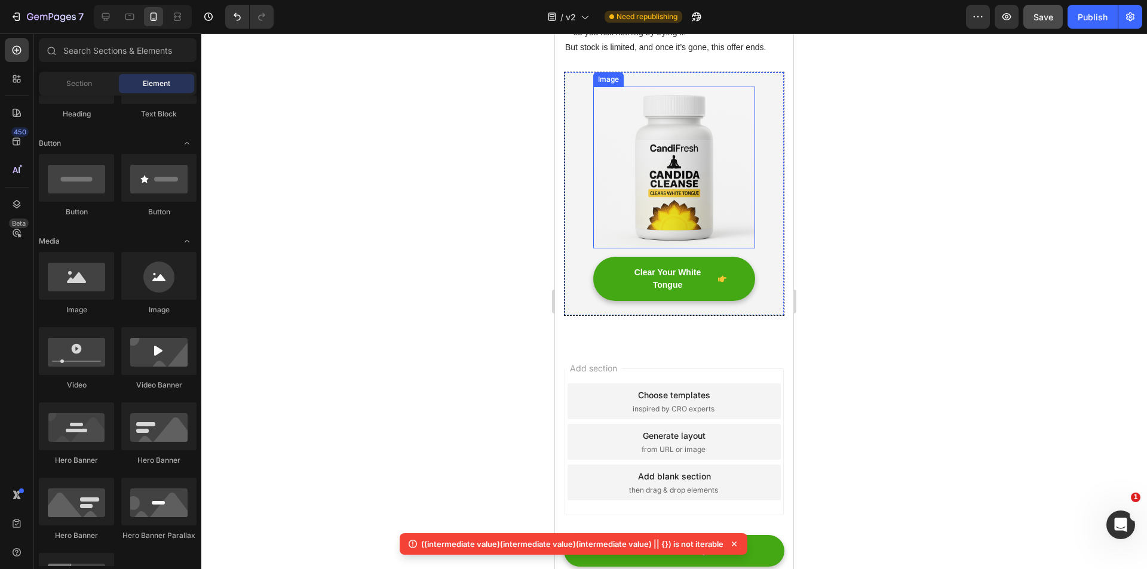
scroll to position [3698, 0]
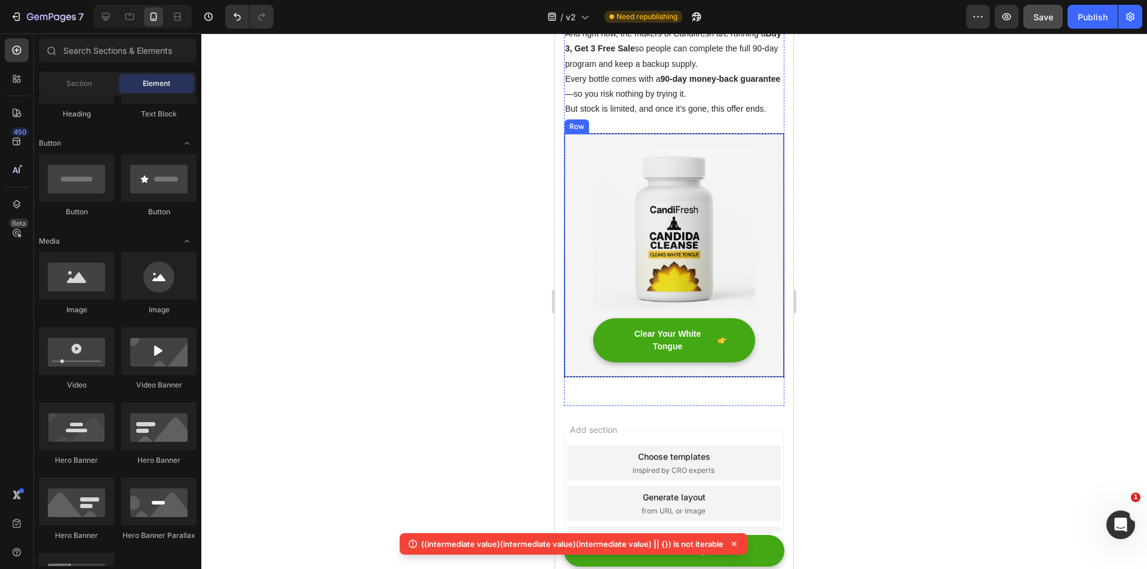
click at [677, 310] on img at bounding box center [674, 229] width 162 height 162
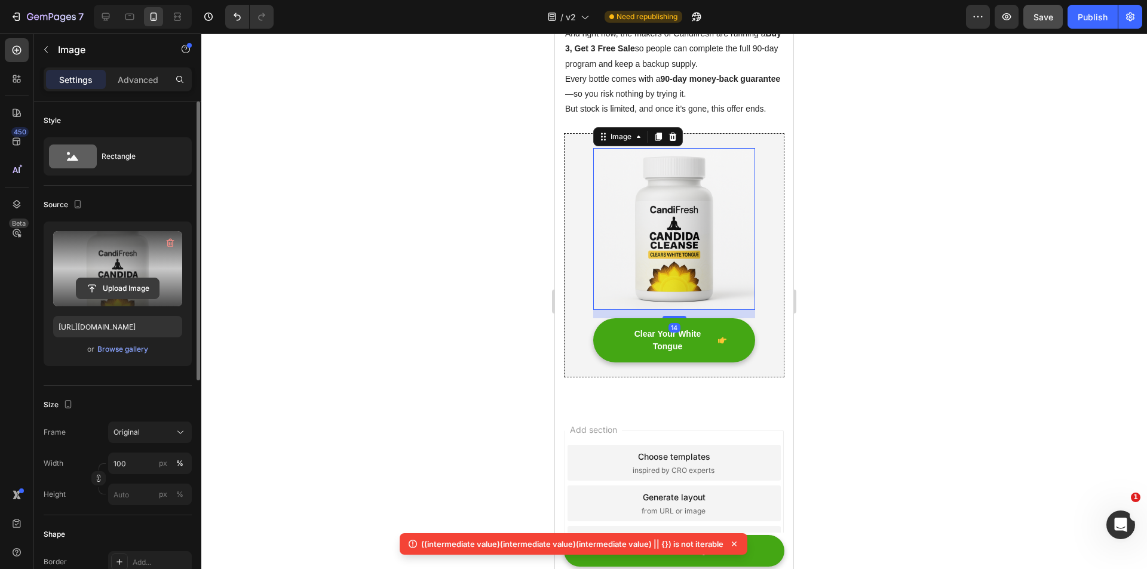
click at [113, 284] on input "file" at bounding box center [117, 288] width 82 height 20
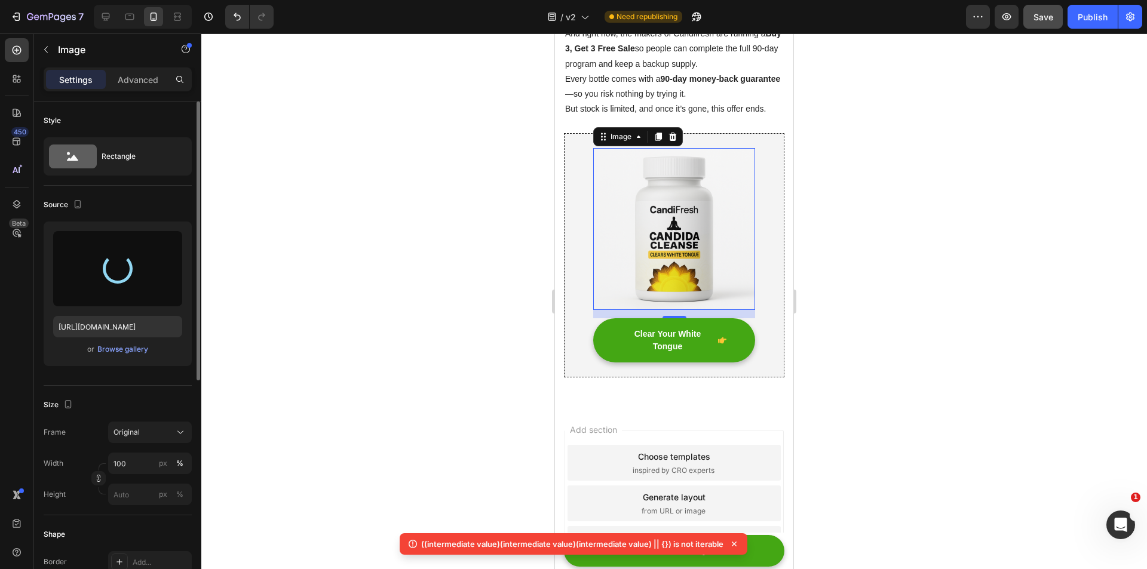
type input "[URL][DOMAIN_NAME]"
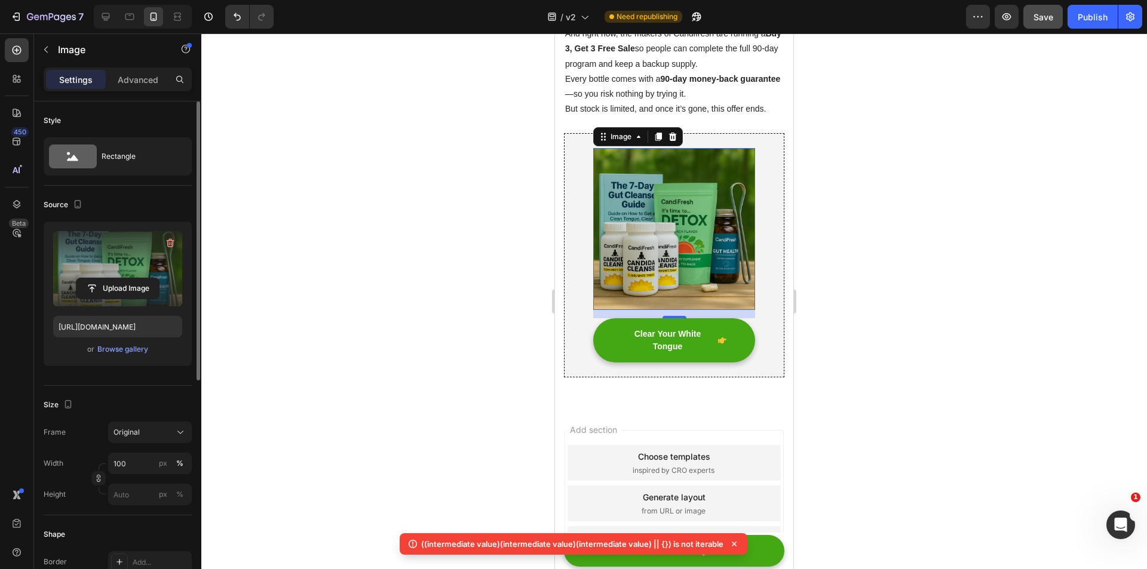
click at [975, 350] on div at bounding box center [673, 301] width 945 height 536
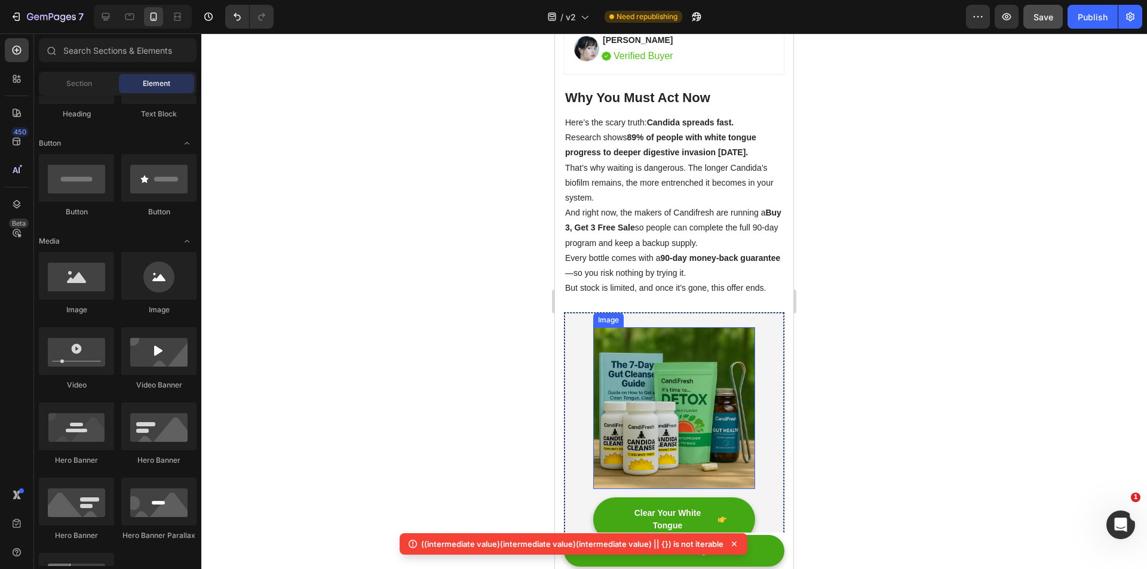
scroll to position [3459, 0]
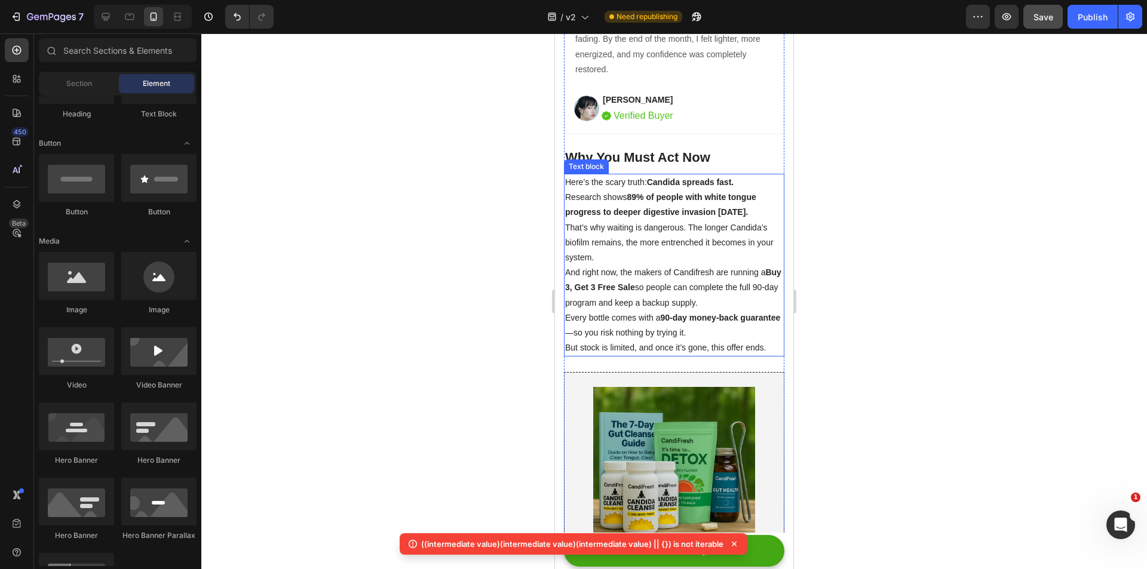
click at [697, 217] on strong "89% of people with white tongue progress to deeper digestive invasion [DATE]." at bounding box center [660, 204] width 191 height 24
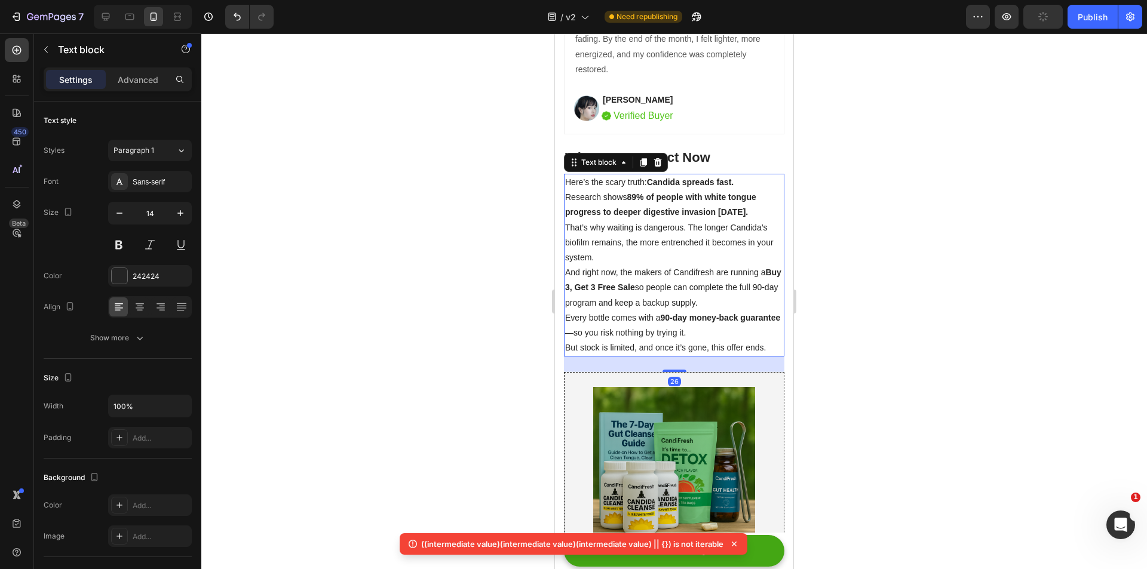
scroll to position [3698, 0]
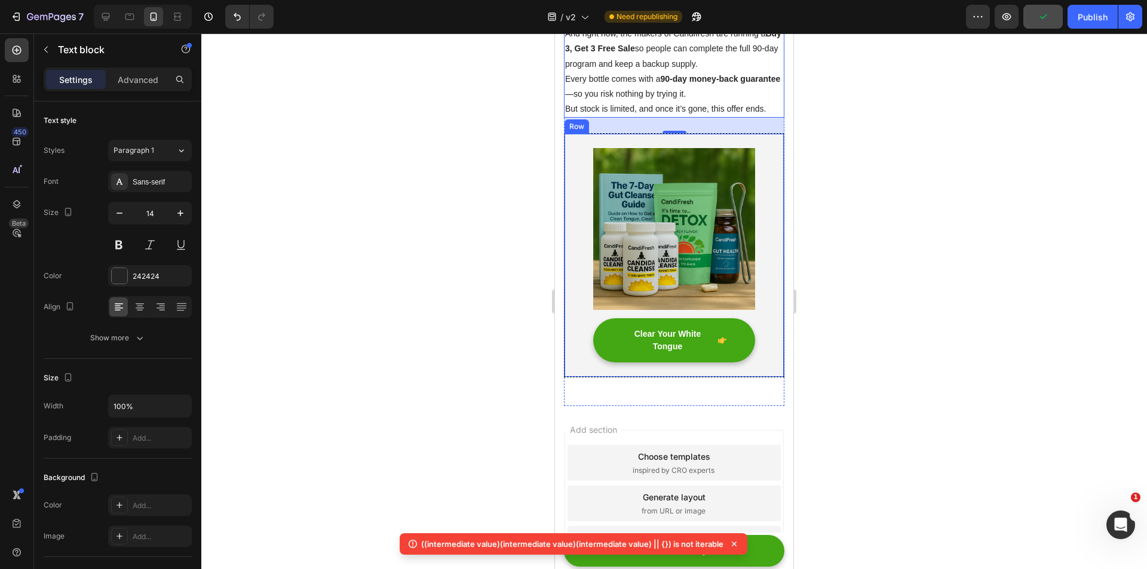
click at [754, 293] on div "Image Clear Your White Tongue Button Row" at bounding box center [674, 255] width 220 height 244
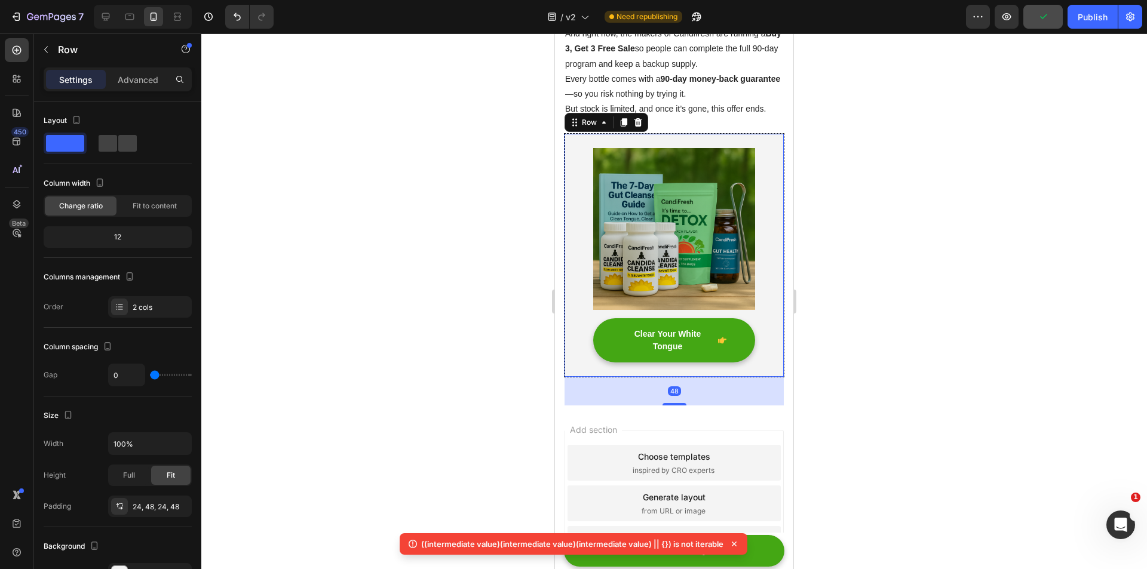
drag, startPoint x: 994, startPoint y: 339, endPoint x: 1005, endPoint y: 336, distance: 11.0
click at [994, 338] on div at bounding box center [673, 301] width 945 height 536
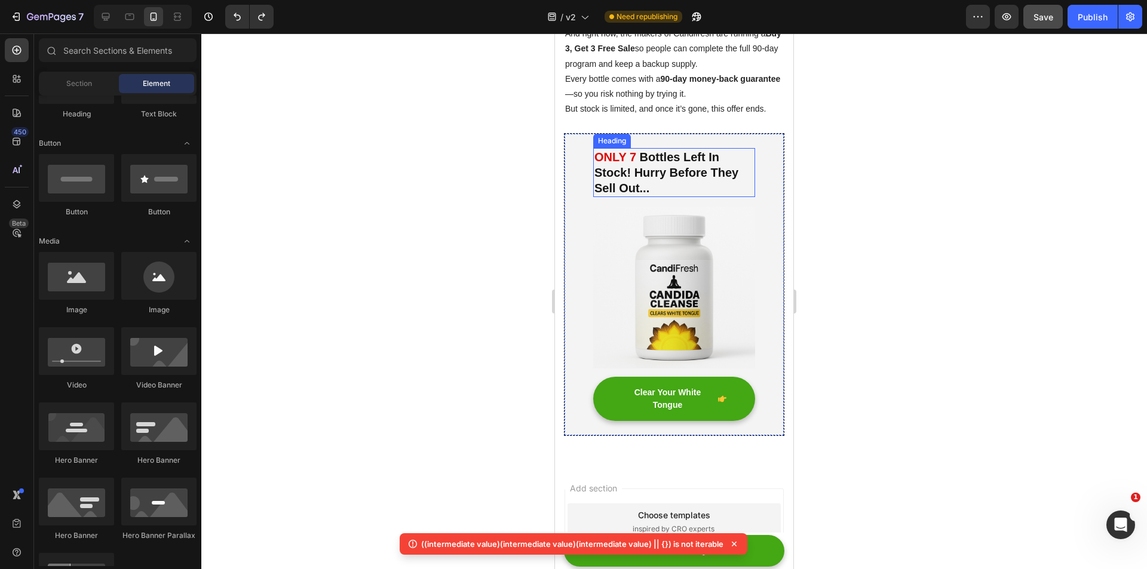
click at [678, 308] on img at bounding box center [674, 288] width 162 height 162
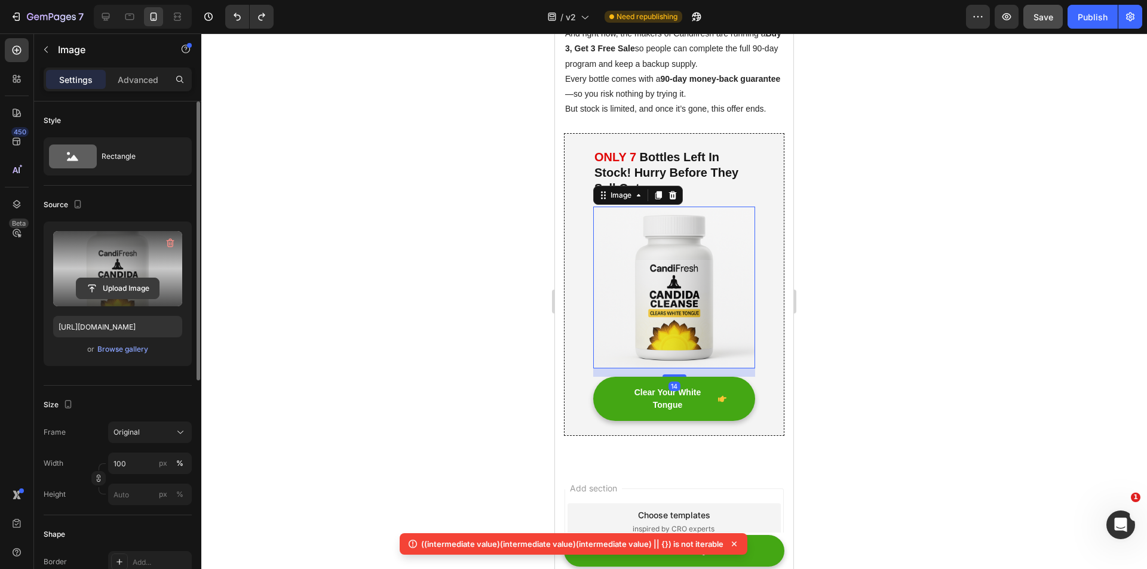
click at [119, 289] on input "file" at bounding box center [117, 288] width 82 height 20
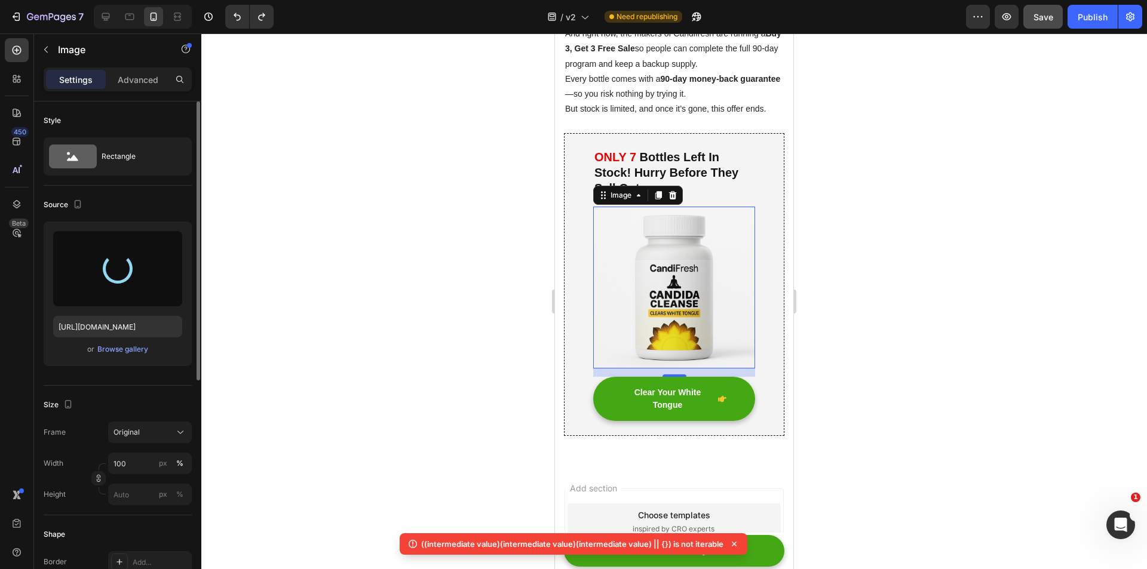
type input "[URL][DOMAIN_NAME]"
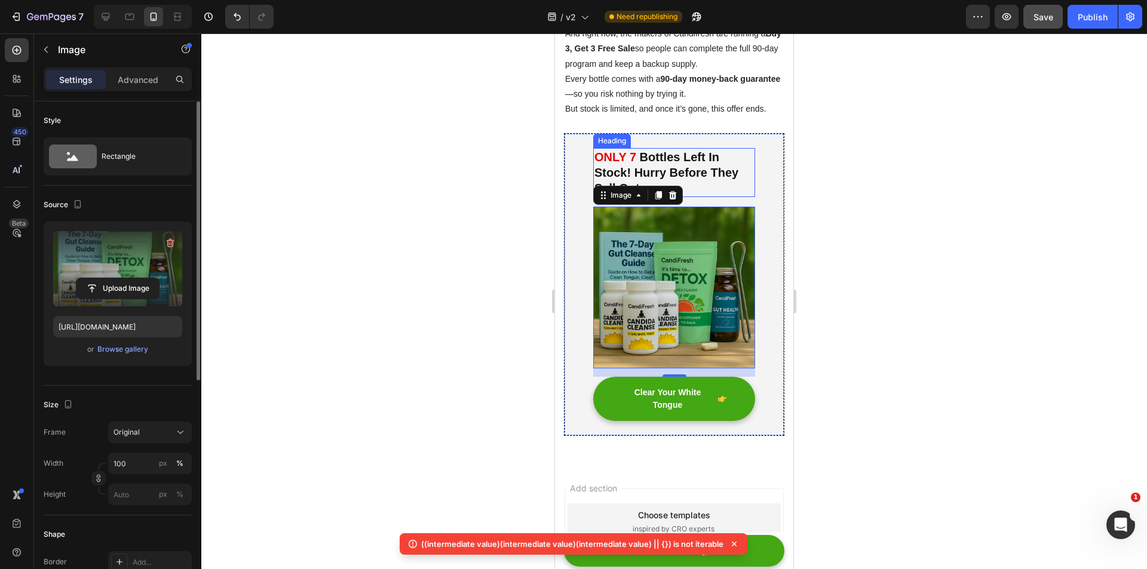
click at [676, 197] on h2 "ONLY 7 Bottles Left In Stock! Hurry Before They Sell Out..." at bounding box center [674, 172] width 162 height 49
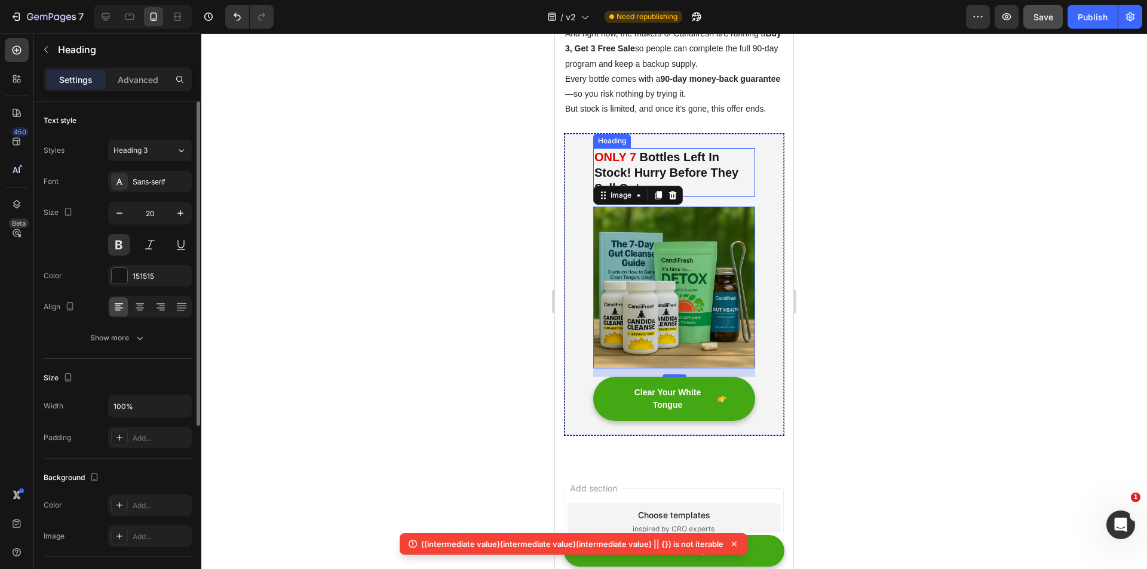
click at [675, 197] on h2 "ONLY 7 Bottles Left In Stock! Hurry Before They Sell Out..." at bounding box center [674, 172] width 162 height 49
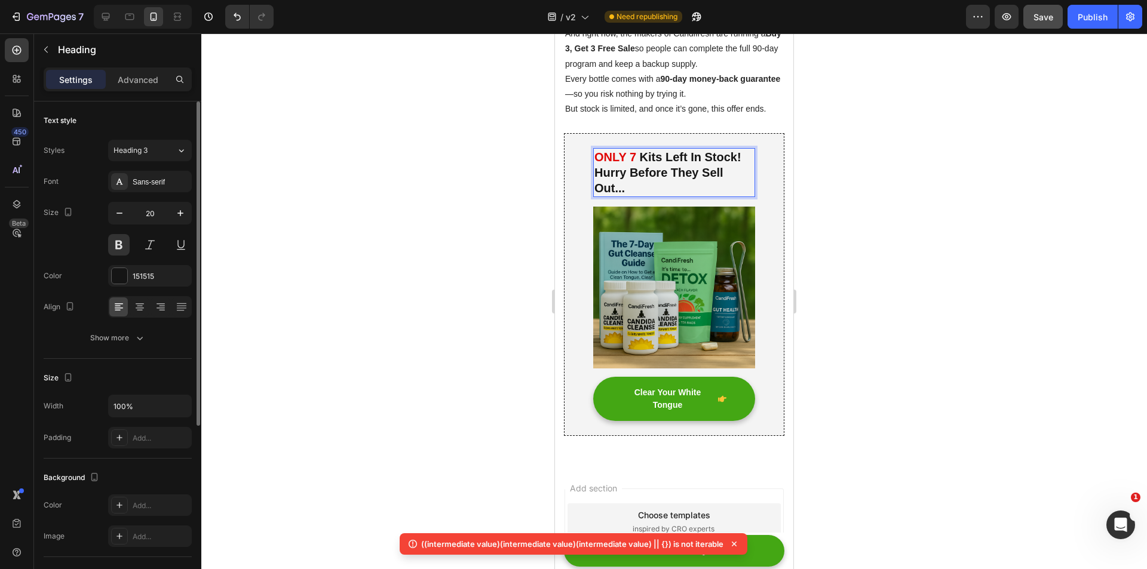
click at [933, 205] on div at bounding box center [673, 301] width 945 height 536
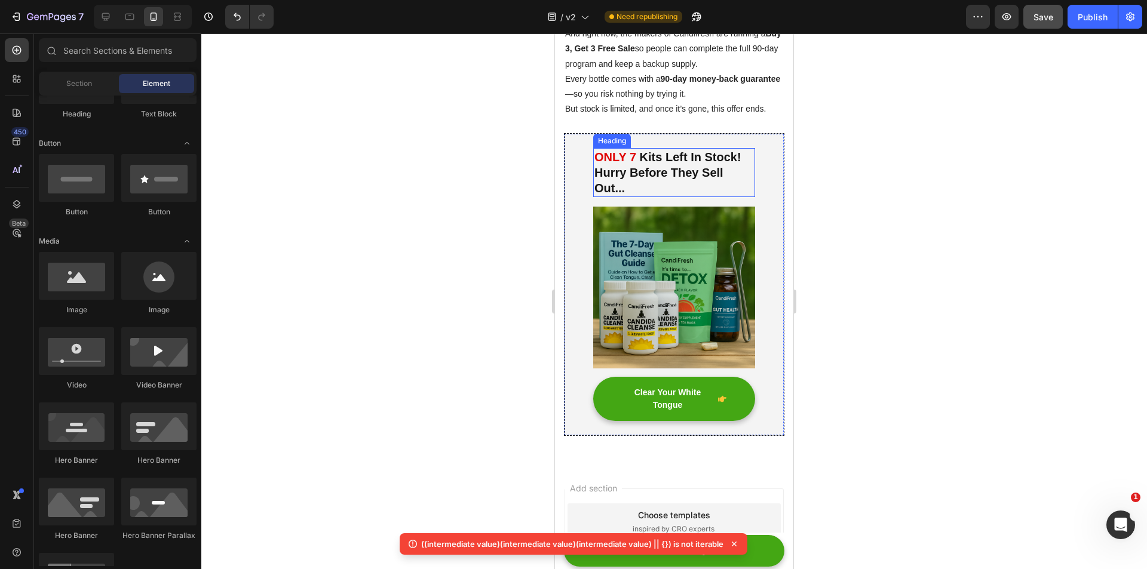
click at [631, 164] on span "ONLY 7" at bounding box center [615, 156] width 42 height 13
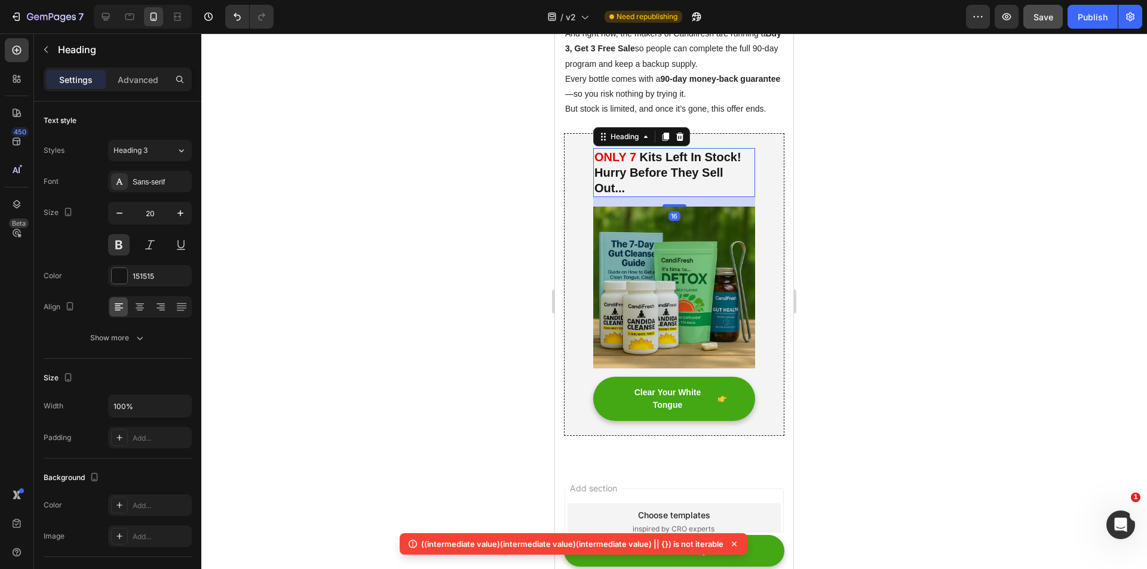
click at [959, 288] on div at bounding box center [673, 301] width 945 height 536
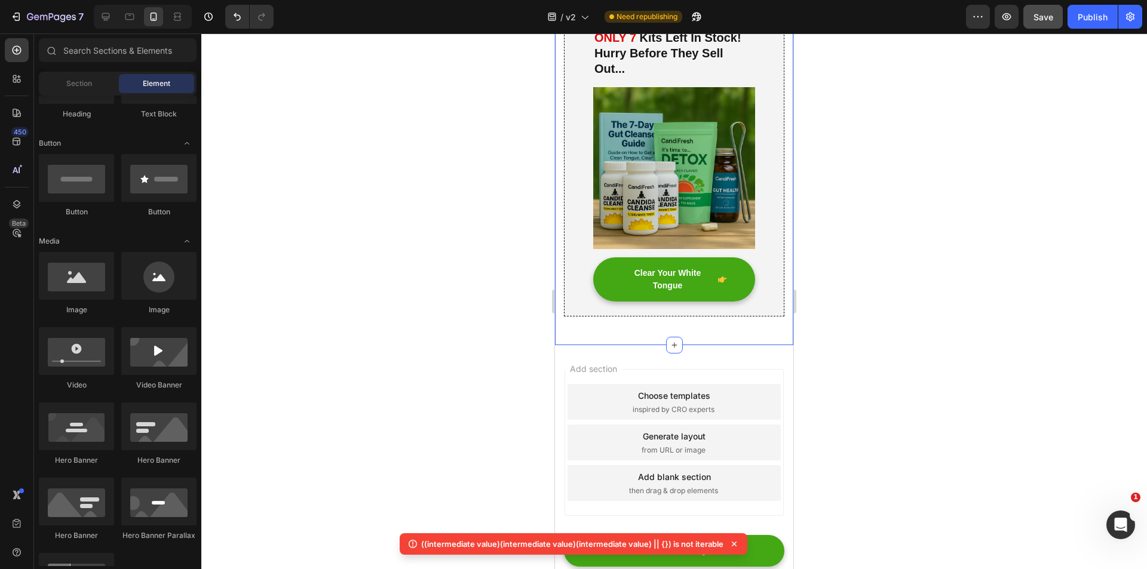
scroll to position [3876, 0]
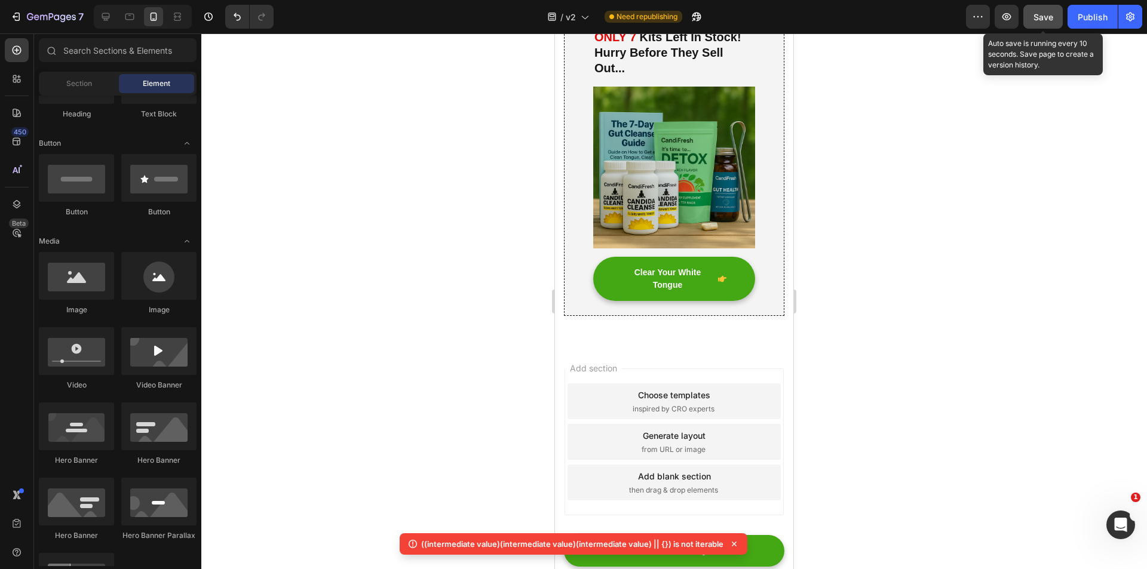
click at [1043, 13] on span "Save" at bounding box center [1043, 17] width 20 height 10
click at [1089, 14] on div "Publish" at bounding box center [1092, 17] width 30 height 13
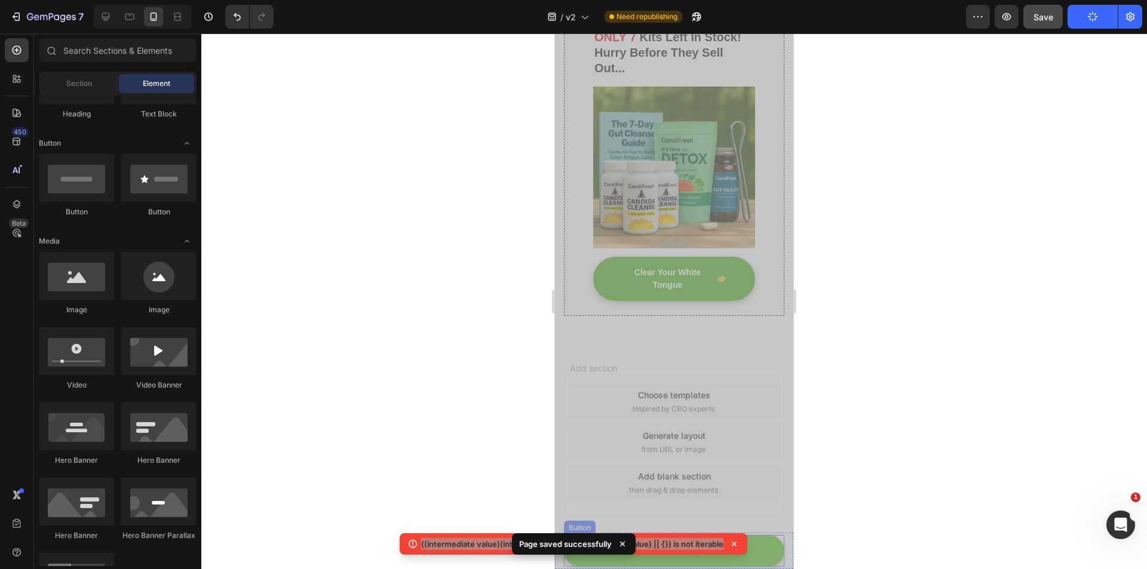
click at [751, 554] on link "Check Availability" at bounding box center [674, 551] width 220 height 32
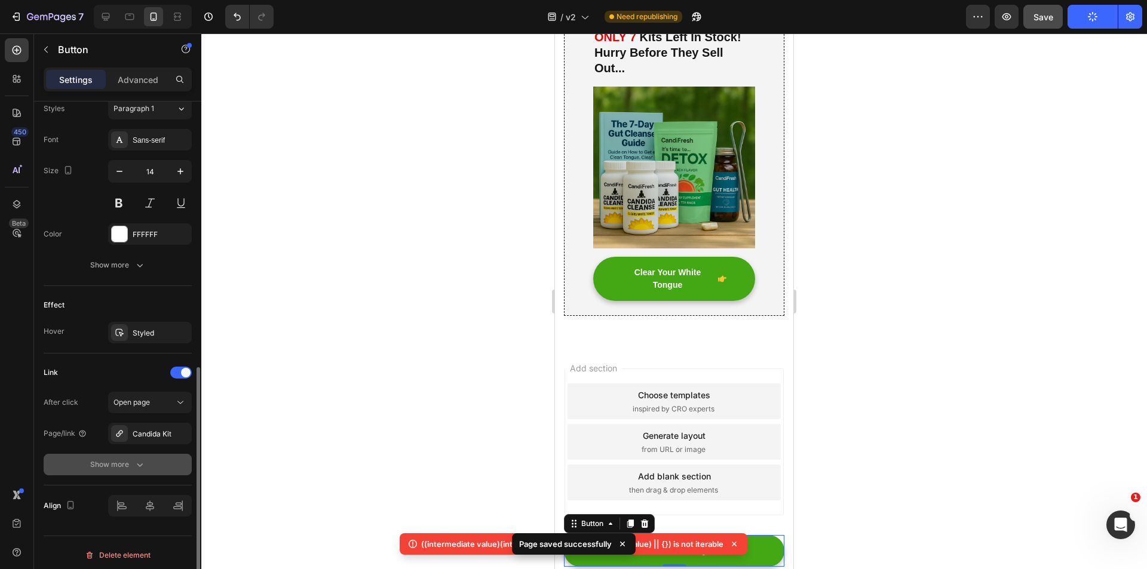
scroll to position [542, 0]
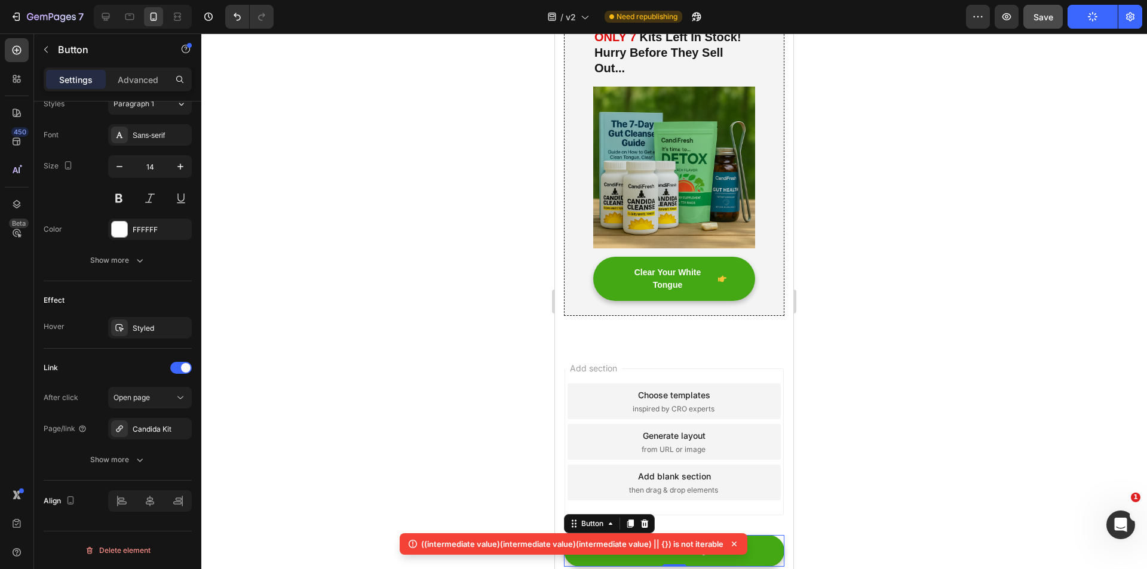
click at [867, 441] on div at bounding box center [673, 301] width 945 height 536
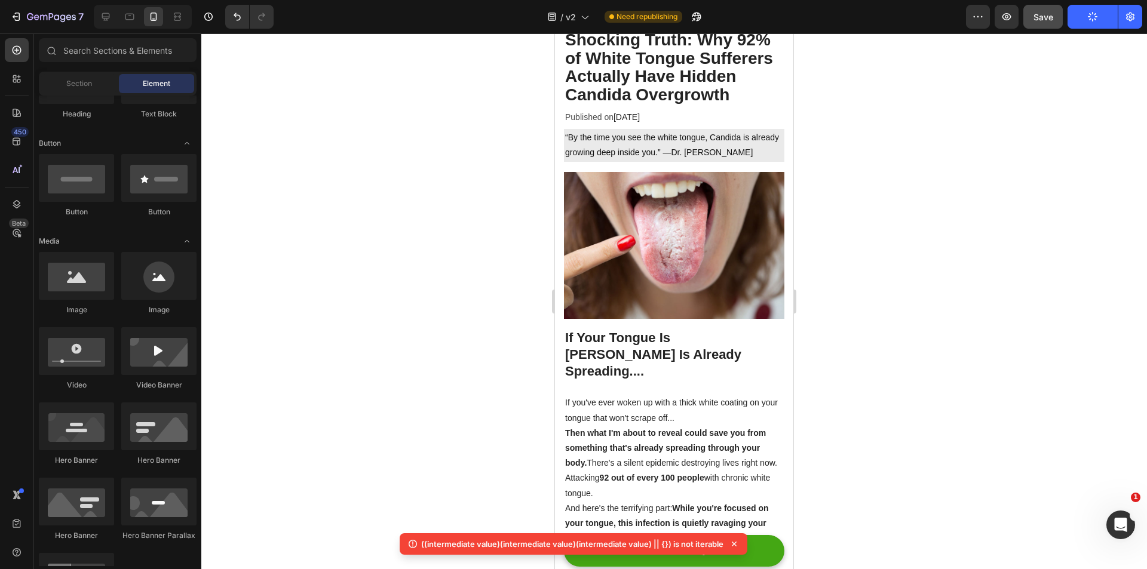
scroll to position [0, 0]
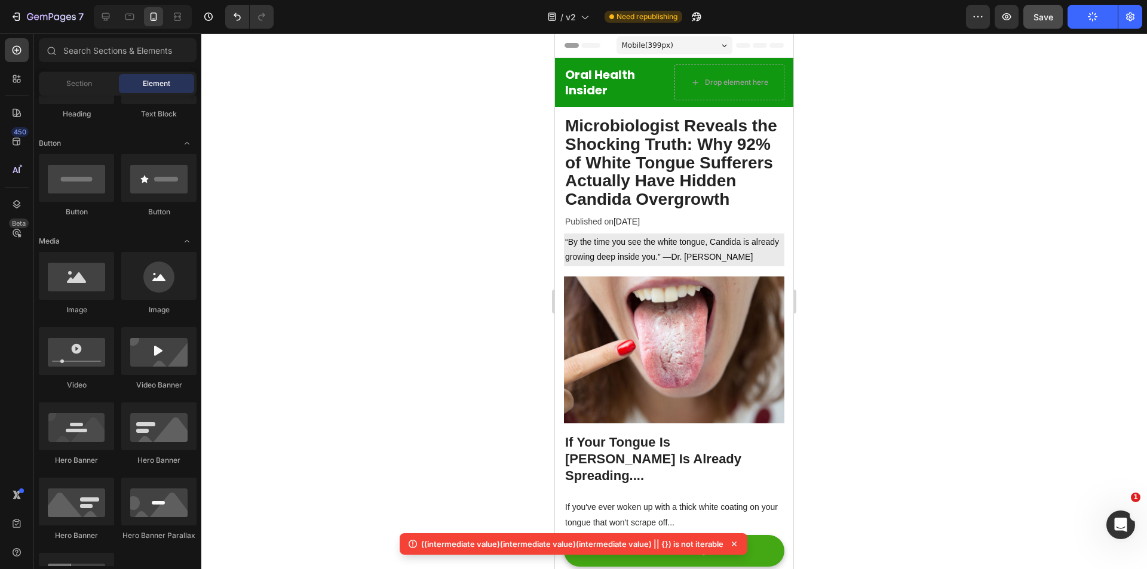
drag, startPoint x: 790, startPoint y: 496, endPoint x: 1366, endPoint y: 33, distance: 738.7
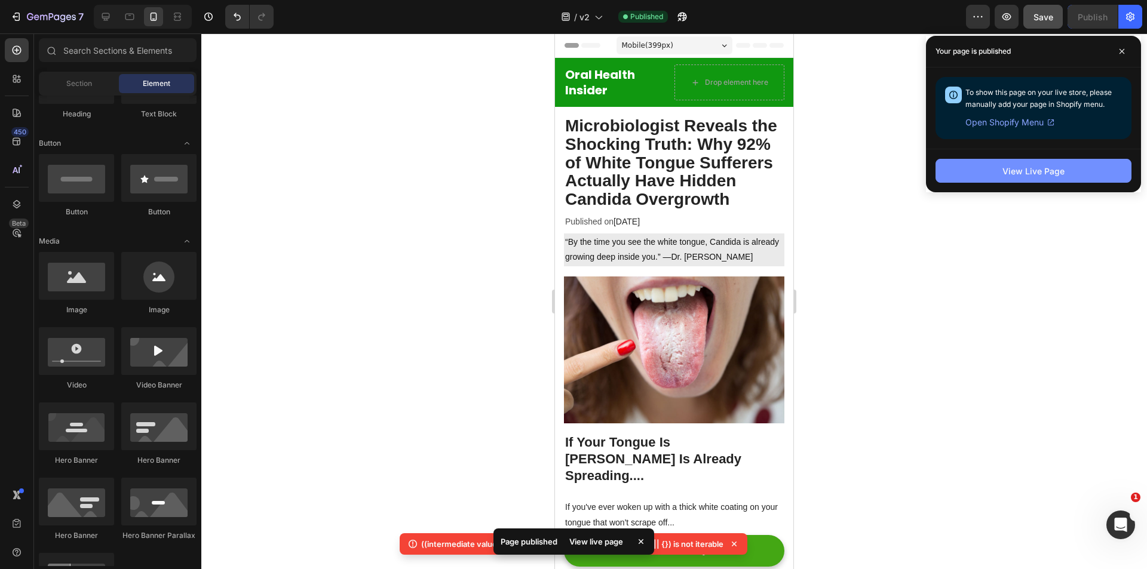
click at [1056, 171] on div "View Live Page" at bounding box center [1033, 171] width 62 height 13
